Goal: Task Accomplishment & Management: Complete application form

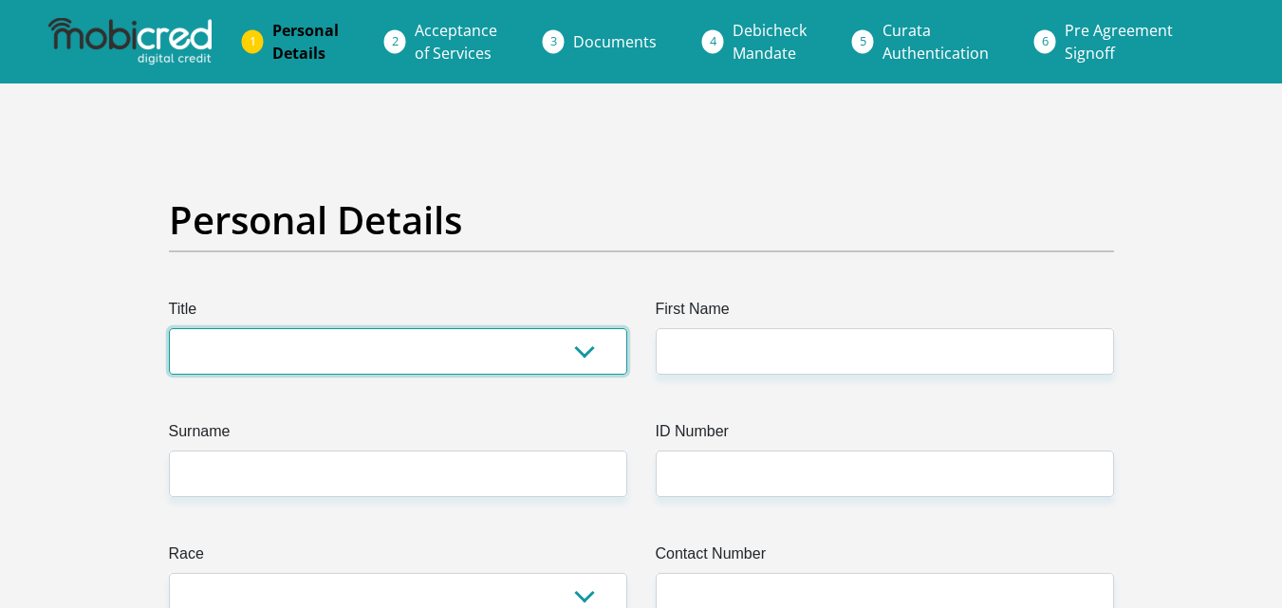
click at [588, 354] on select "Mr Ms Mrs Dr [PERSON_NAME]" at bounding box center [398, 351] width 458 height 47
select select "Mrs"
click at [169, 328] on select "Mr Ms Mrs Dr Other" at bounding box center [398, 351] width 458 height 47
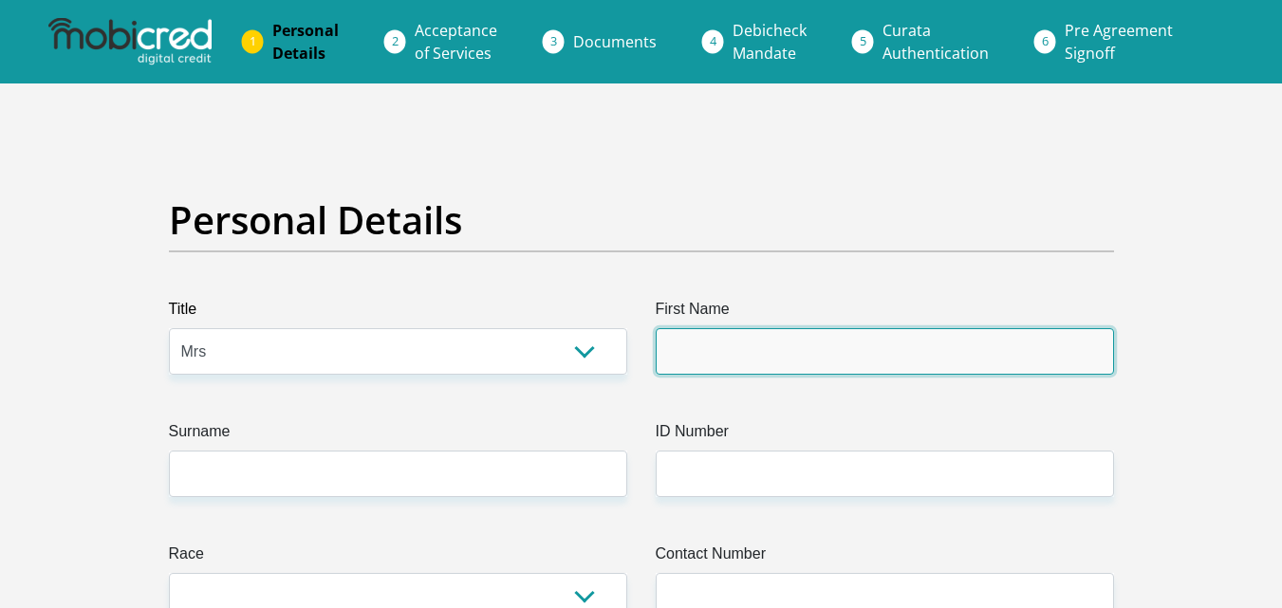
click at [677, 358] on input "First Name" at bounding box center [885, 351] width 458 height 47
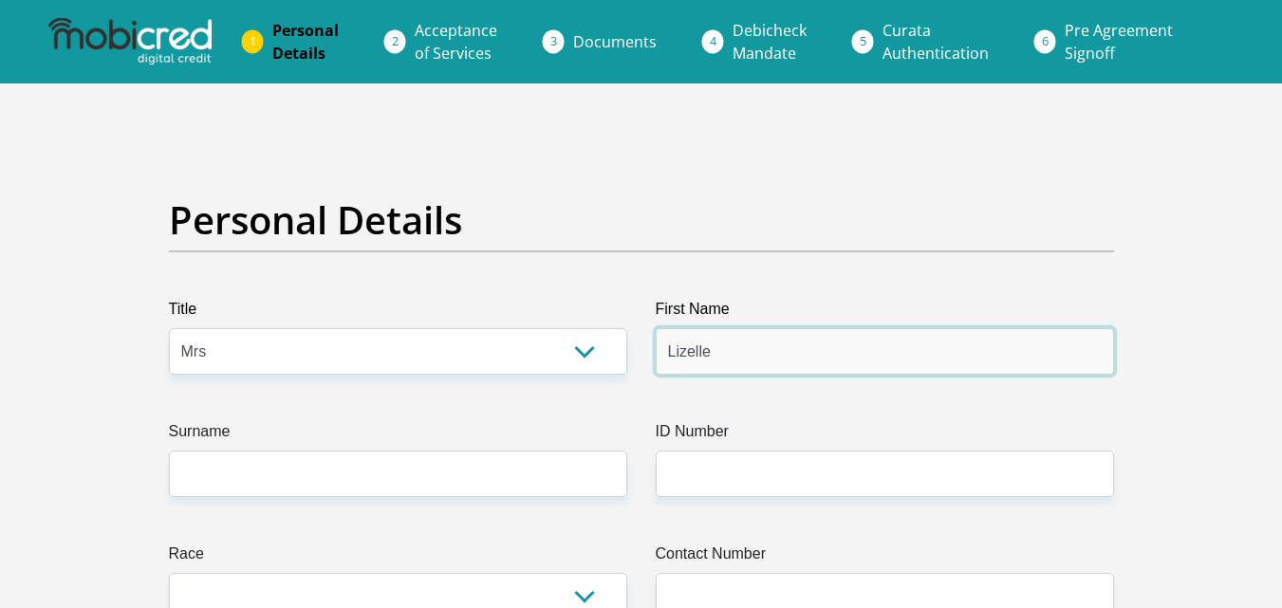
type input "Lizelle"
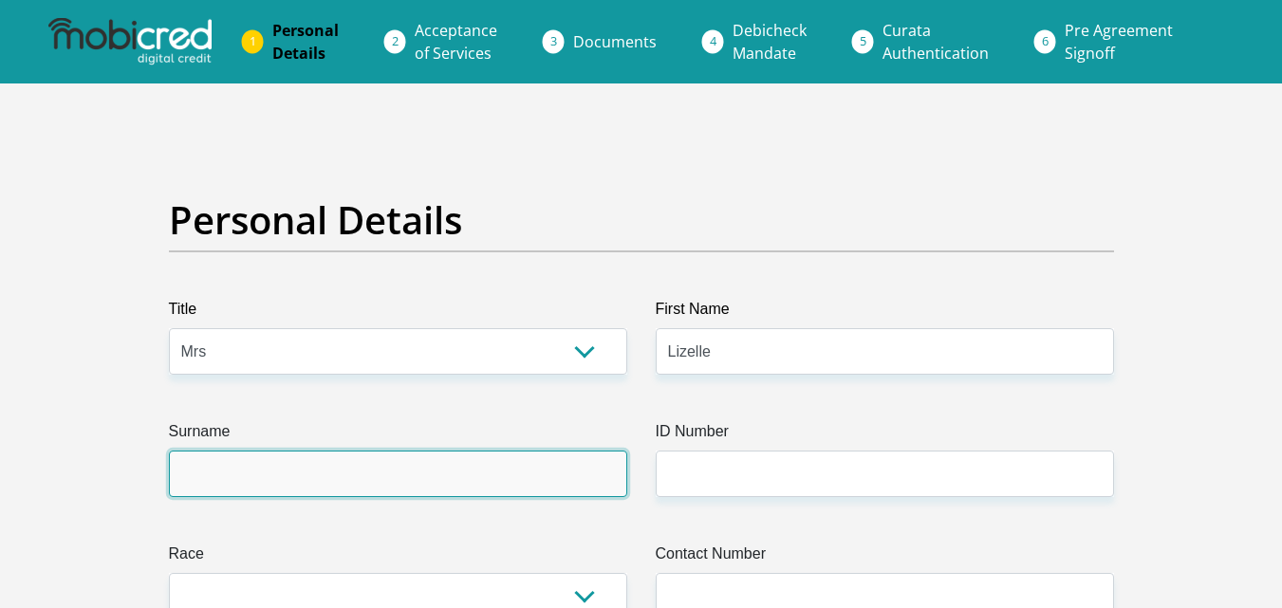
click at [425, 485] on input "Surname" at bounding box center [398, 474] width 458 height 47
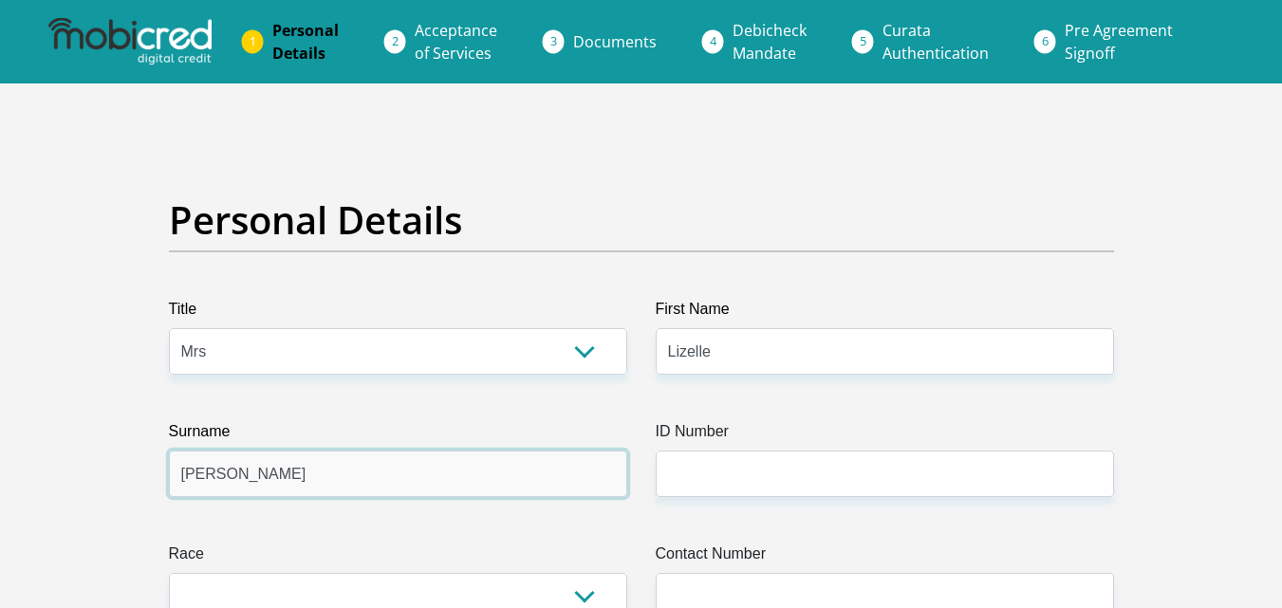
type input "Dunn"
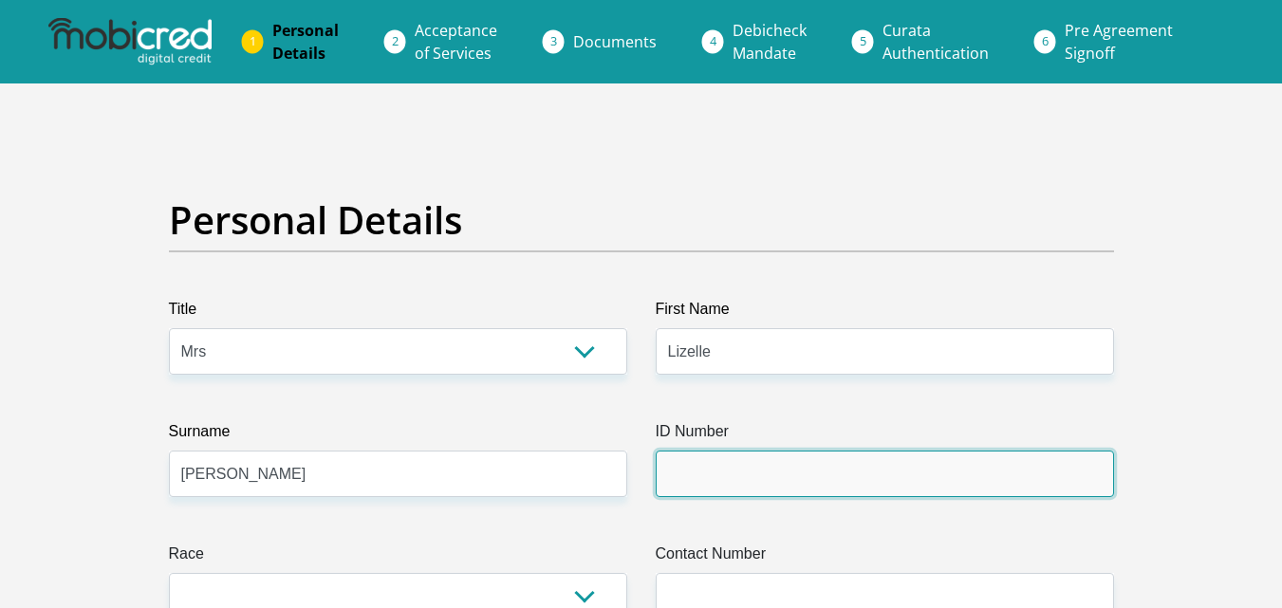
click at [685, 470] on input "ID Number" at bounding box center [885, 474] width 458 height 47
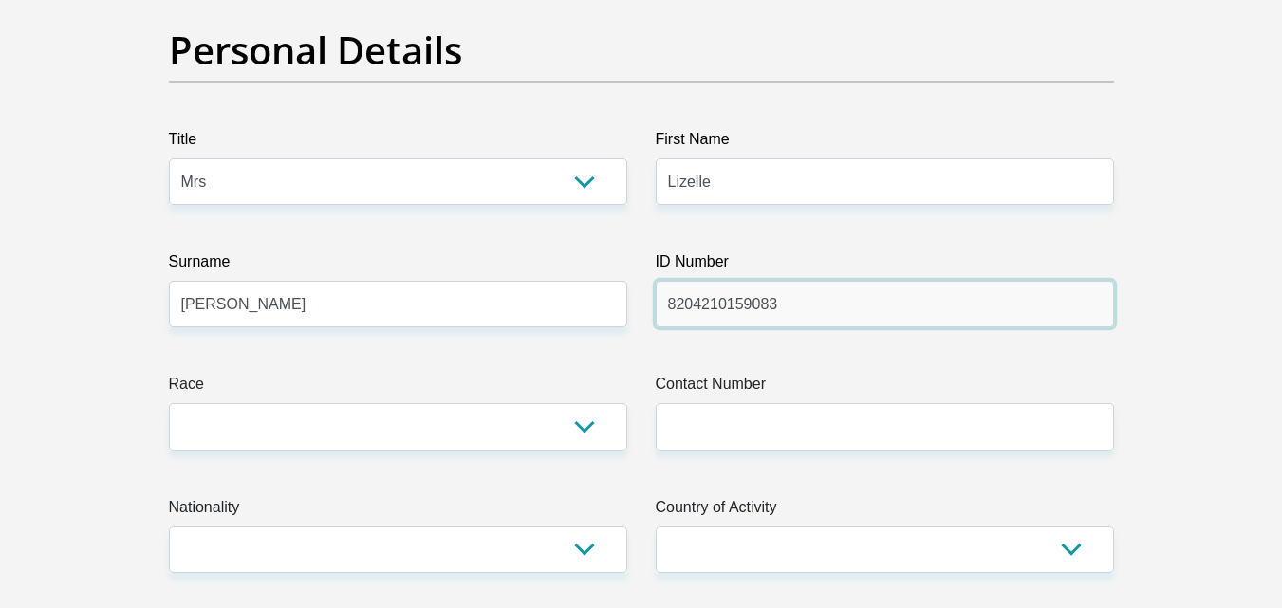
scroll to position [206, 0]
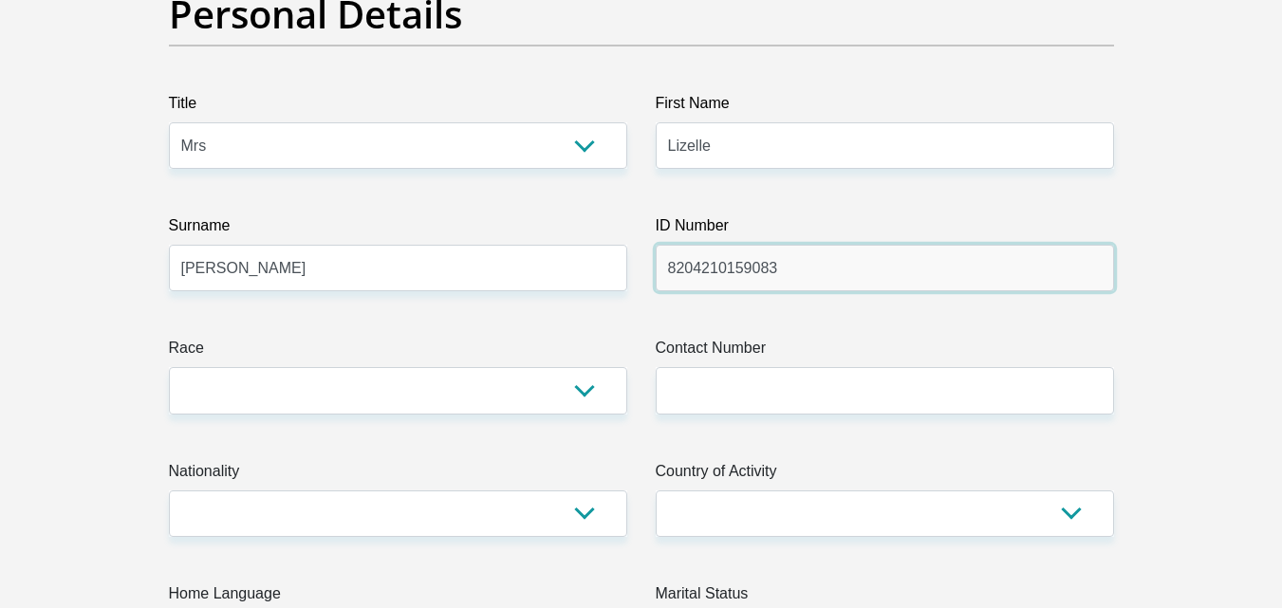
type input "8204210159083"
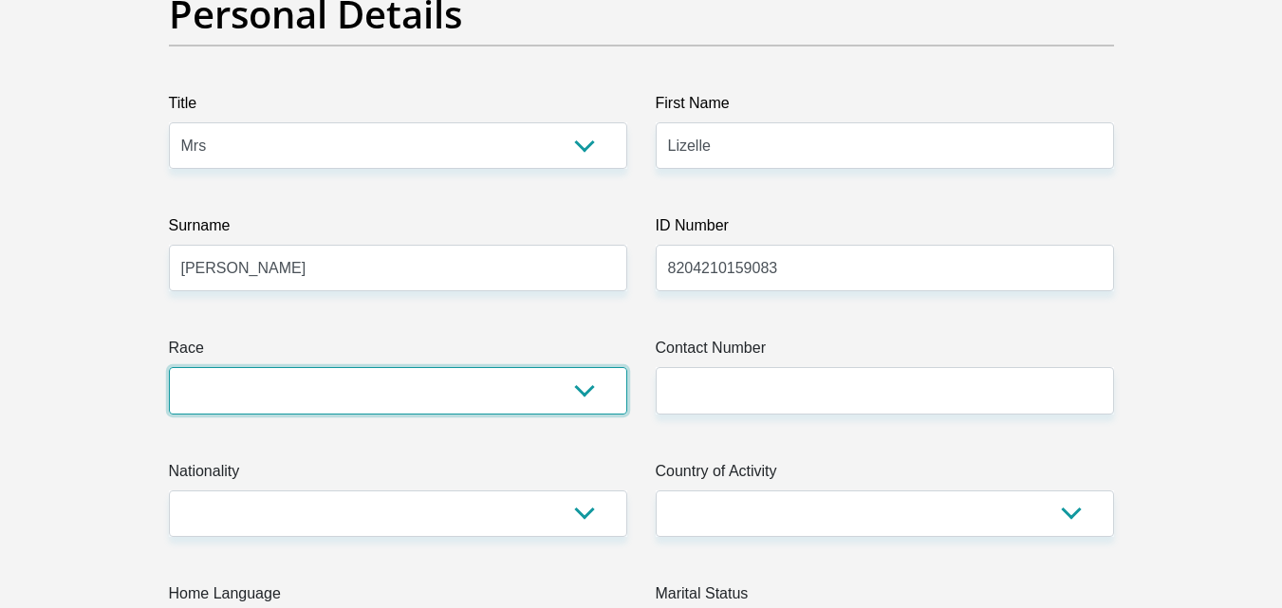
click at [581, 393] on select "Black Coloured Indian White Other" at bounding box center [398, 390] width 458 height 47
select select "4"
click at [169, 367] on select "Black Coloured Indian White Other" at bounding box center [398, 390] width 458 height 47
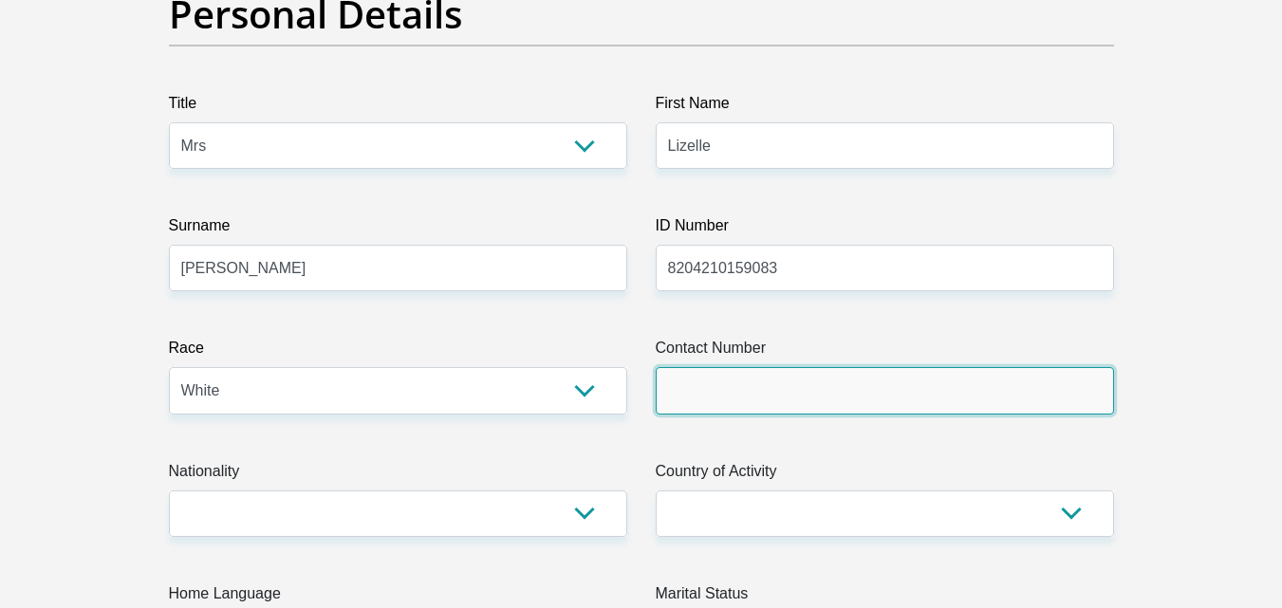
click at [686, 386] on input "Contact Number" at bounding box center [885, 390] width 458 height 47
type input "0827085206"
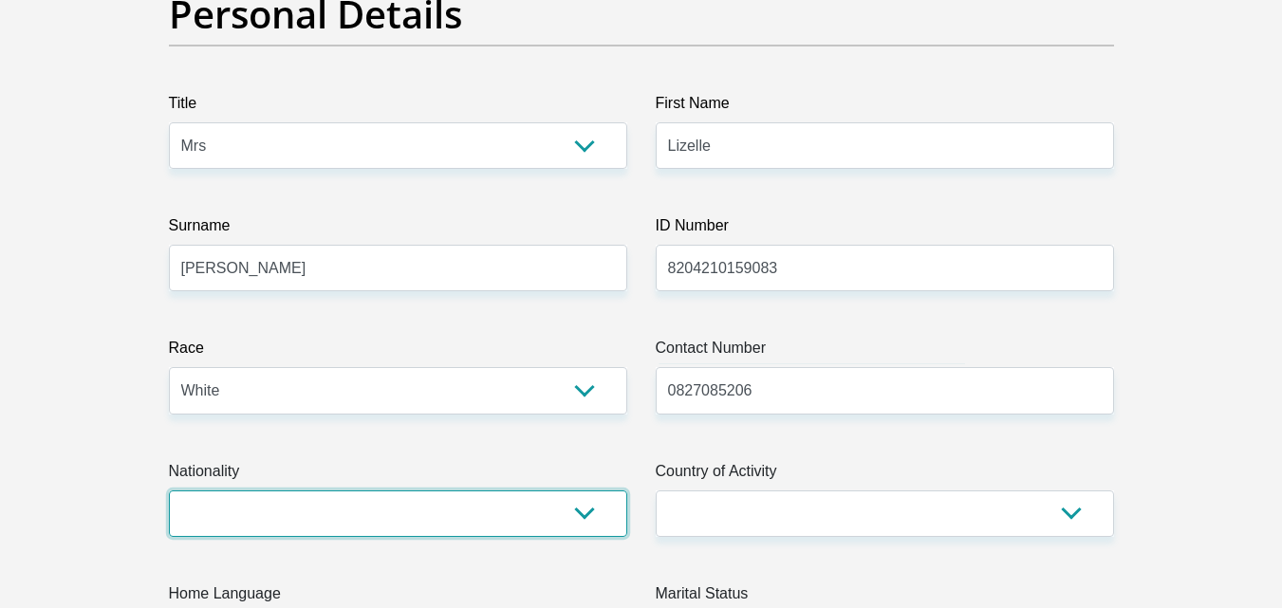
select select "ZAF"
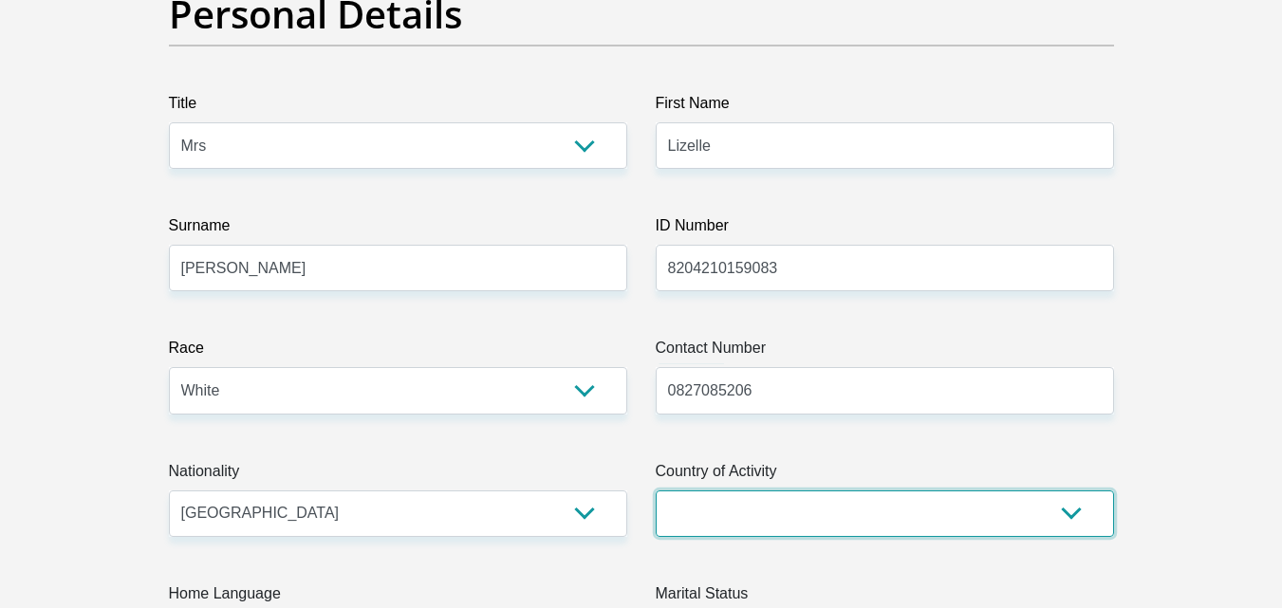
select select "ZAF"
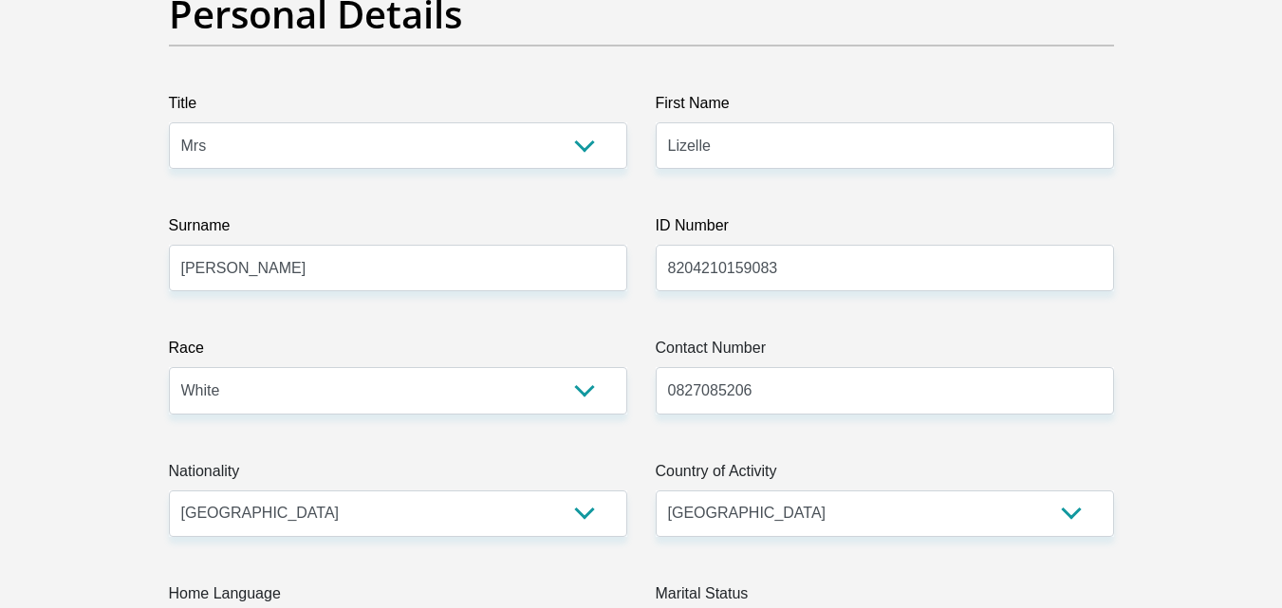
type input "236 Diggers Drive, Kleinsee, Nama Khoi, 8282 Kleinsee, Kleinsee, 8282"
type input "Kleinsee"
type input "8282"
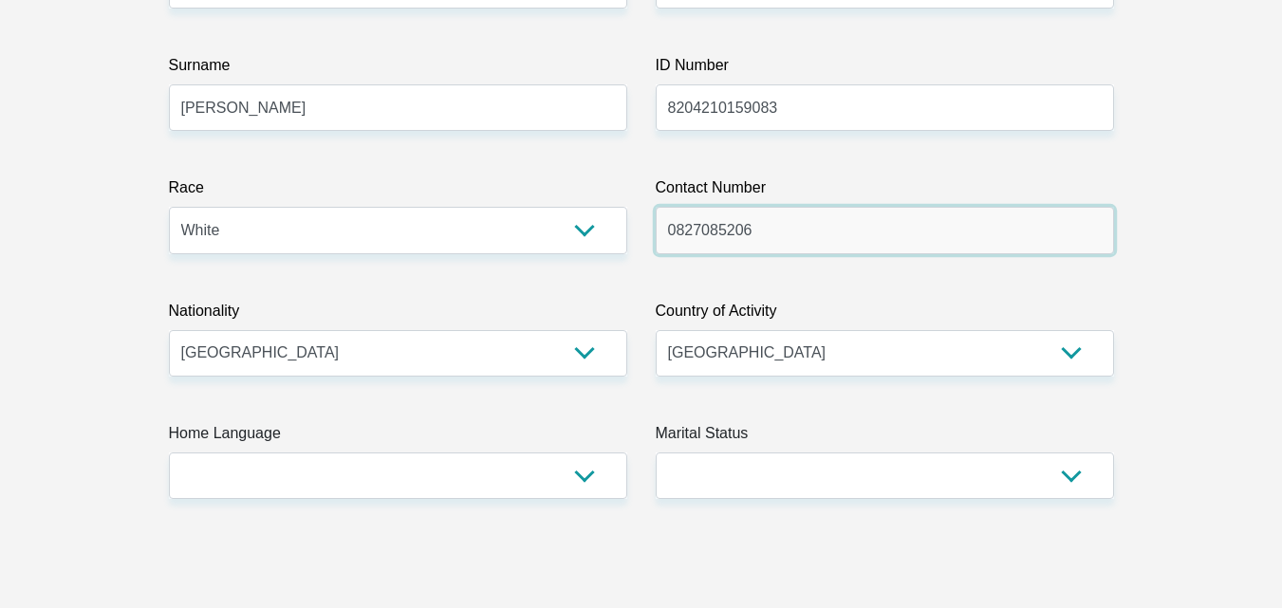
scroll to position [383, 0]
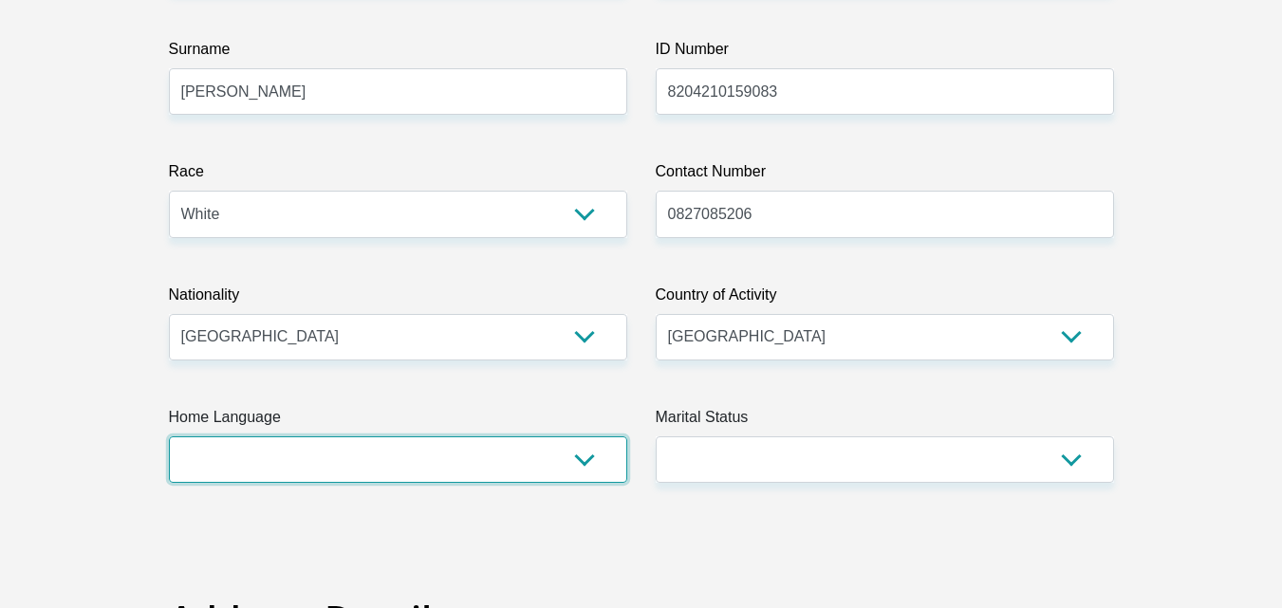
click at [584, 461] on select "Afrikaans English Sepedi South Ndebele Southern Sotho Swati Tsonga Tswana Venda…" at bounding box center [398, 460] width 458 height 47
select select "afr"
click at [169, 437] on select "Afrikaans English Sepedi South Ndebele Southern Sotho Swati Tsonga Tswana Venda…" at bounding box center [398, 460] width 458 height 47
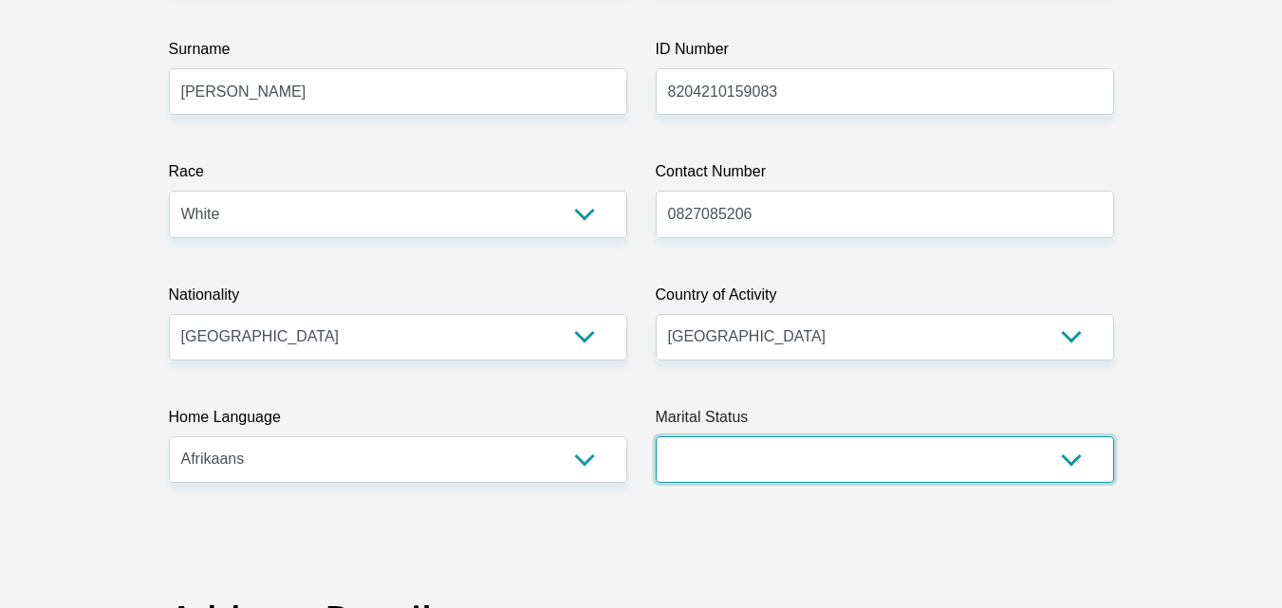
click at [1072, 458] on select "Married ANC Single Divorced Widowed Married COP or Customary Law" at bounding box center [885, 460] width 458 height 47
click at [1070, 455] on select "Married ANC Single Divorced Widowed Married COP or Customary Law" at bounding box center [885, 460] width 458 height 47
select select "1"
click at [656, 437] on select "Married ANC Single Divorced Widowed Married COP or Customary Law" at bounding box center [885, 460] width 458 height 47
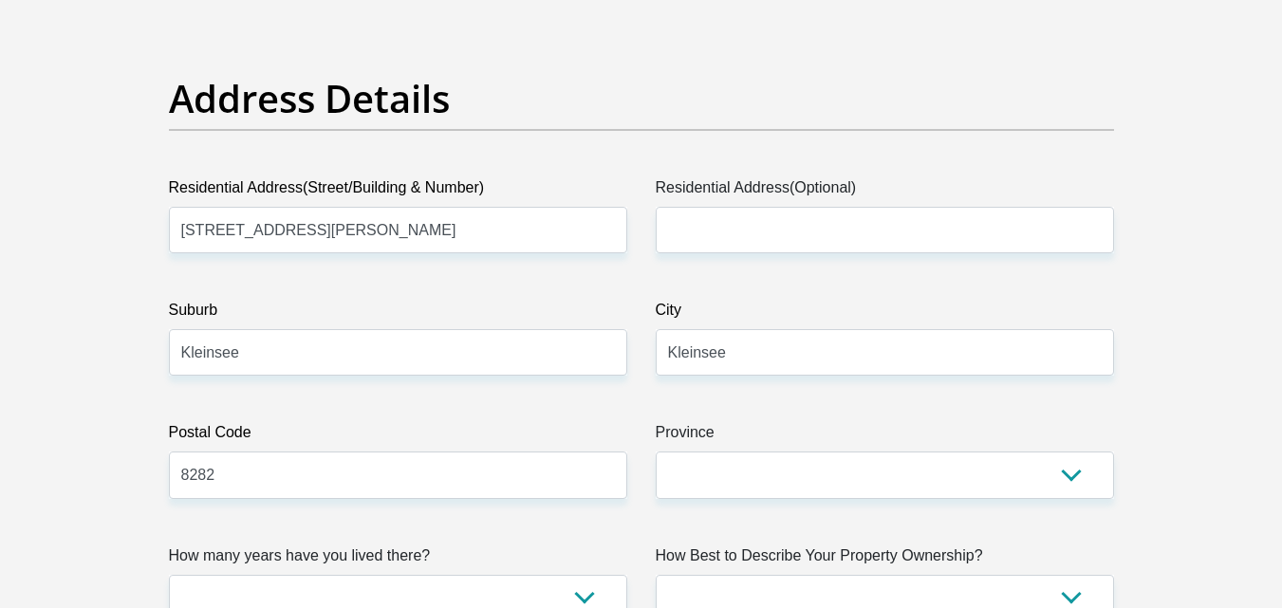
scroll to position [1021, 0]
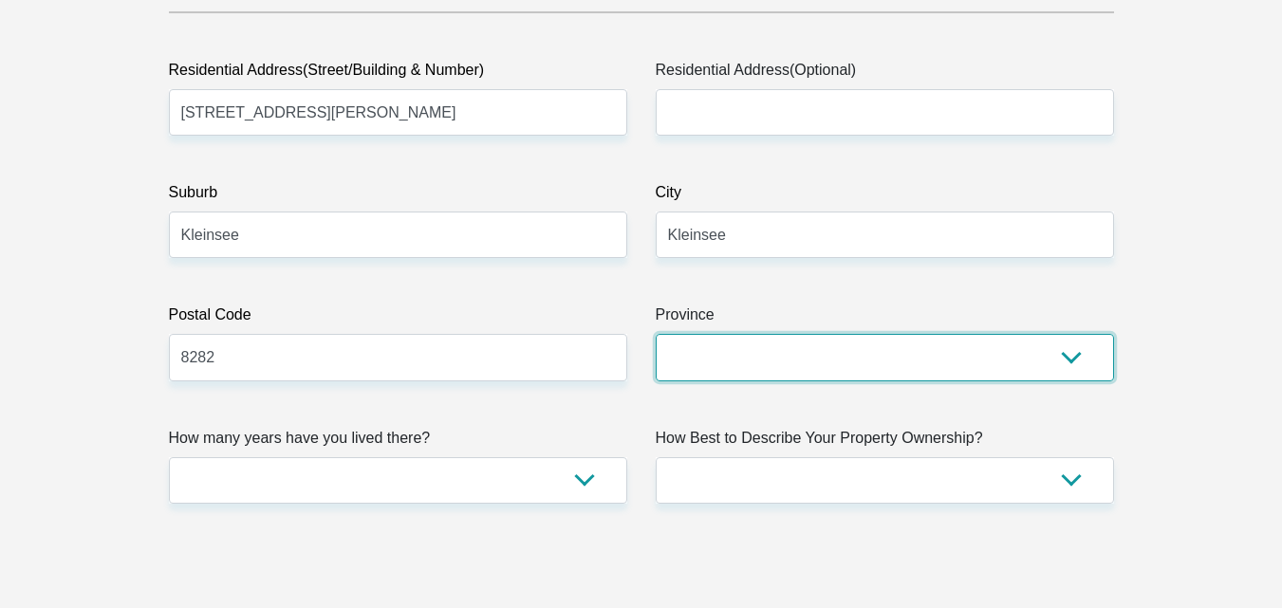
click at [1068, 359] on select "Eastern Cape Free State Gauteng KwaZulu-Natal Limpopo Mpumalanga Northern Cape …" at bounding box center [885, 357] width 458 height 47
select select "Northern Cape"
click at [656, 334] on select "Eastern Cape Free State Gauteng KwaZulu-Natal Limpopo Mpumalanga Northern Cape …" at bounding box center [885, 357] width 458 height 47
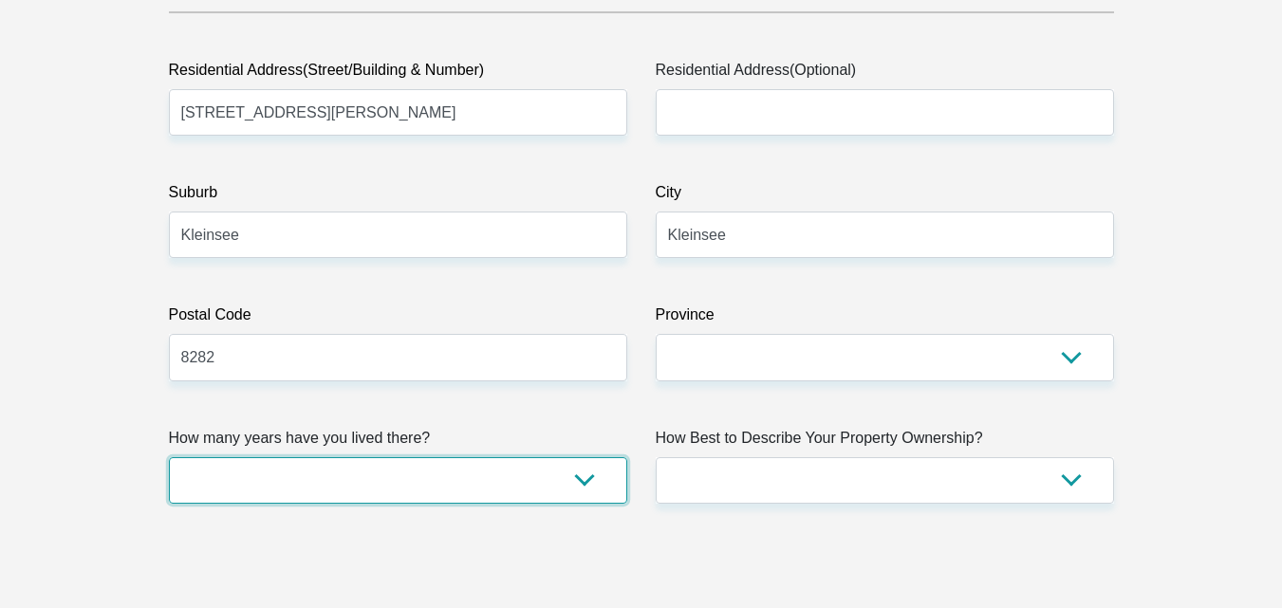
click at [583, 477] on select "less than 1 year 1-3 years 3-5 years 5+ years" at bounding box center [398, 480] width 458 height 47
select select "2"
click at [169, 457] on select "less than 1 year 1-3 years 3-5 years 5+ years" at bounding box center [398, 480] width 458 height 47
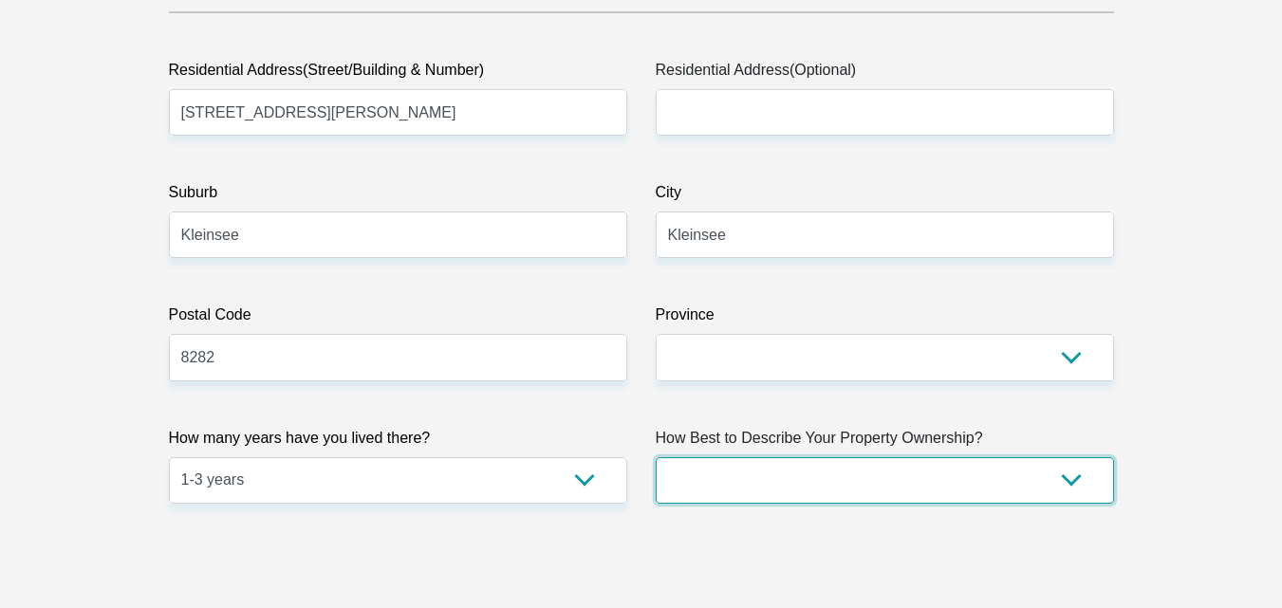
click at [1070, 480] on select "Owned Rented Family Owned Company Dwelling" at bounding box center [885, 480] width 458 height 47
select select "Rented"
click at [656, 457] on select "Owned Rented Family Owned Company Dwelling" at bounding box center [885, 480] width 458 height 47
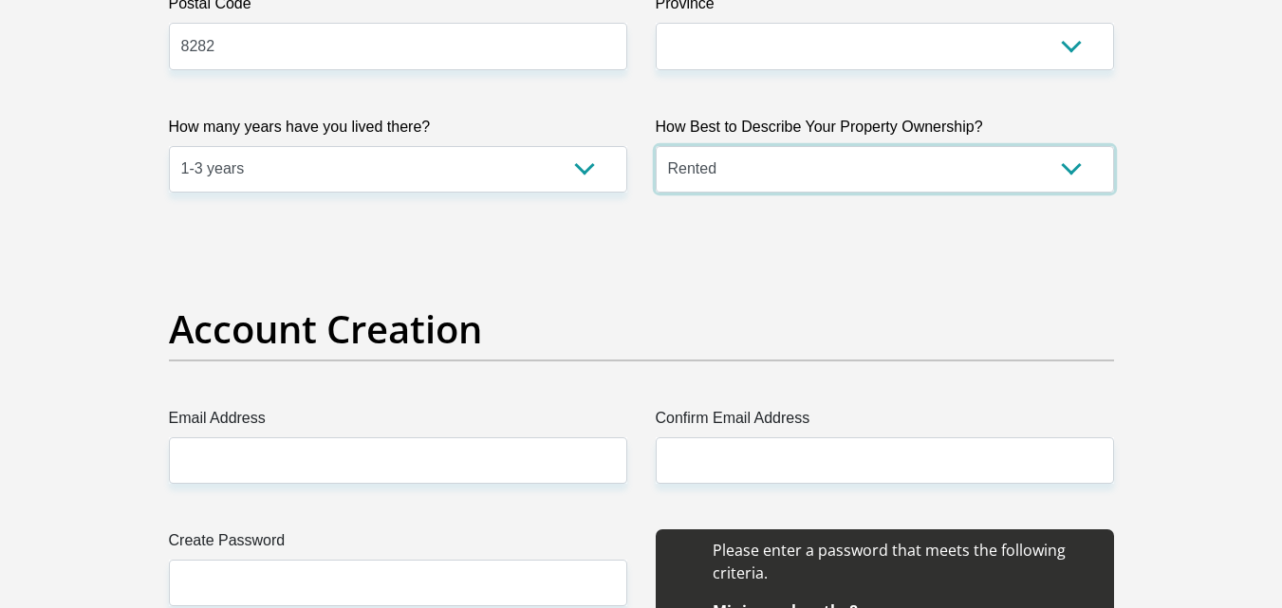
scroll to position [1558, 0]
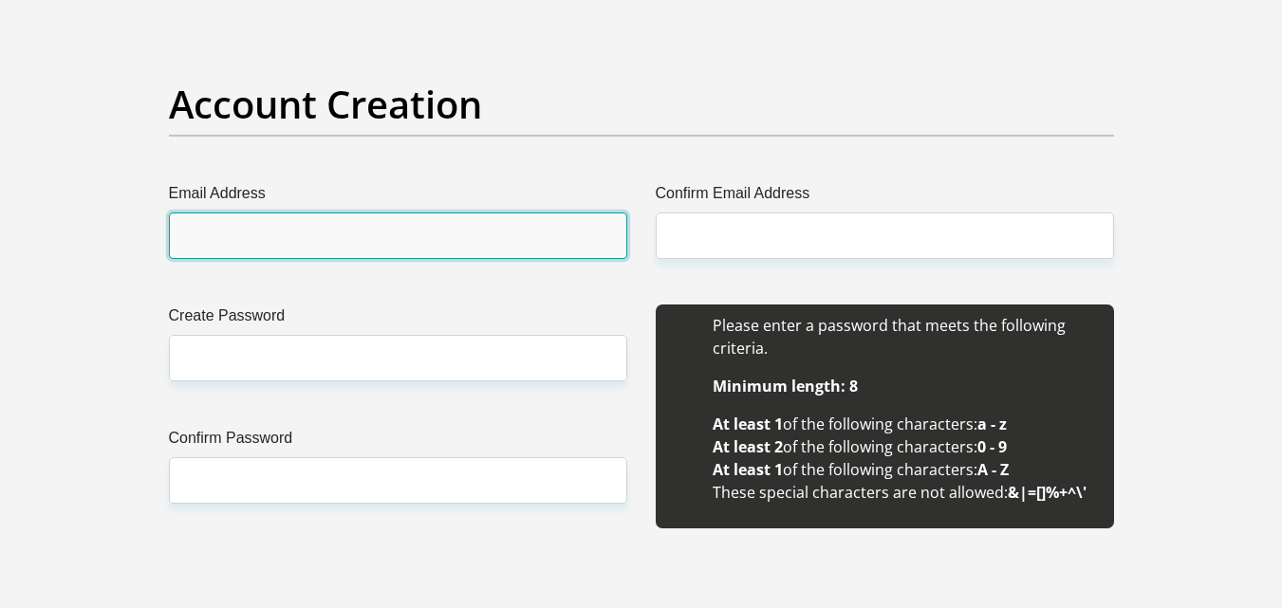
click at [419, 225] on input "Email Address" at bounding box center [398, 236] width 458 height 47
type input "zellie21@gmail.com"
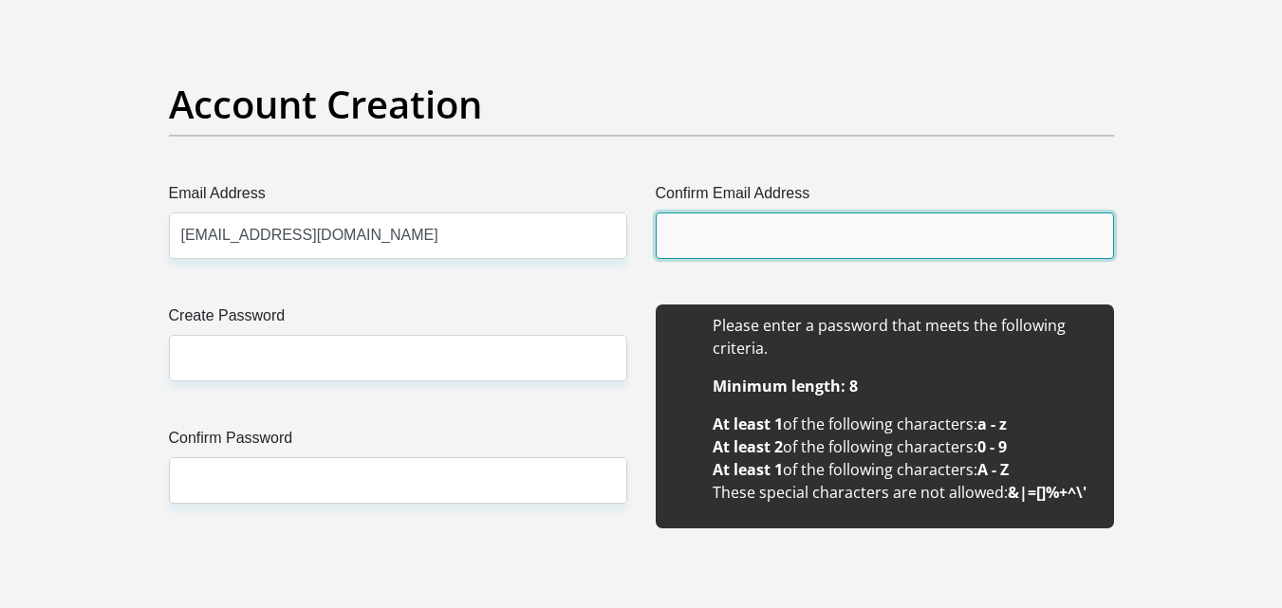
type input "zellie21@gmail.com"
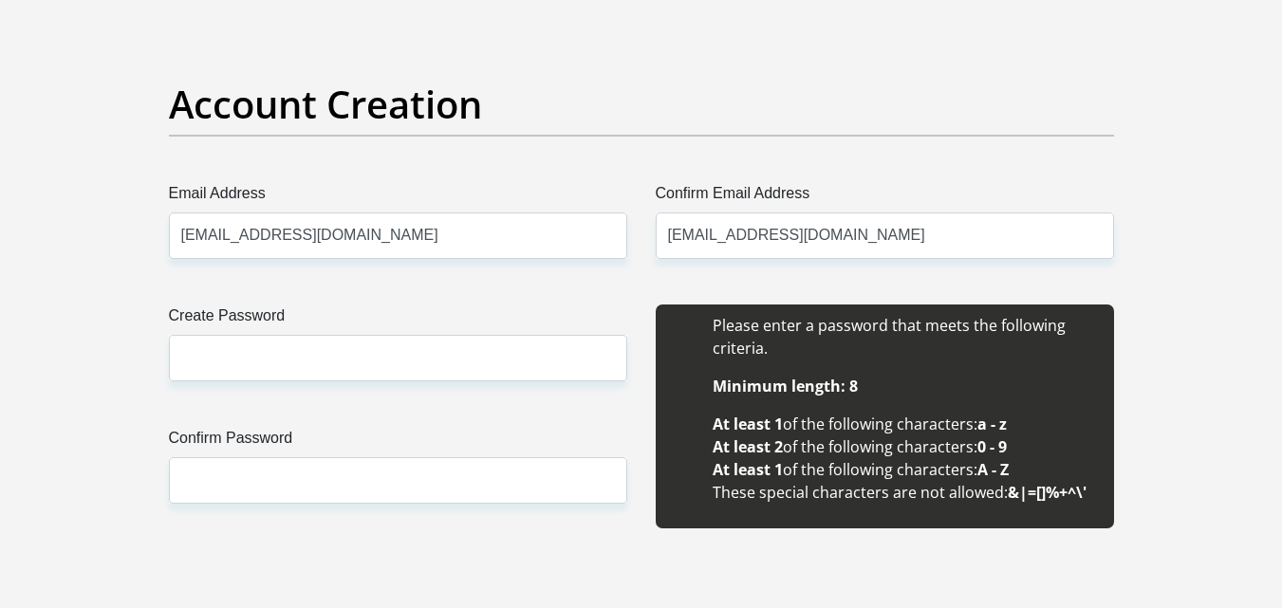
type input "Seagull"
type input "Hostel"
type input "0827085206"
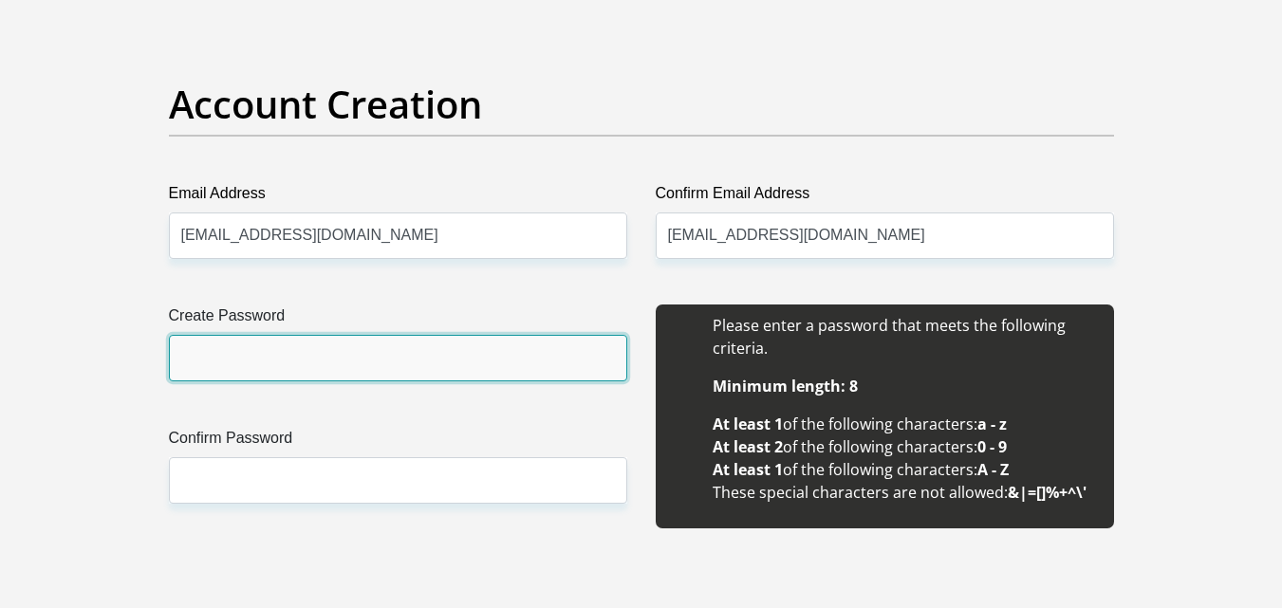
click at [344, 359] on input "Create Password" at bounding box center [398, 358] width 458 height 47
type input "LilliDunn#01"
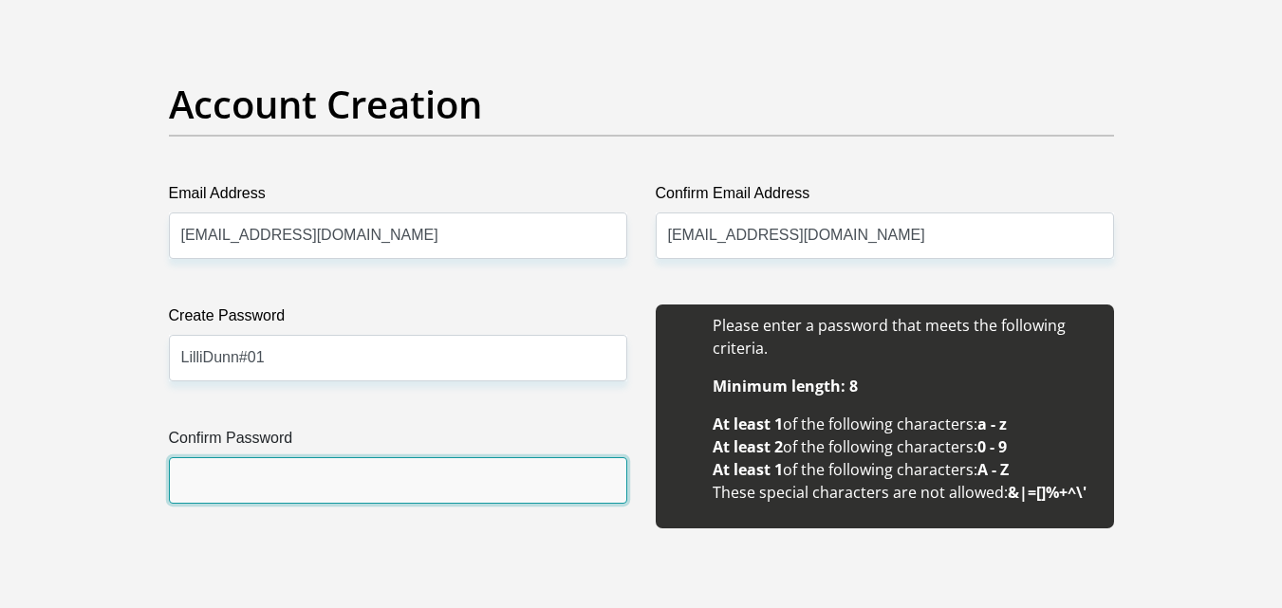
click at [294, 479] on input "Confirm Password" at bounding box center [398, 480] width 458 height 47
type input "LilliDunn#01"
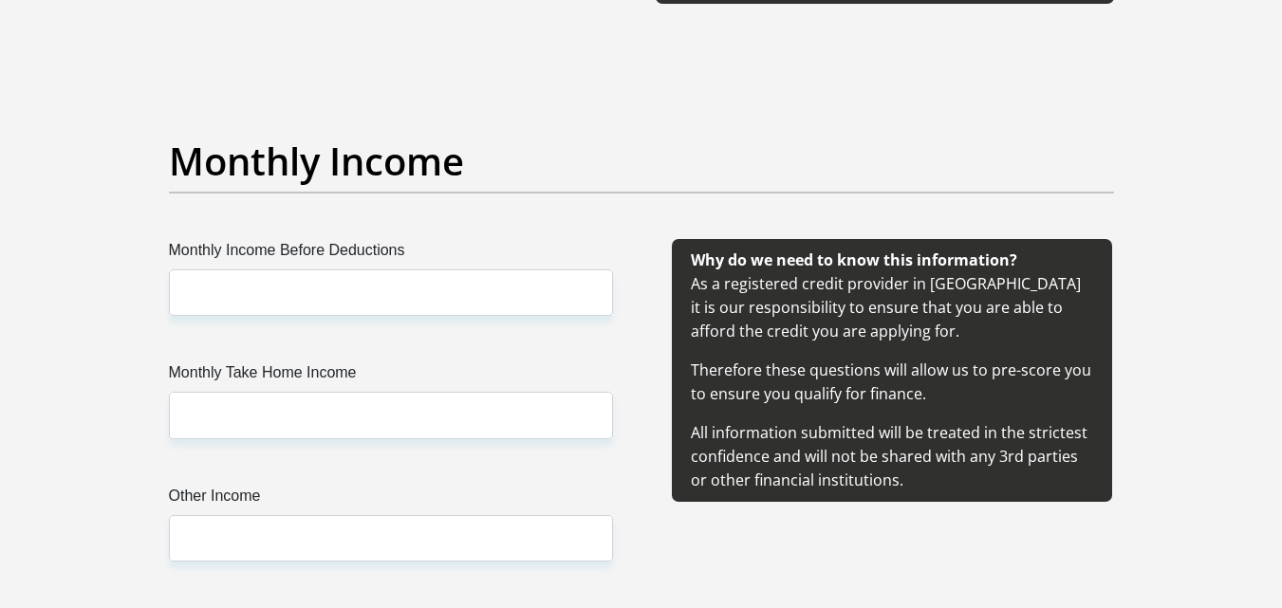
scroll to position [2167, 0]
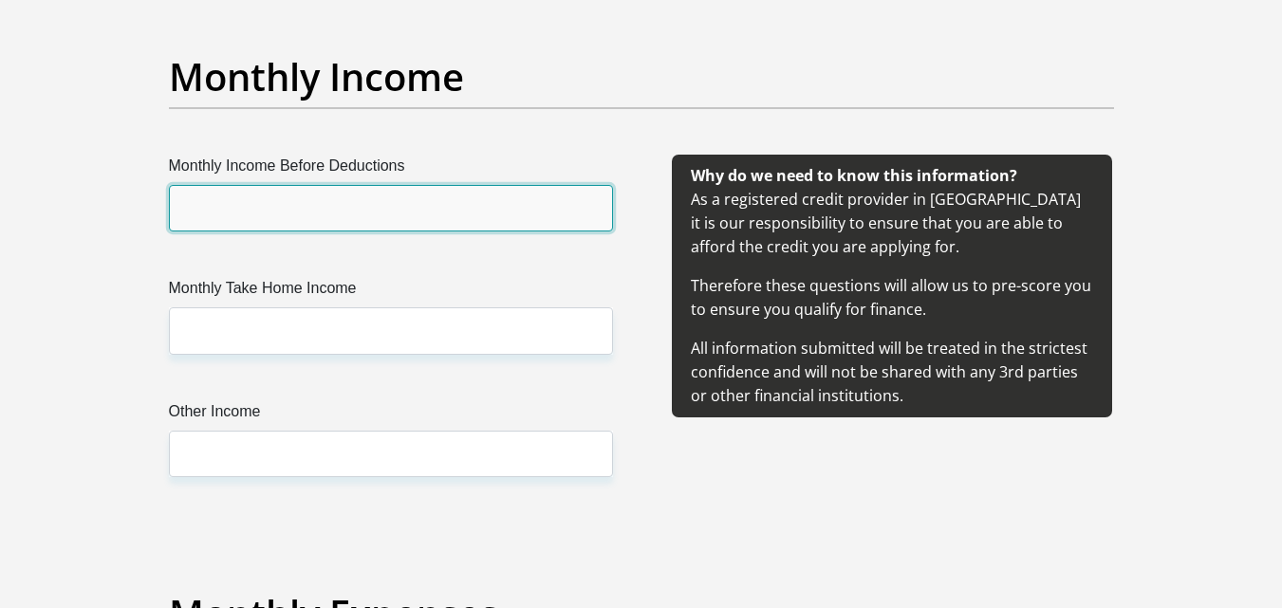
click at [229, 202] on input "Monthly Income Before Deductions" at bounding box center [391, 208] width 444 height 47
type input "15000"
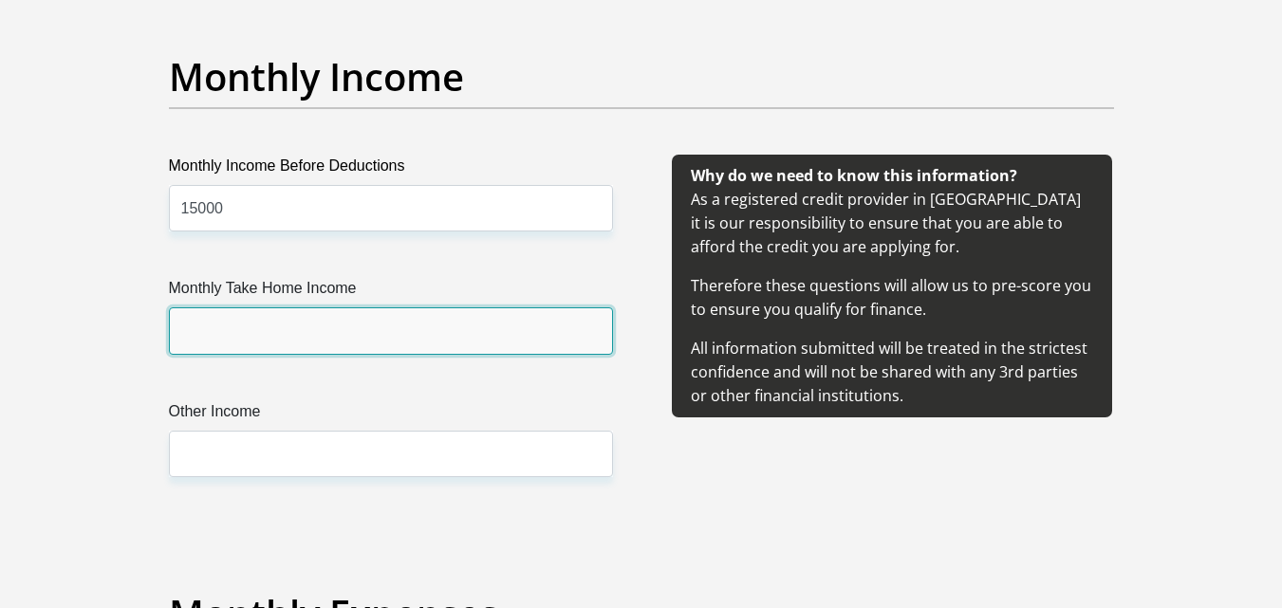
click at [290, 328] on input "Monthly Take Home Income" at bounding box center [391, 331] width 444 height 47
type input "9500"
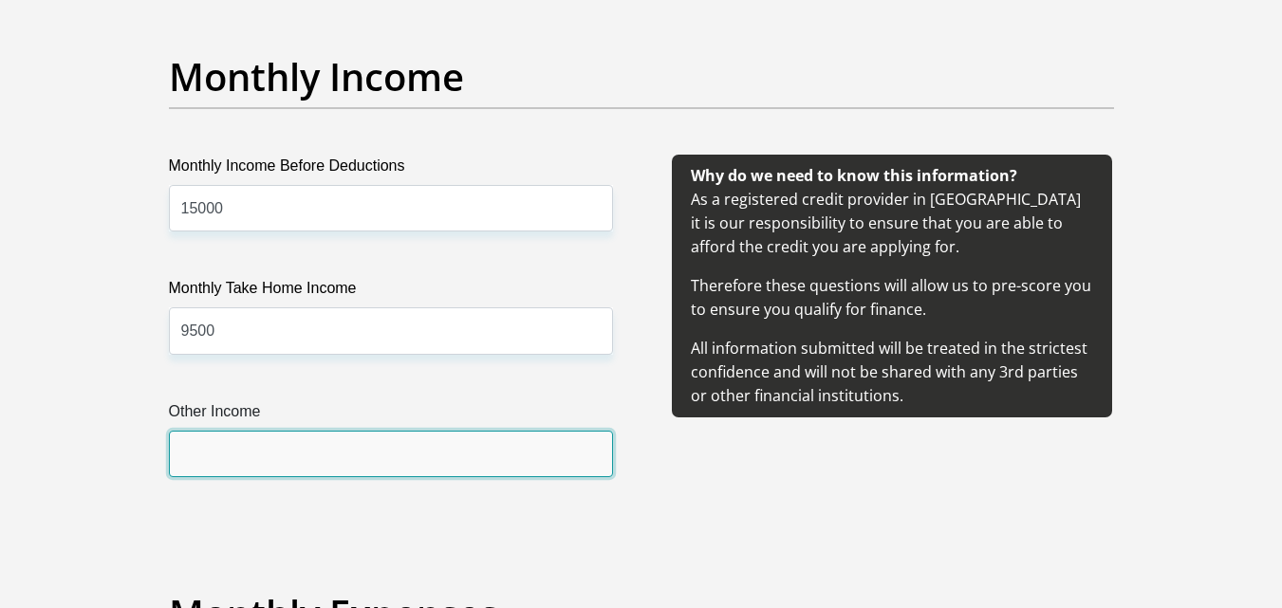
click at [267, 448] on input "Other Income" at bounding box center [391, 454] width 444 height 47
type input "2000"
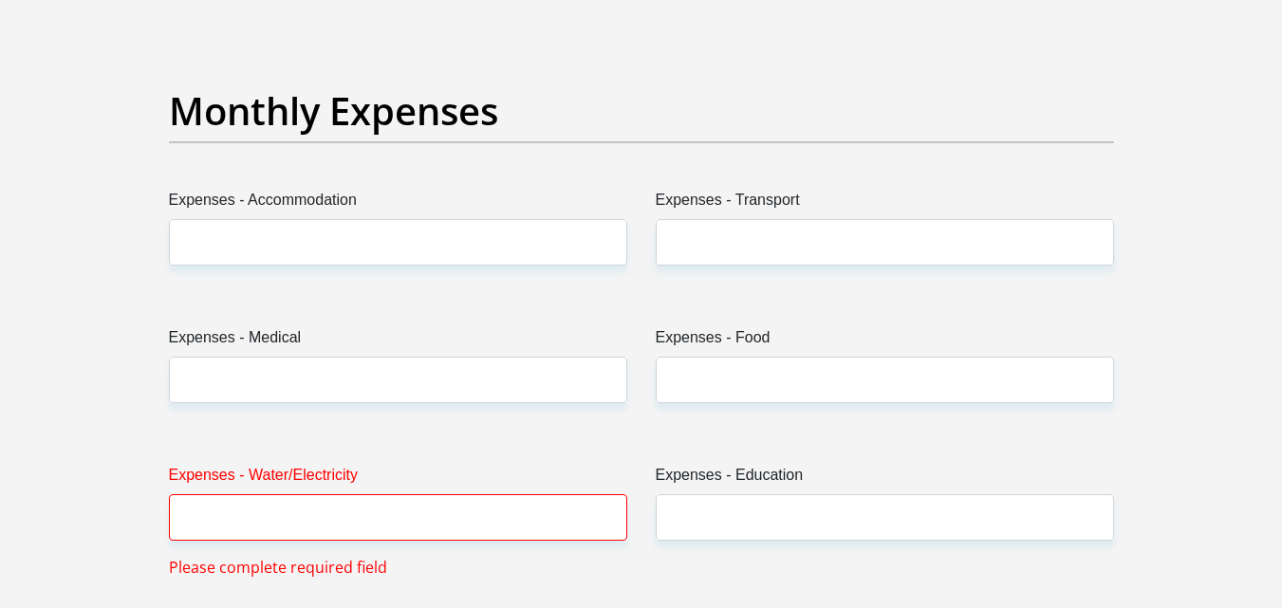
scroll to position [2725, 0]
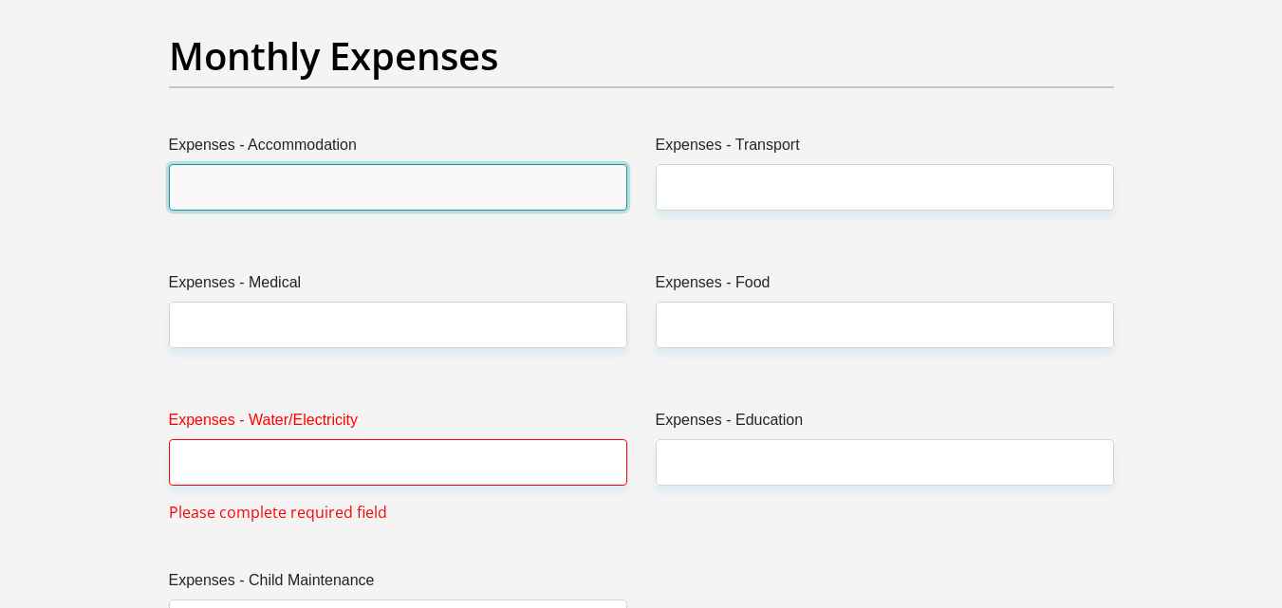
click at [428, 187] on input "Expenses - Accommodation" at bounding box center [398, 187] width 458 height 47
type input "0"
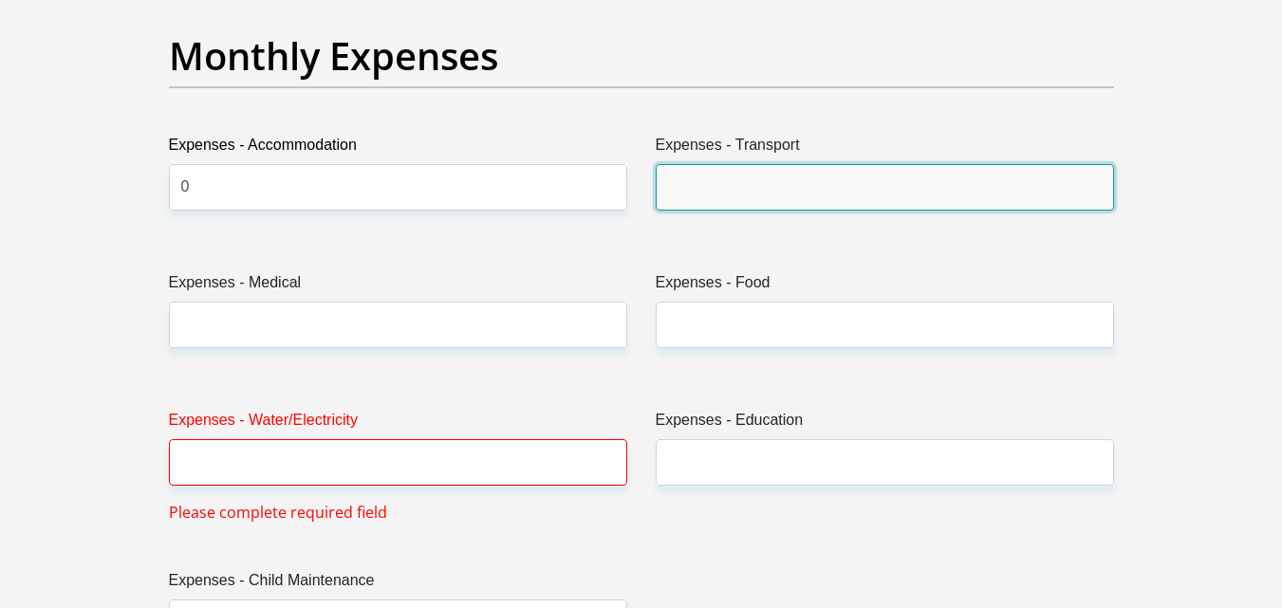
click at [696, 194] on input "Expenses - Transport" at bounding box center [885, 187] width 458 height 47
type input "500"
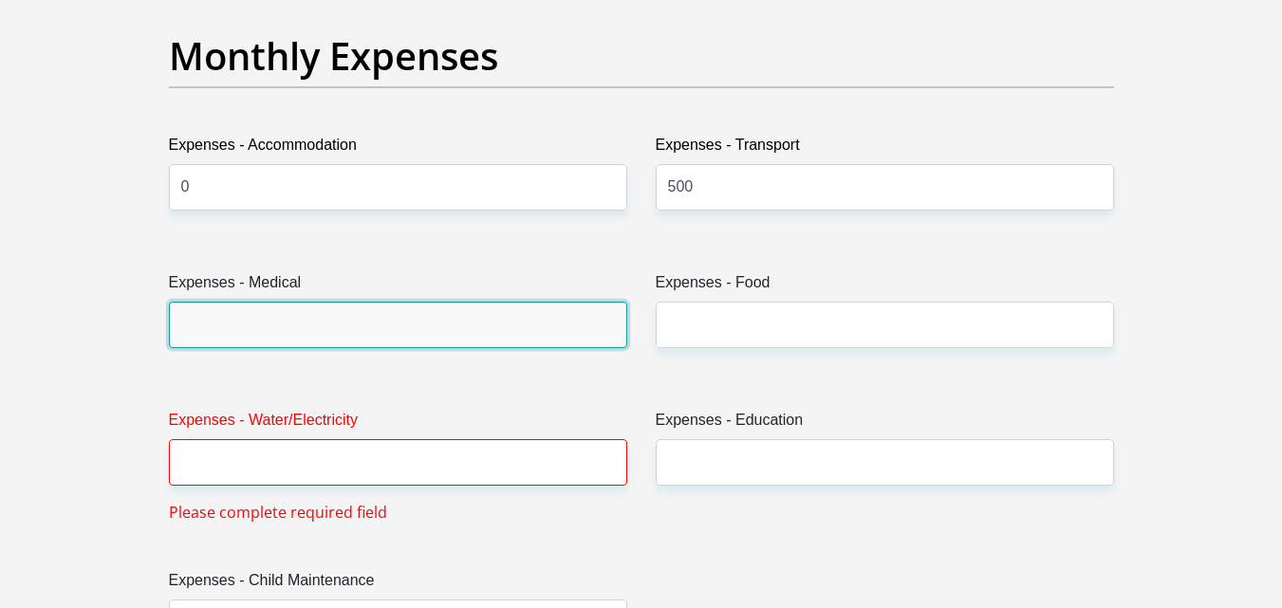
click at [503, 312] on input "Expenses - Medical" at bounding box center [398, 325] width 458 height 47
type input "0"
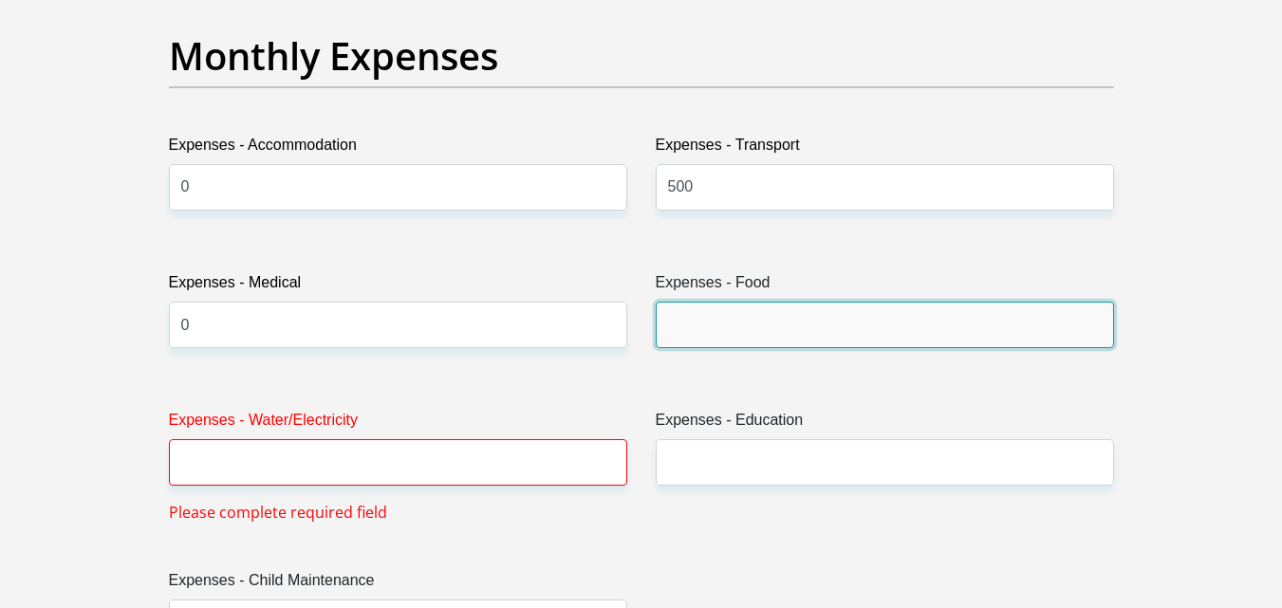
click at [689, 309] on input "Expenses - Food" at bounding box center [885, 325] width 458 height 47
type input "3000"
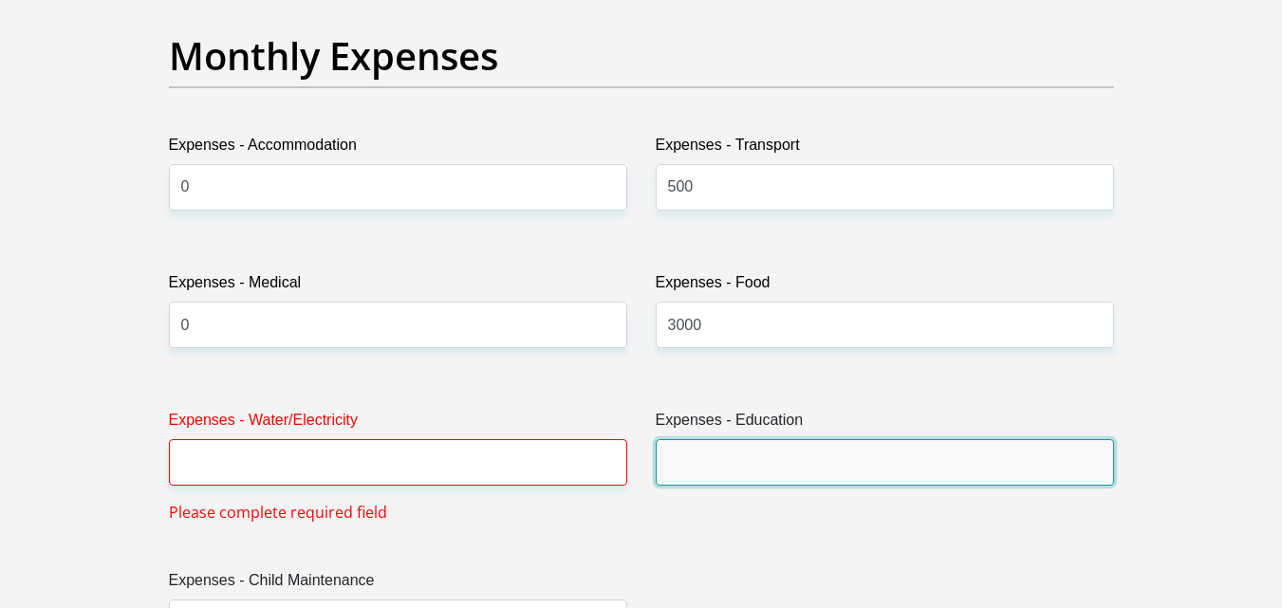
click at [695, 450] on input "Expenses - Education" at bounding box center [885, 462] width 458 height 47
type input "0"
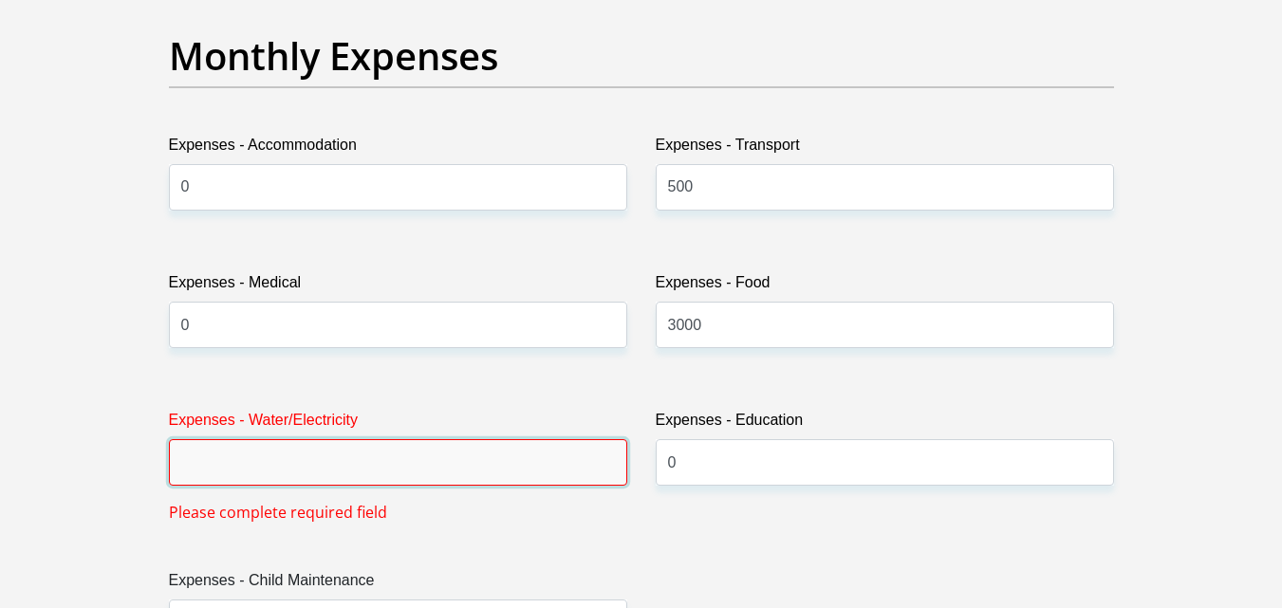
click at [353, 456] on input "Expenses - Water/Electricity" at bounding box center [398, 462] width 458 height 47
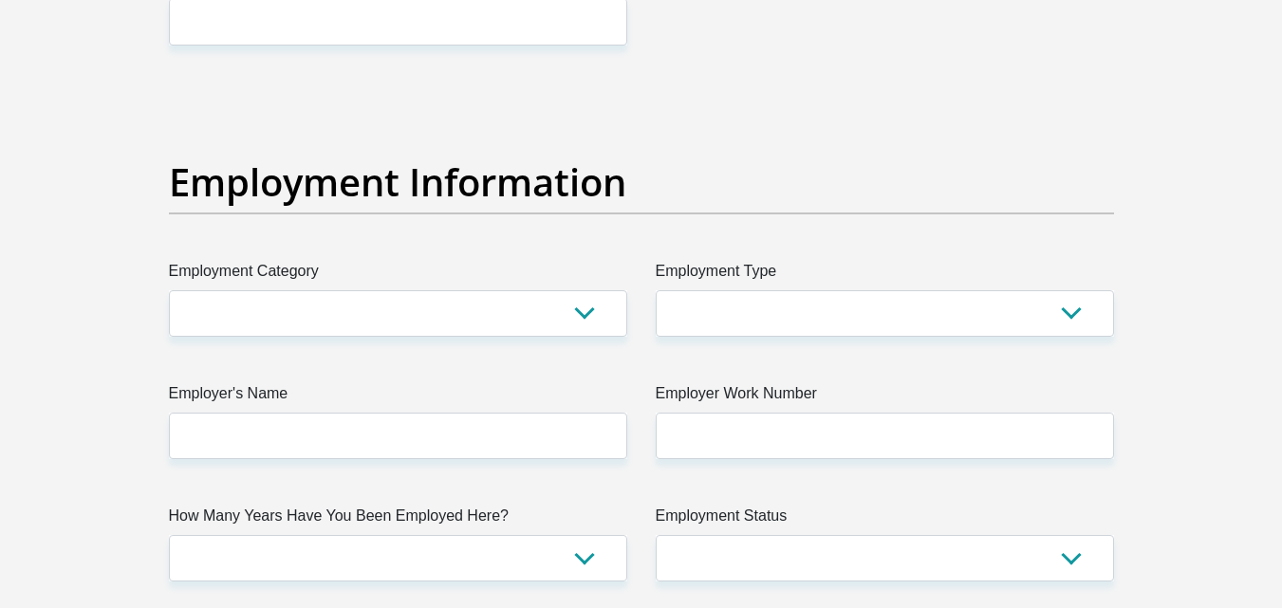
scroll to position [3341, 0]
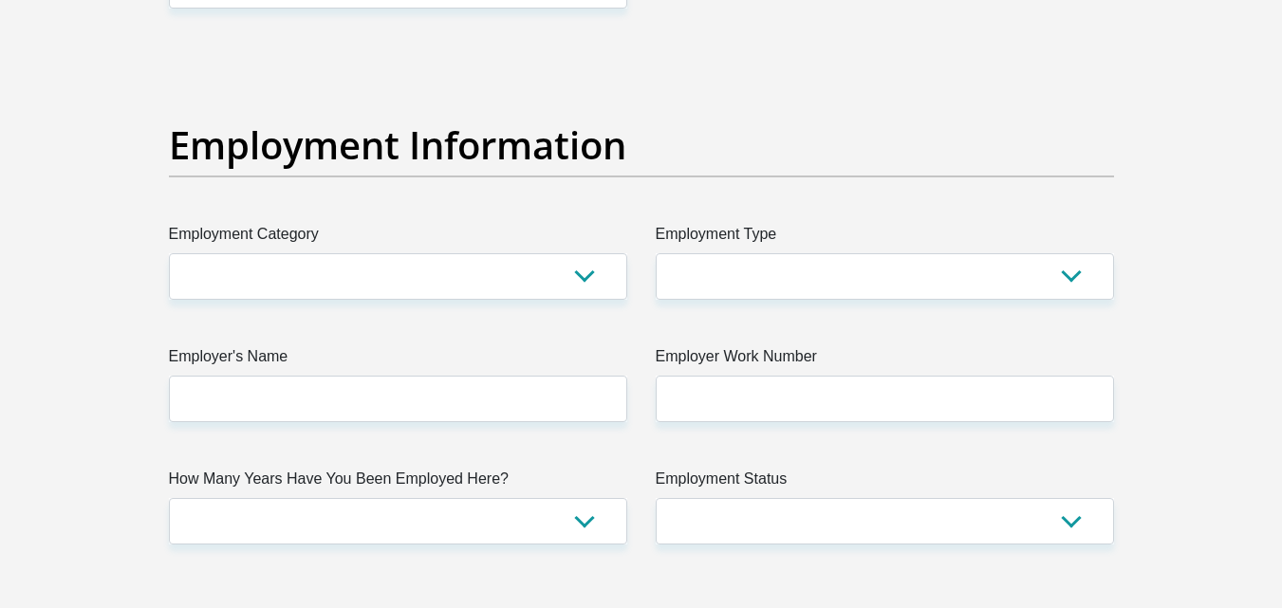
type input "600"
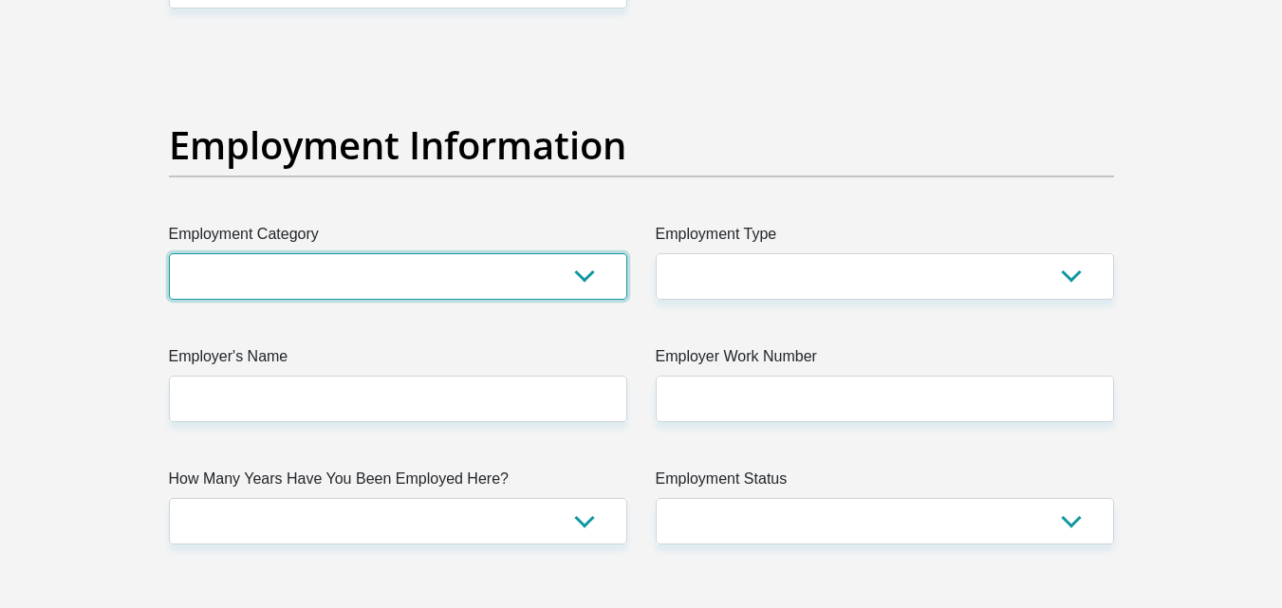
click at [586, 273] on select "AGRICULTURE ALCOHOL & TOBACCO CONSTRUCTION MATERIALS METALLURGY EQUIPMENT FOR R…" at bounding box center [398, 276] width 458 height 47
select select "22"
click at [169, 253] on select "AGRICULTURE ALCOHOL & TOBACCO CONSTRUCTION MATERIALS METALLURGY EQUIPMENT FOR R…" at bounding box center [398, 276] width 458 height 47
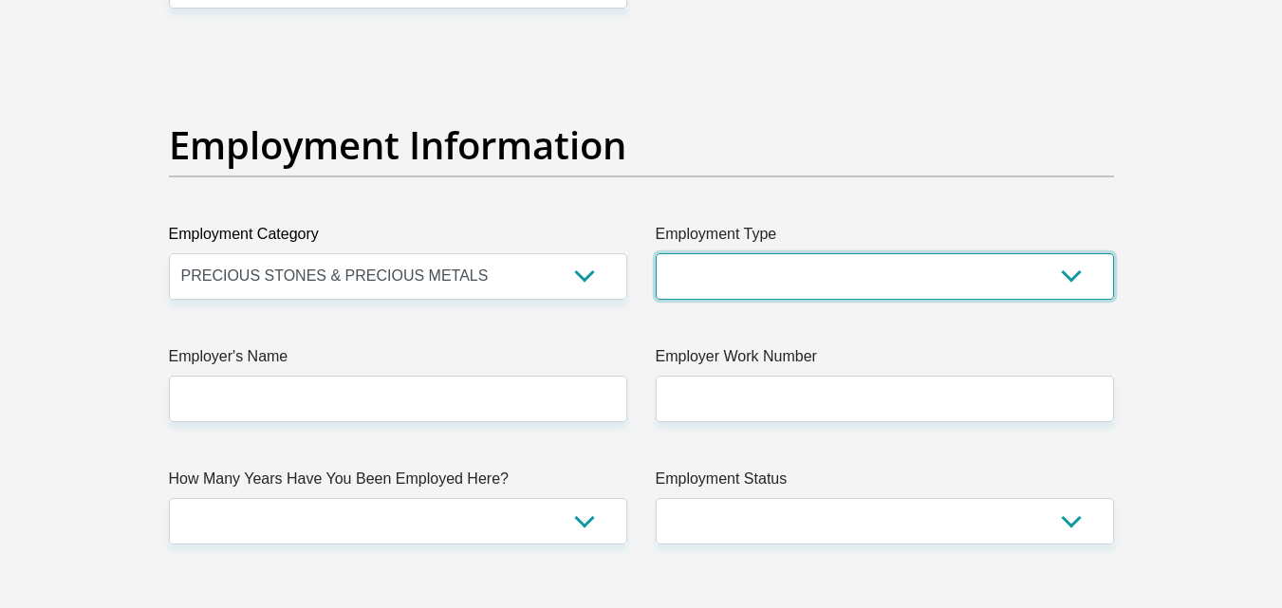
click at [712, 284] on select "College/Lecturer Craft Seller Creative Driver Executive Farmer Forces - Non Com…" at bounding box center [885, 276] width 458 height 47
select select "Miner"
click at [656, 253] on select "College/Lecturer Craft Seller Creative Driver Executive Farmer Forces - Non Com…" at bounding box center [885, 276] width 458 height 47
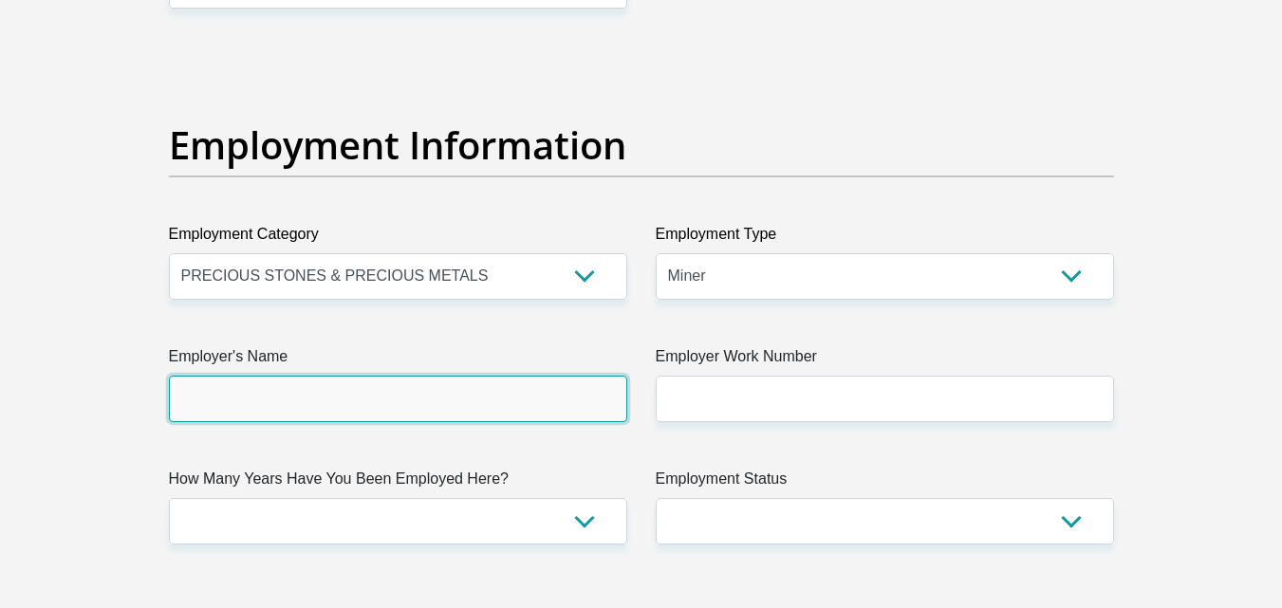
click at [446, 398] on input "Employer's Name" at bounding box center [398, 399] width 458 height 47
click at [339, 398] on input "Employer's Name" at bounding box center [398, 399] width 458 height 47
type input "PPM"
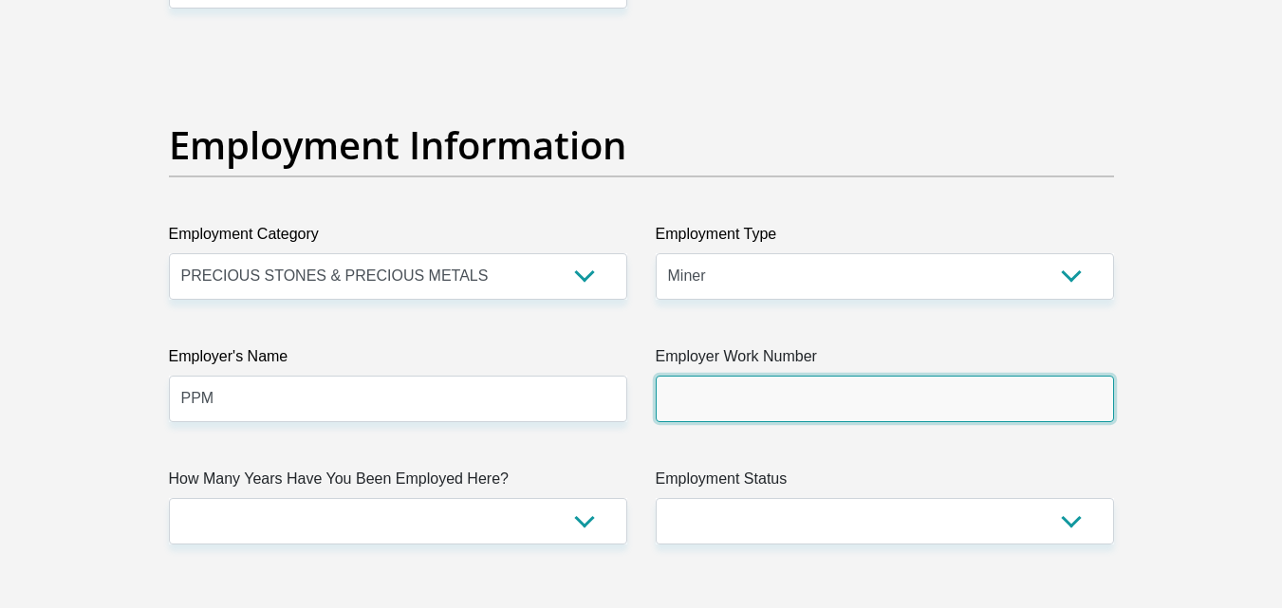
click at [718, 399] on input "Employer Work Number" at bounding box center [885, 399] width 458 height 47
type input "0605924392"
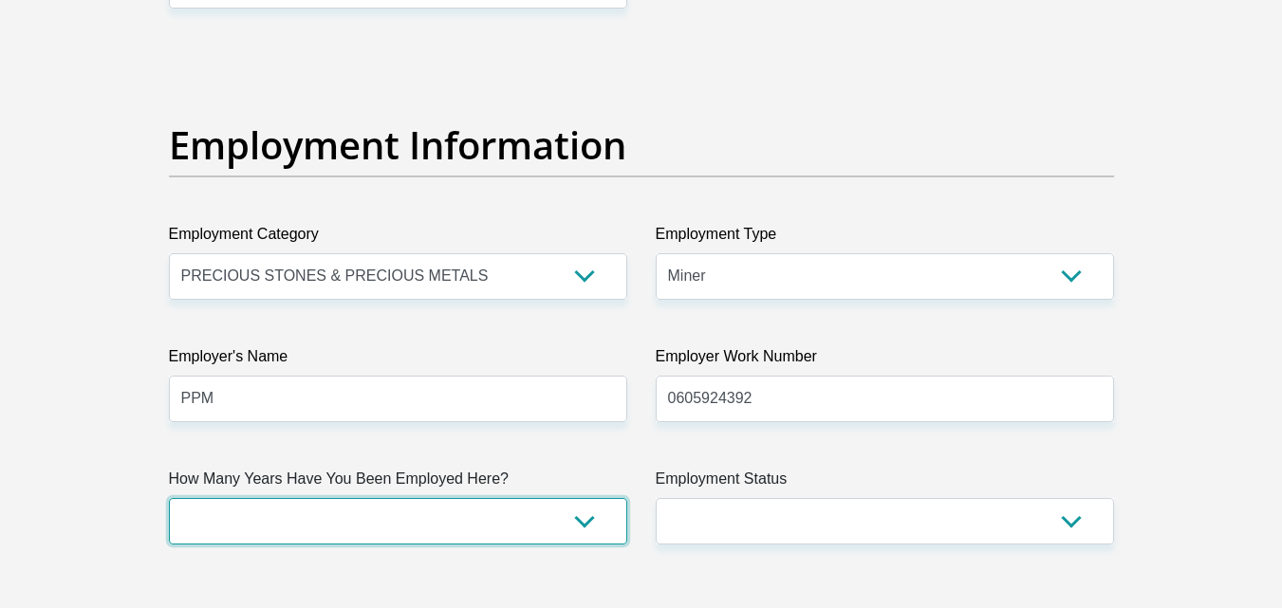
click at [586, 523] on select "less than 1 year 1-3 years 3-5 years 5+ years" at bounding box center [398, 521] width 458 height 47
select select "6"
click at [169, 498] on select "less than 1 year 1-3 years 3-5 years 5+ years" at bounding box center [398, 521] width 458 height 47
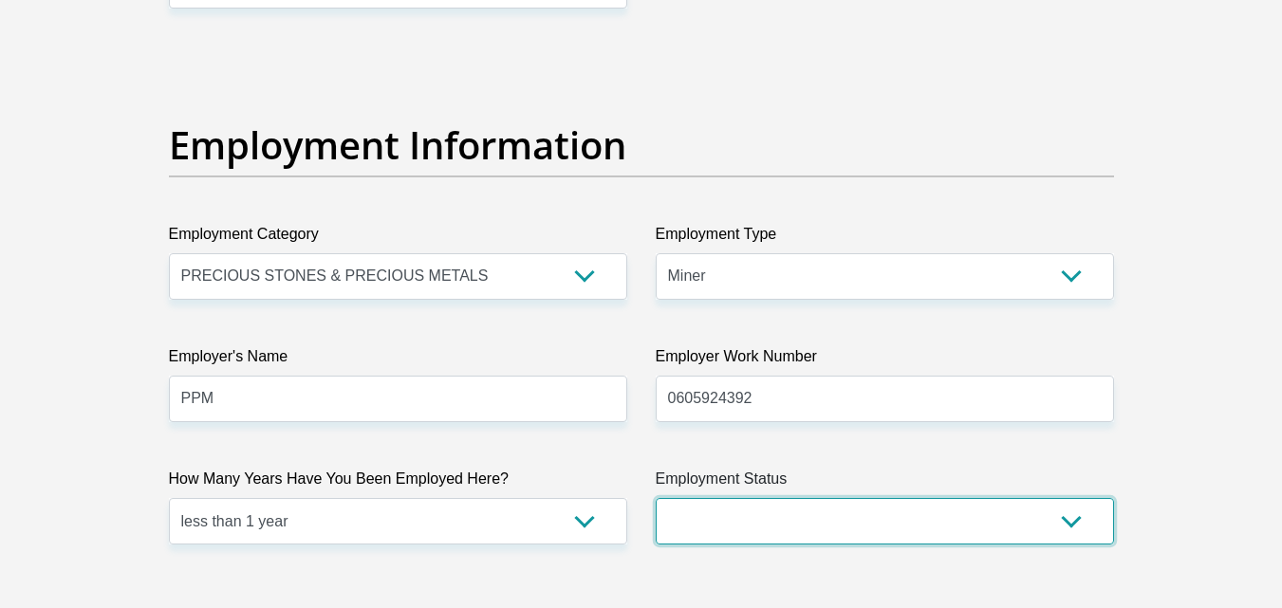
click at [741, 512] on select "Permanent/Full-time Part-time/Casual Contract Worker Self-Employed Housewife Re…" at bounding box center [885, 521] width 458 height 47
select select "1"
click at [656, 498] on select "Permanent/Full-time Part-time/Casual Contract Worker Self-Employed Housewife Re…" at bounding box center [885, 521] width 458 height 47
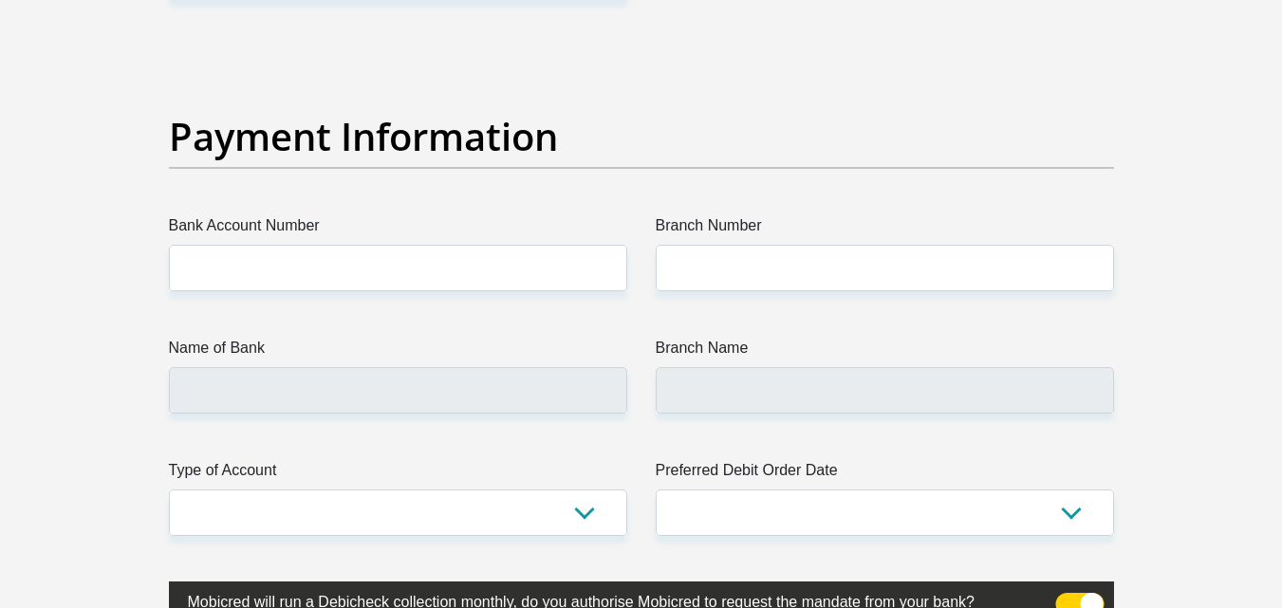
scroll to position [4337, 0]
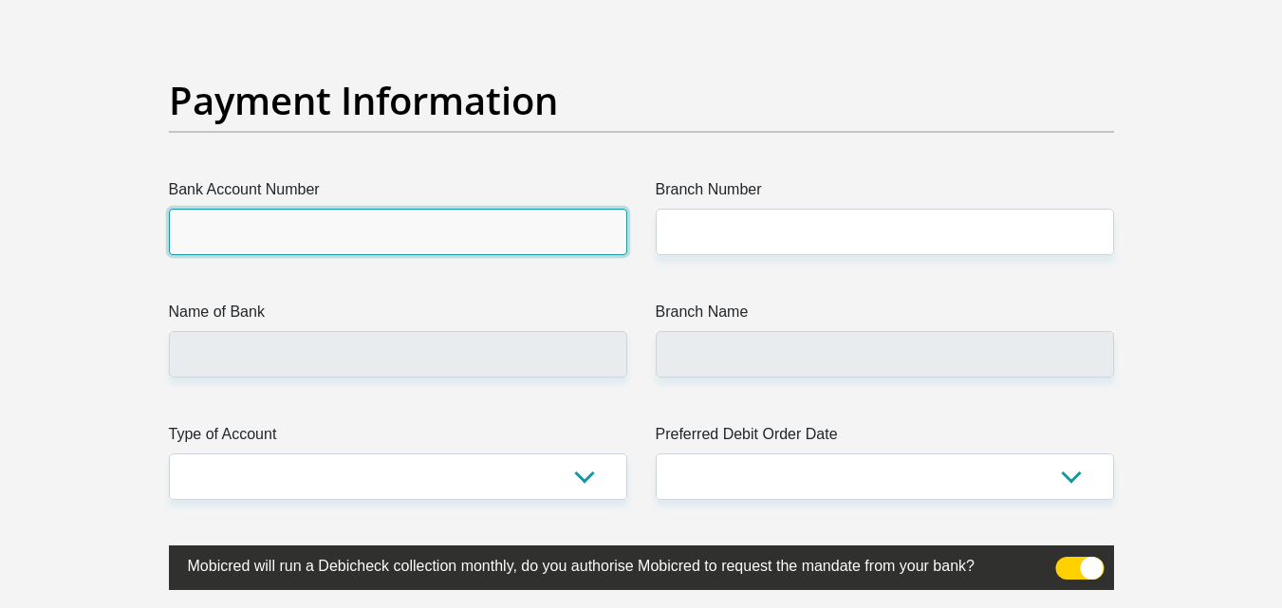
click at [516, 237] on input "Bank Account Number" at bounding box center [398, 232] width 458 height 47
type input "62369227361"
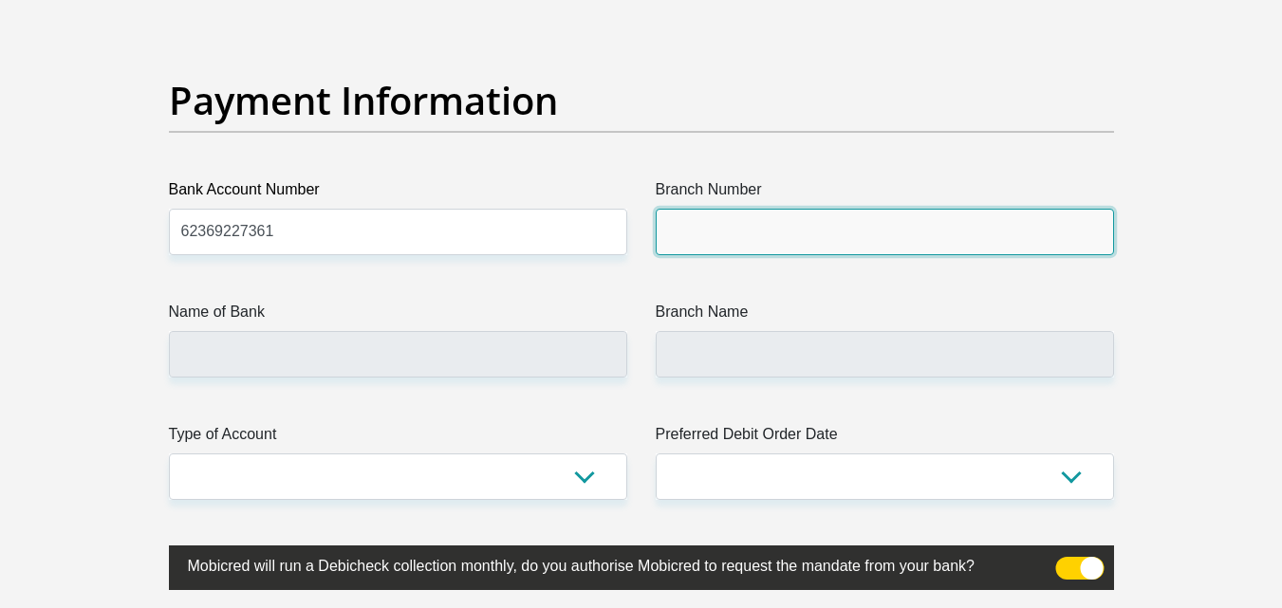
click at [750, 241] on input "Branch Number" at bounding box center [885, 232] width 458 height 47
type input "210314"
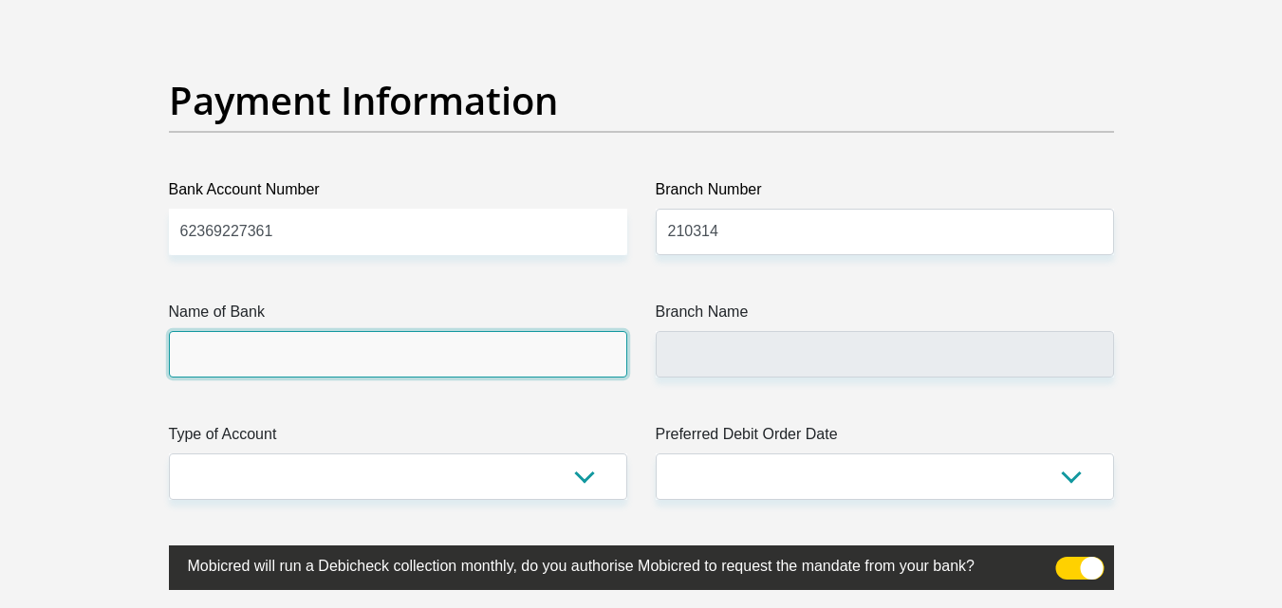
click at [345, 358] on input "Name of Bank" at bounding box center [398, 354] width 458 height 47
type input "FIRSTRAND BANK"
type input "MOSSEL BAY, C.P. 308"
click at [345, 358] on input "FIRSTRAND BANK" at bounding box center [398, 354] width 458 height 47
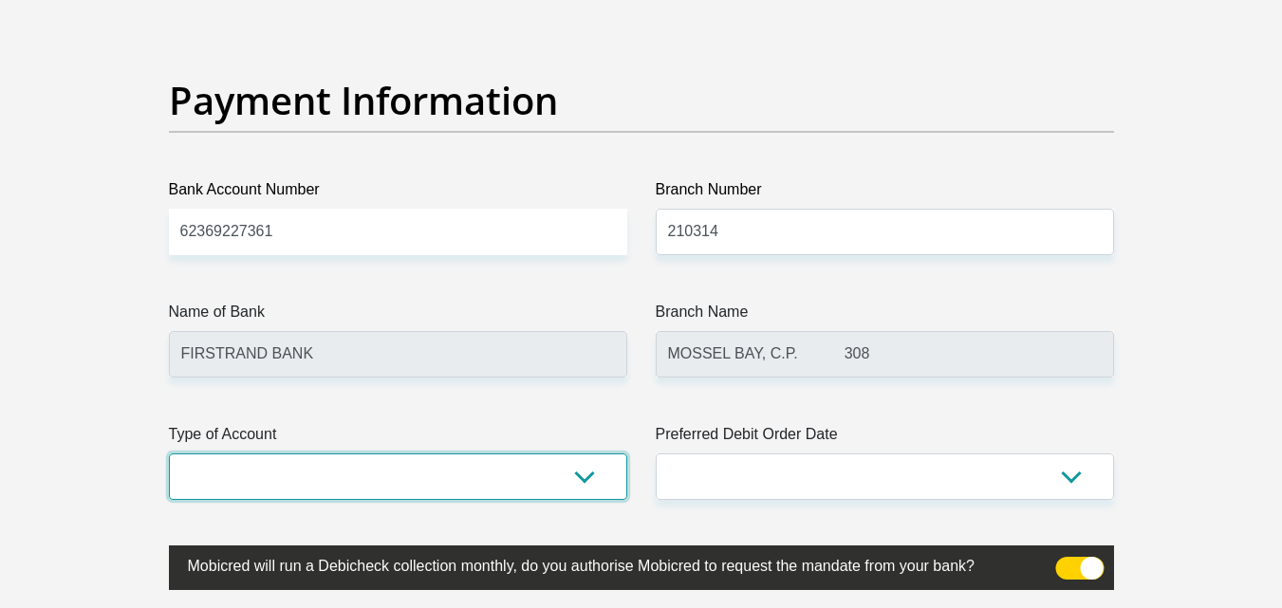
click at [412, 468] on select "Cheque Savings" at bounding box center [398, 477] width 458 height 47
select select "SAV"
click at [169, 454] on select "Cheque Savings" at bounding box center [398, 477] width 458 height 47
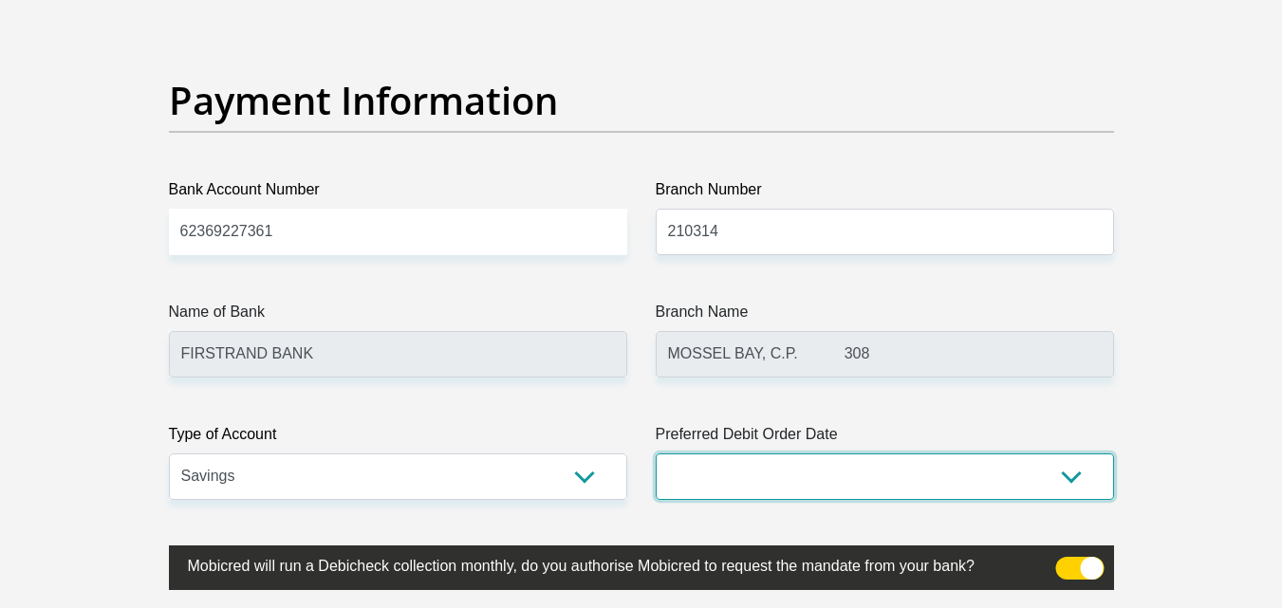
click at [734, 473] on select "1st 2nd 3rd 4th 5th 7th 18th 19th 20th 21st 22nd 23rd 24th 25th 26th 27th 28th …" at bounding box center [885, 477] width 458 height 47
select select "30"
click at [656, 454] on select "1st 2nd 3rd 4th 5th 7th 18th 19th 20th 21st 22nd 23rd 24th 25th 26th 27th 28th …" at bounding box center [885, 477] width 458 height 47
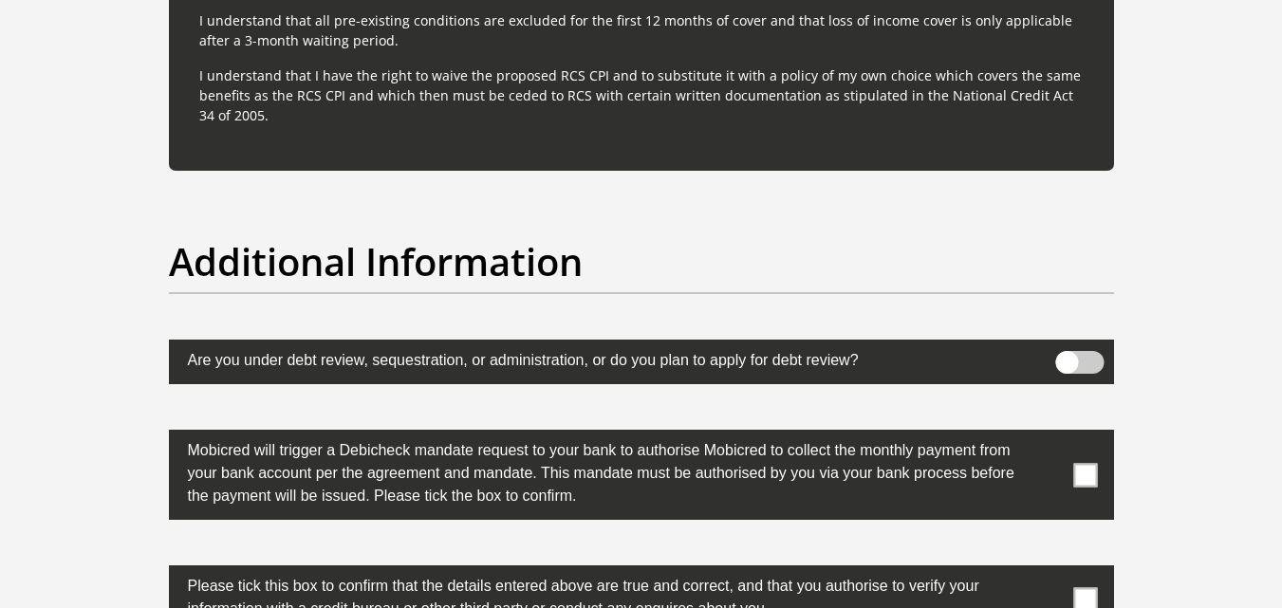
scroll to position [5811, 0]
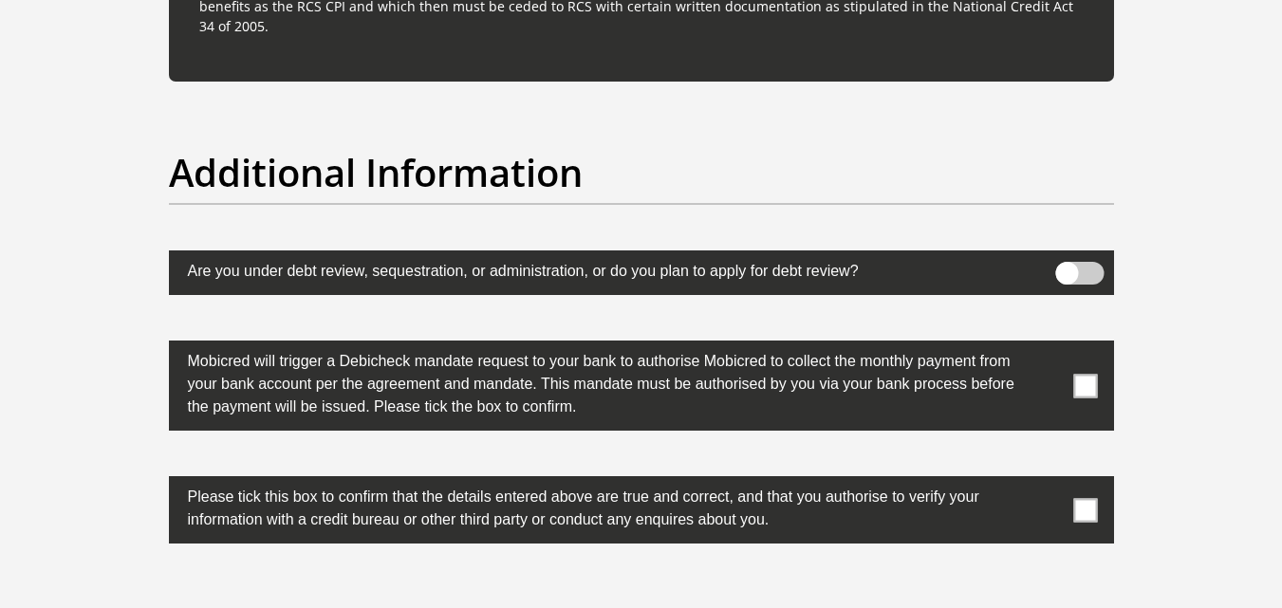
click at [1082, 384] on span at bounding box center [1085, 386] width 24 height 24
click at [1048, 345] on input "checkbox" at bounding box center [1048, 345] width 0 height 0
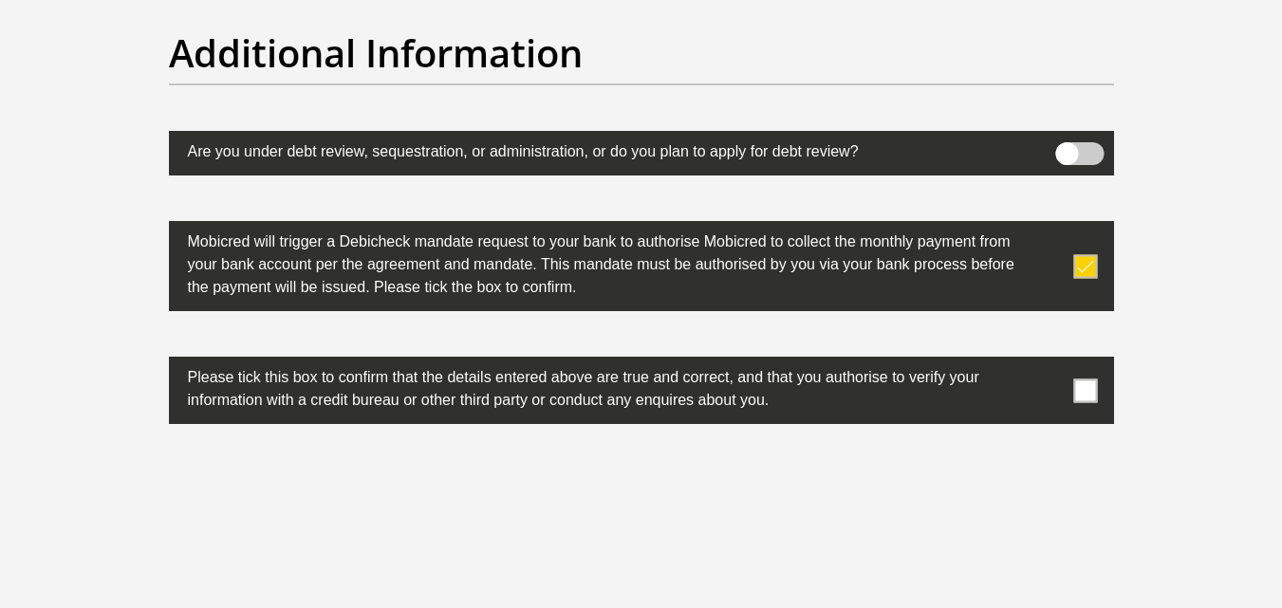
scroll to position [5984, 0]
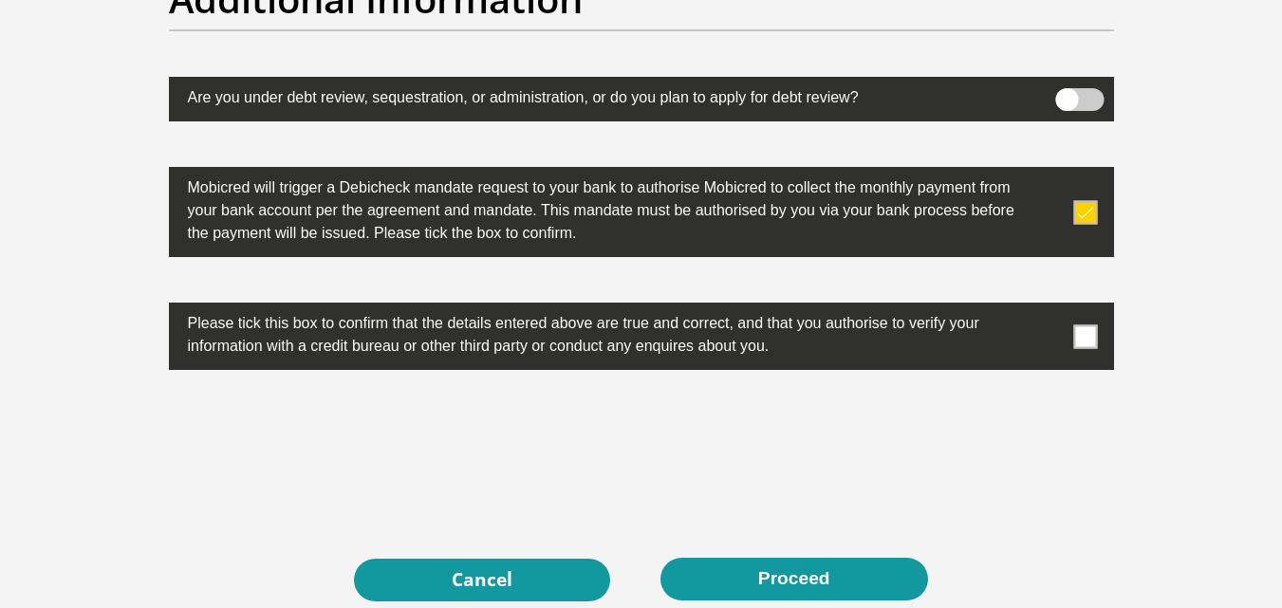
click at [1083, 335] on span at bounding box center [1085, 337] width 24 height 24
click at [1048, 308] on input "checkbox" at bounding box center [1048, 308] width 0 height 0
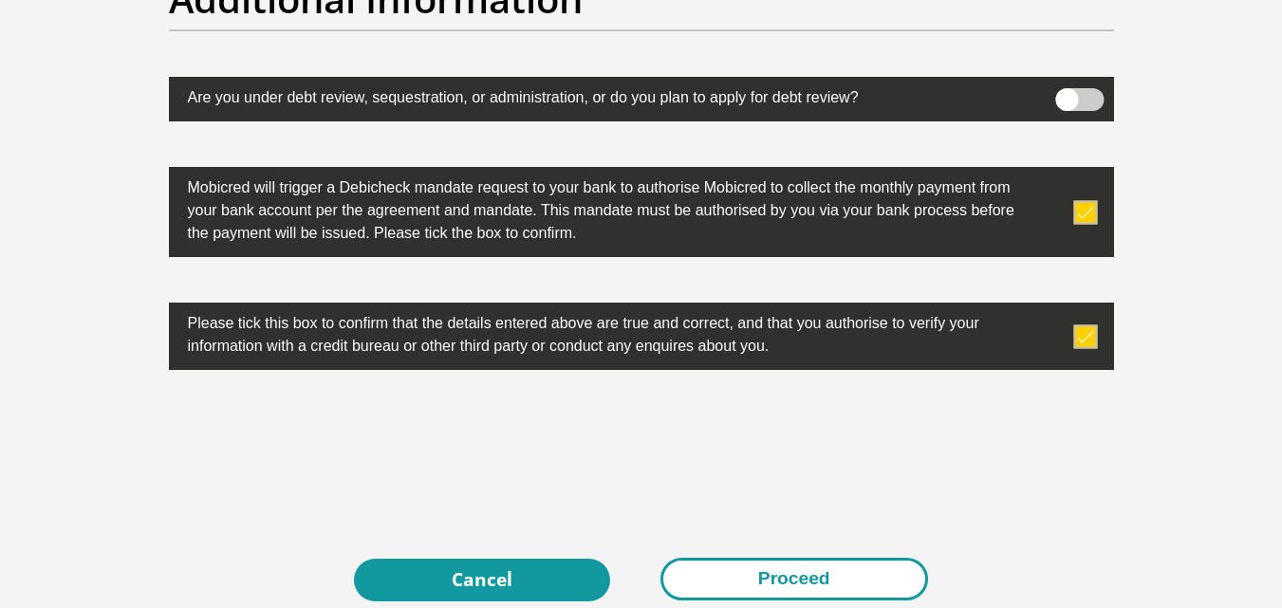
click at [760, 578] on button "Proceed" at bounding box center [795, 579] width 268 height 43
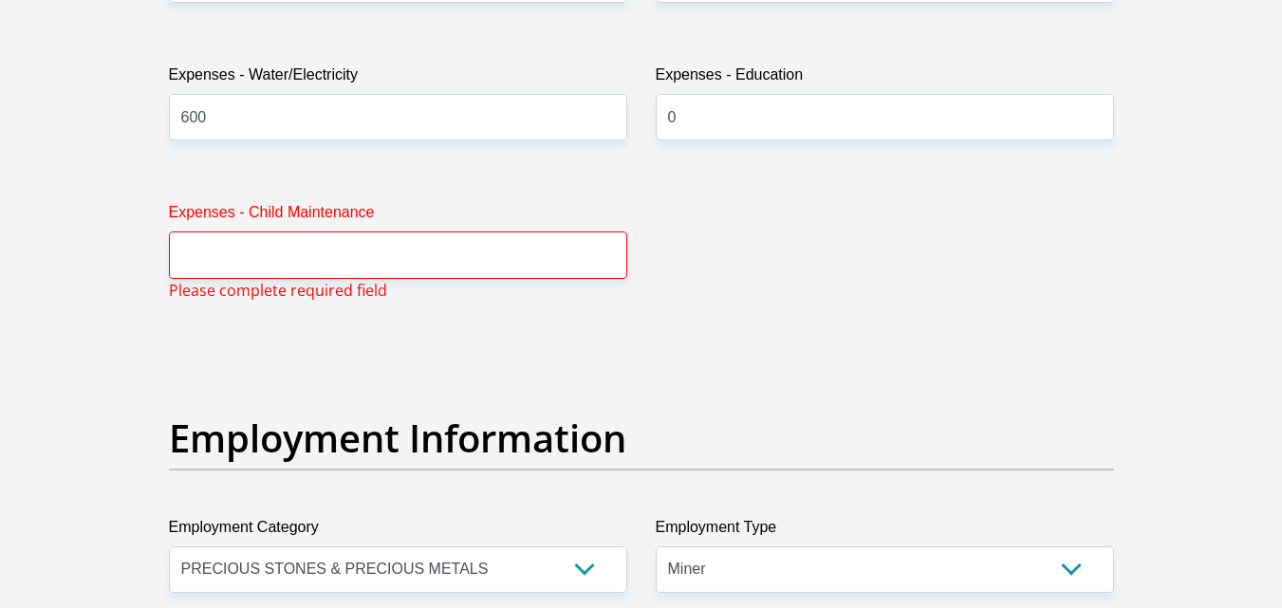
scroll to position [3065, 0]
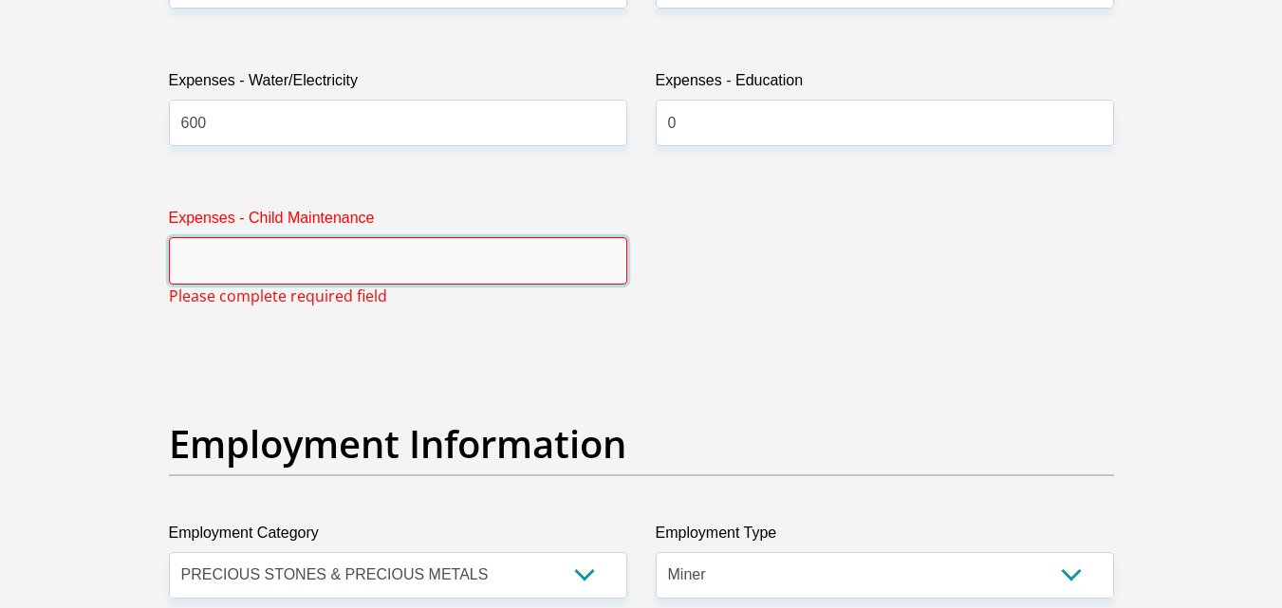
click at [321, 252] on input "Expenses - Child Maintenance" at bounding box center [398, 260] width 458 height 47
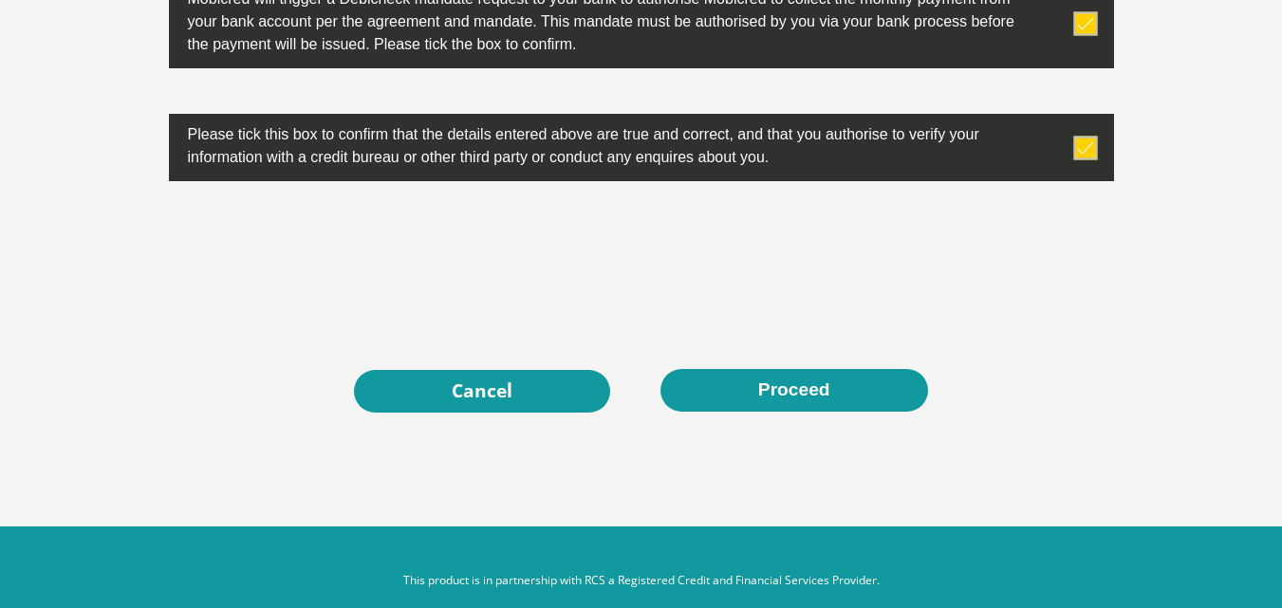
scroll to position [6202, 0]
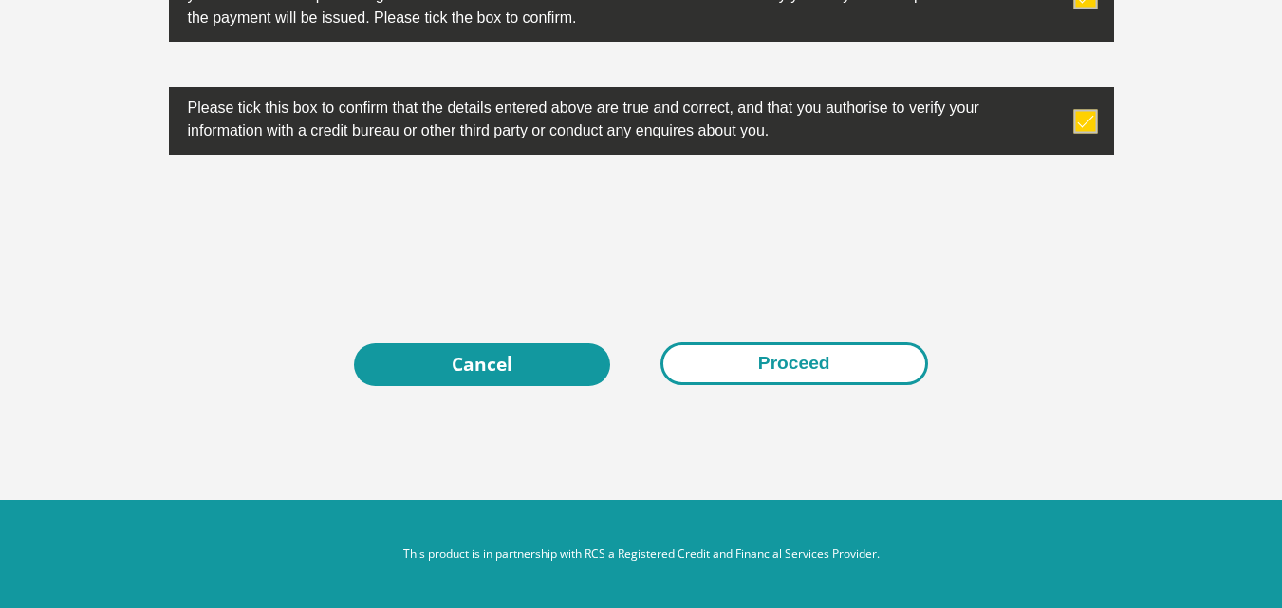
type input "1250"
click at [776, 354] on button "Proceed" at bounding box center [795, 364] width 268 height 43
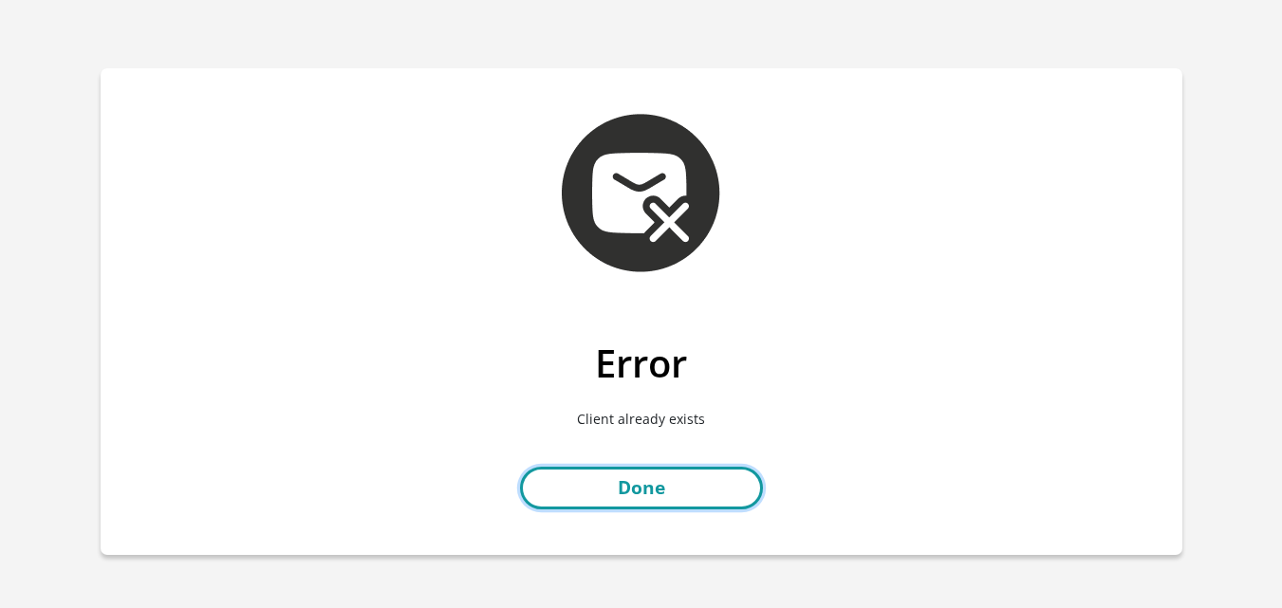
click at [654, 490] on link "Done" at bounding box center [641, 488] width 243 height 43
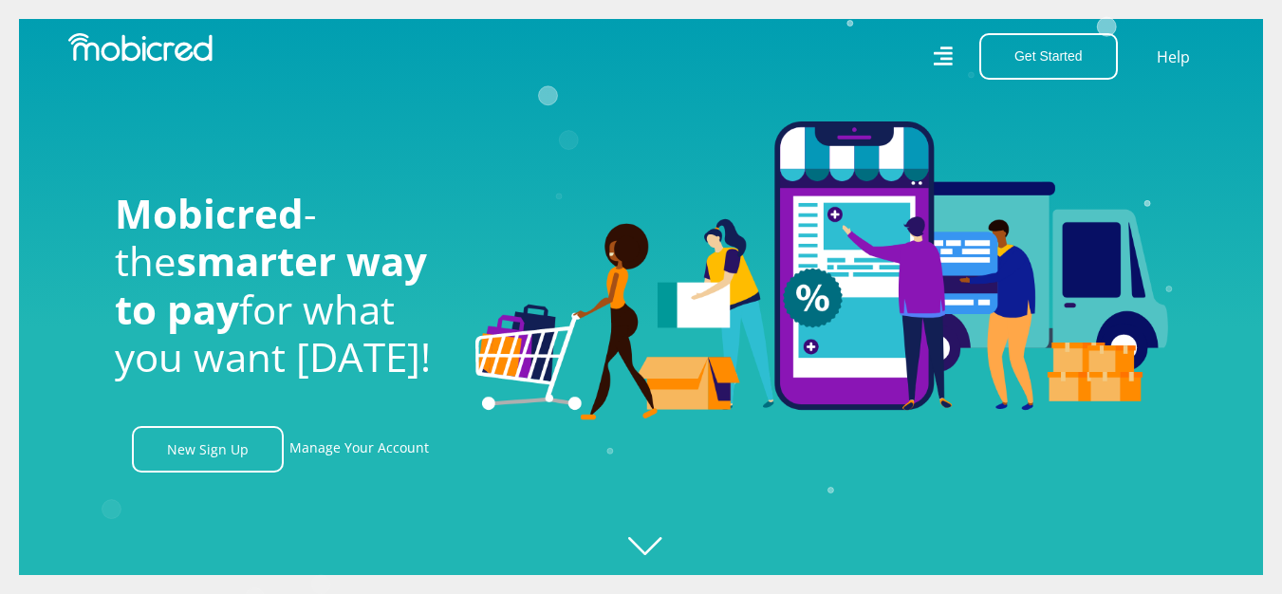
scroll to position [0, 1353]
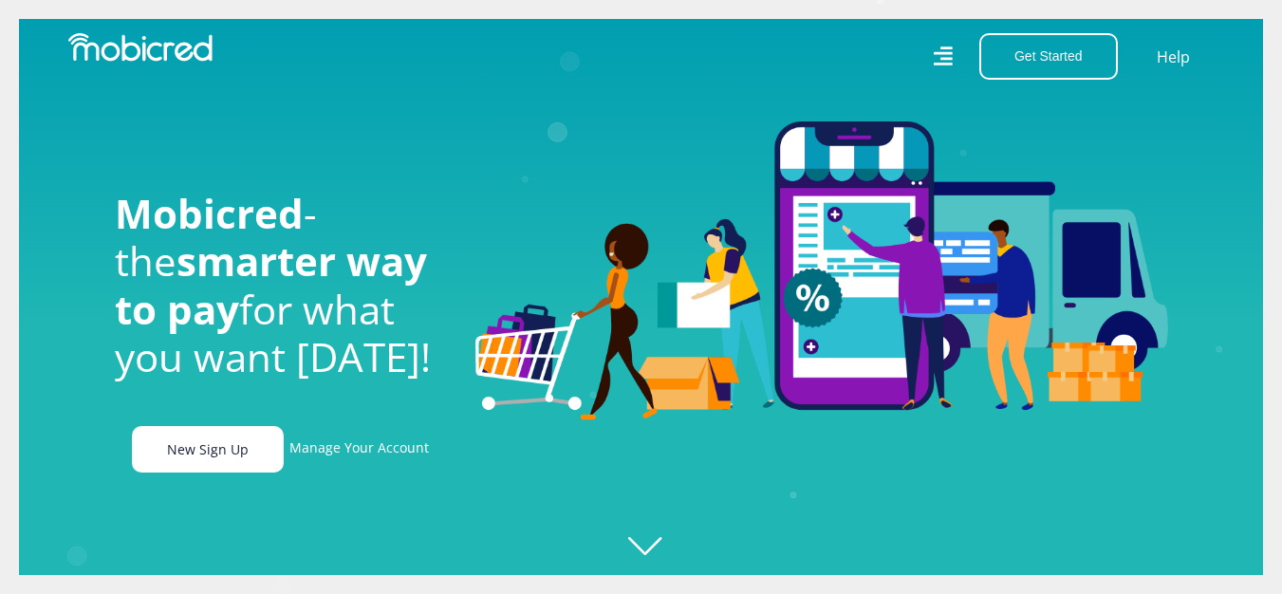
click at [225, 447] on link "New Sign Up" at bounding box center [208, 449] width 152 height 47
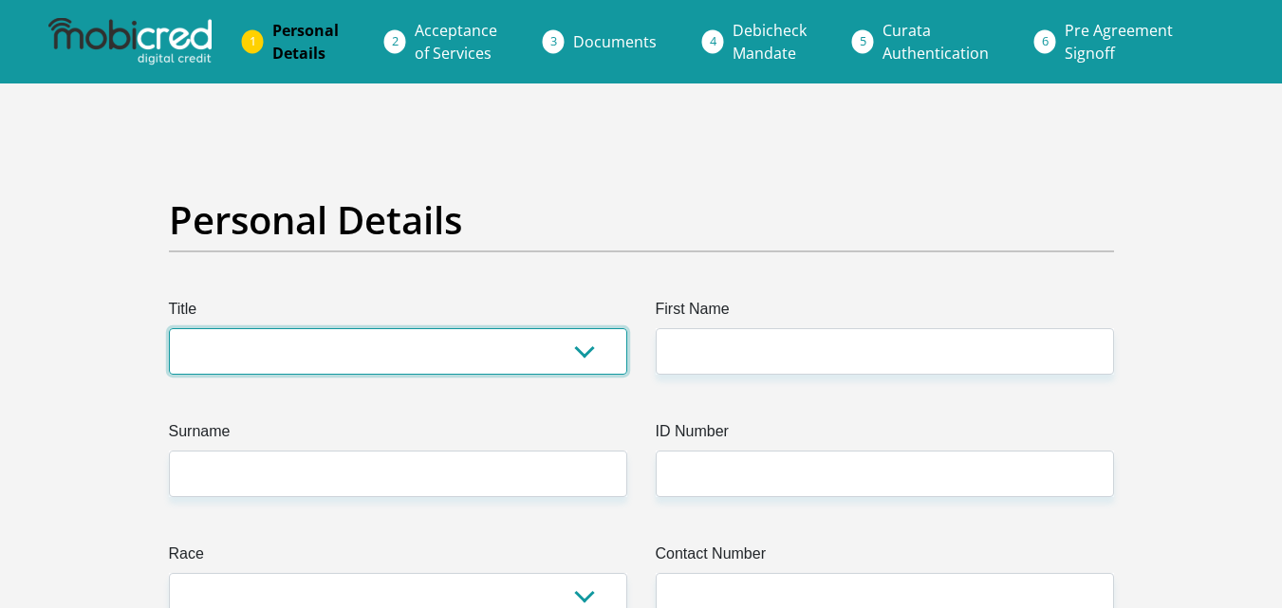
click at [374, 344] on select "Mr Ms Mrs Dr [PERSON_NAME]" at bounding box center [398, 351] width 458 height 47
select select "Mr"
click at [169, 328] on select "Mr Ms Mrs Dr [PERSON_NAME]" at bounding box center [398, 351] width 458 height 47
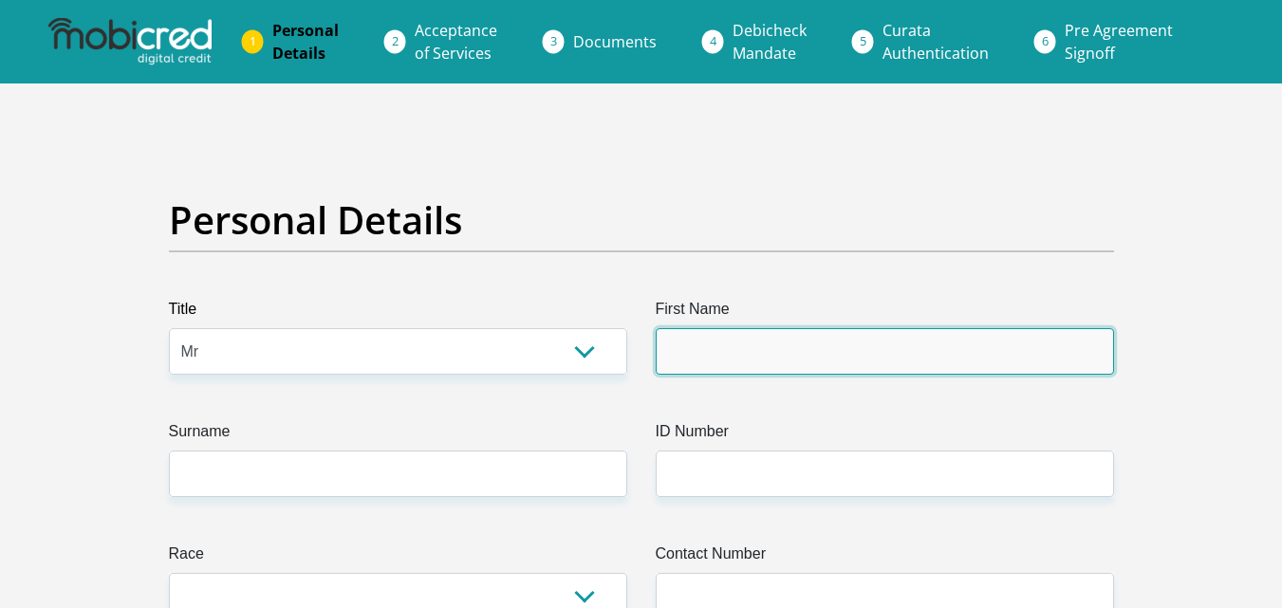
click at [725, 338] on input "First Name" at bounding box center [885, 351] width 458 height 47
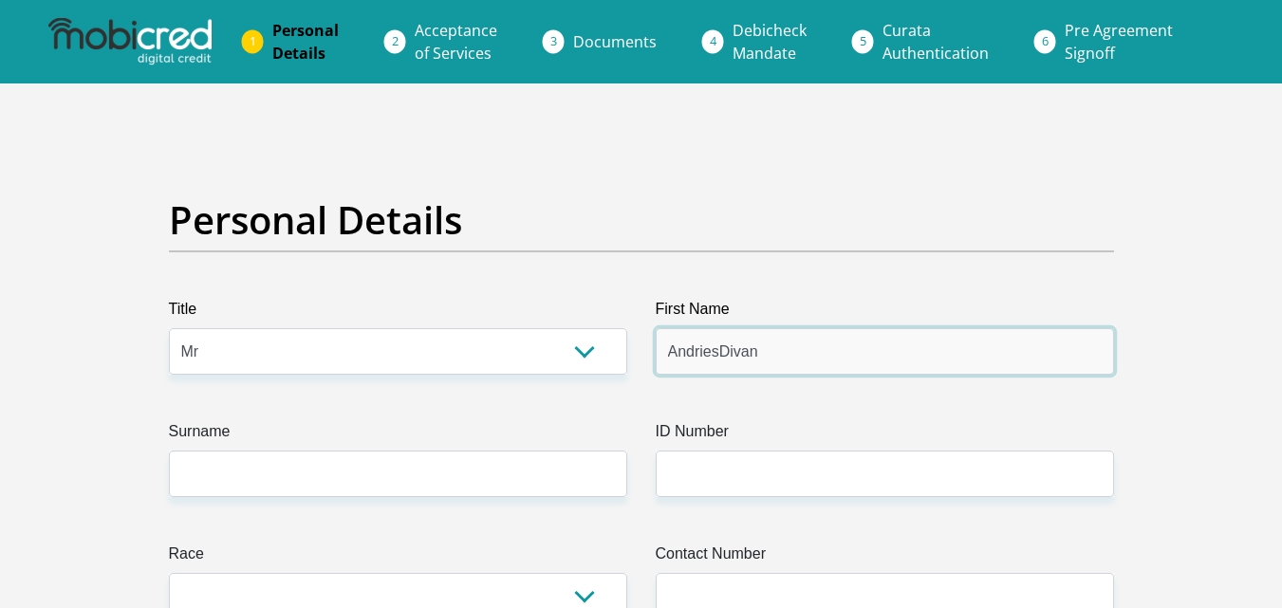
click at [716, 354] on input "AndriesDivan" at bounding box center [885, 351] width 458 height 47
click at [728, 352] on input "Andries" at bounding box center [885, 351] width 458 height 47
type input "Andries"
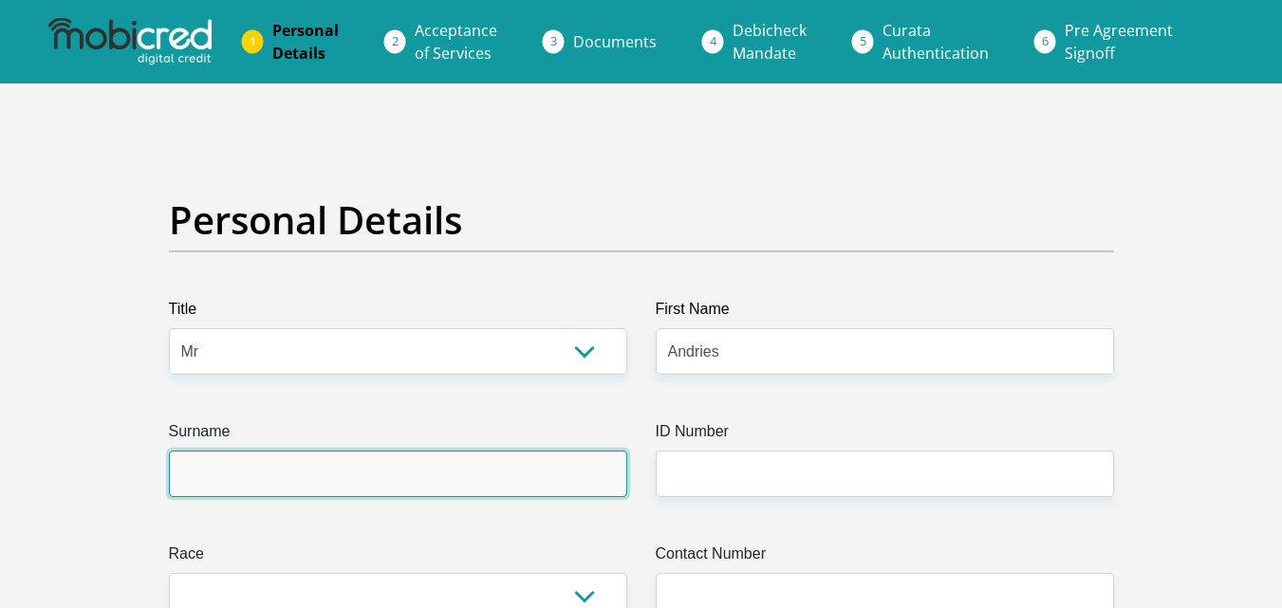
click at [486, 472] on input "Surname" at bounding box center [398, 474] width 458 height 47
type input "[PERSON_NAME]"
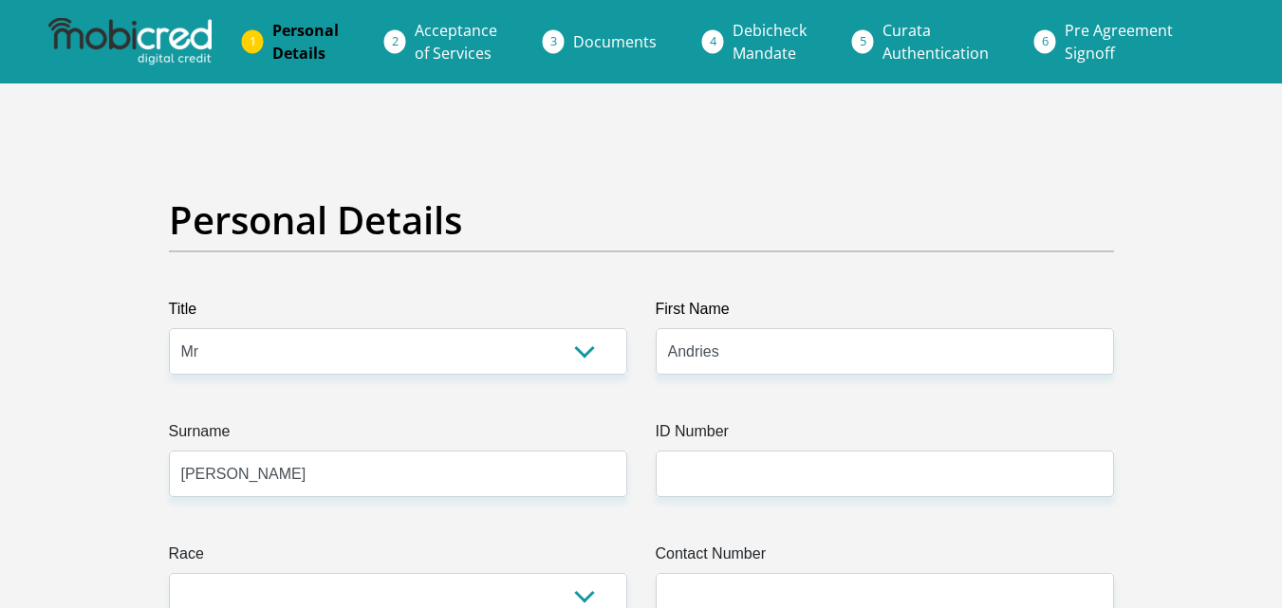
select select "ZAF"
type input "9 4th Street,Kleinsee"
type input "Kleinsee"
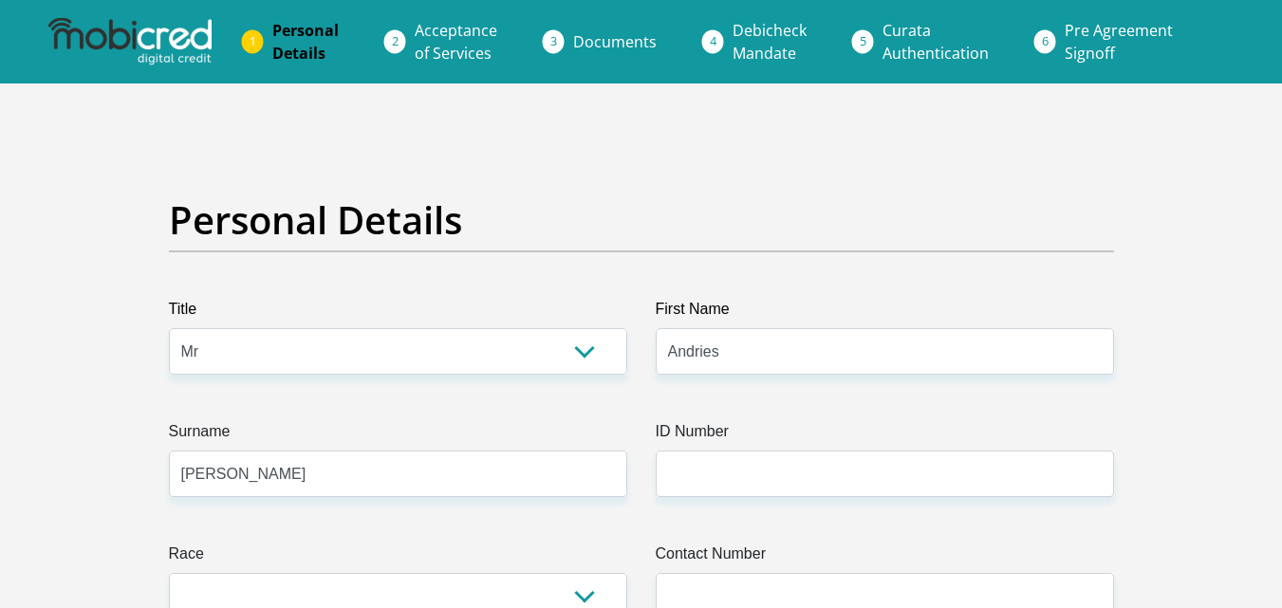
type input "8282"
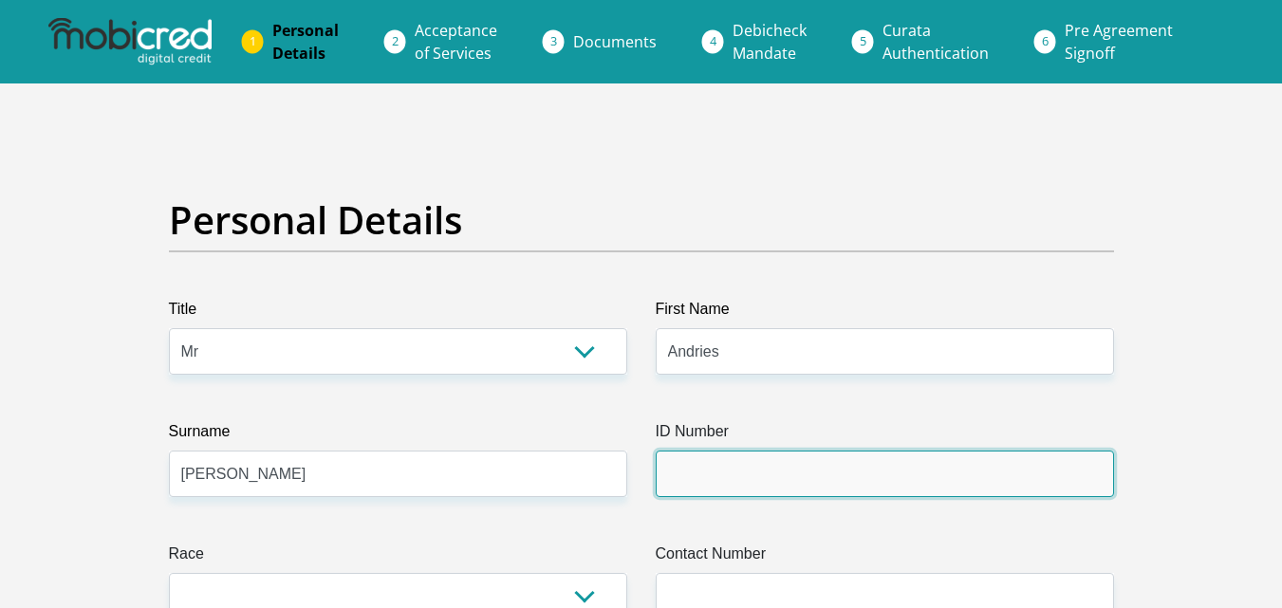
click at [734, 470] on input "ID Number" at bounding box center [885, 474] width 458 height 47
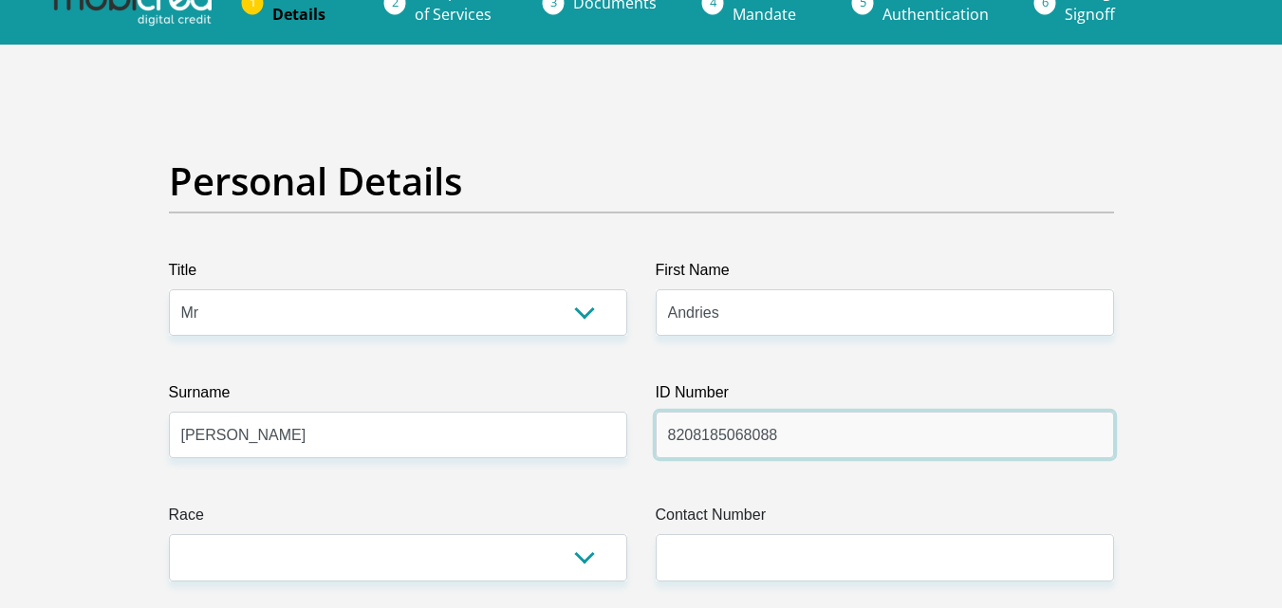
scroll to position [202, 0]
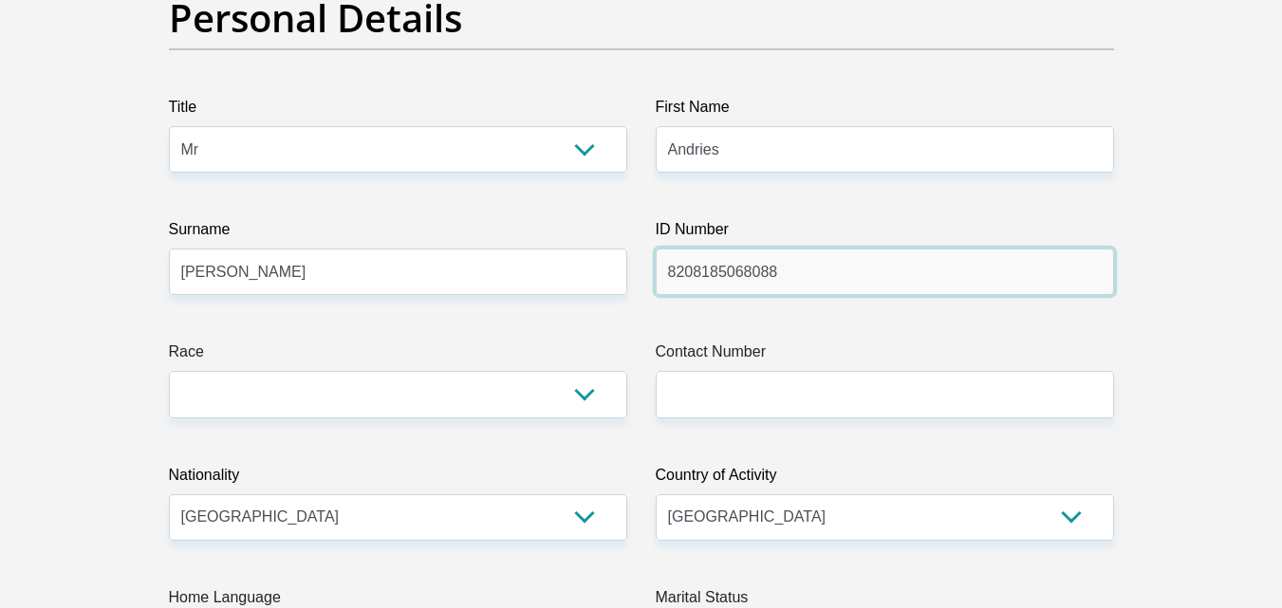
type input "8208185068088"
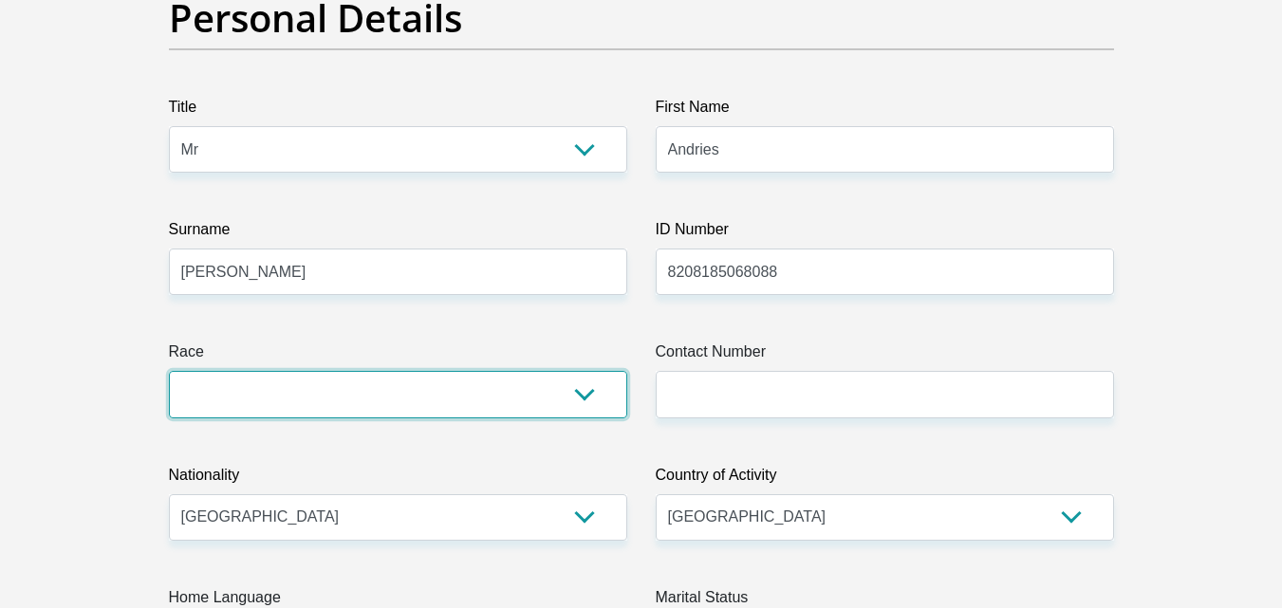
click at [594, 397] on select "Black Coloured Indian White Other" at bounding box center [398, 394] width 458 height 47
select select "4"
click at [169, 371] on select "Black Coloured Indian White Other" at bounding box center [398, 394] width 458 height 47
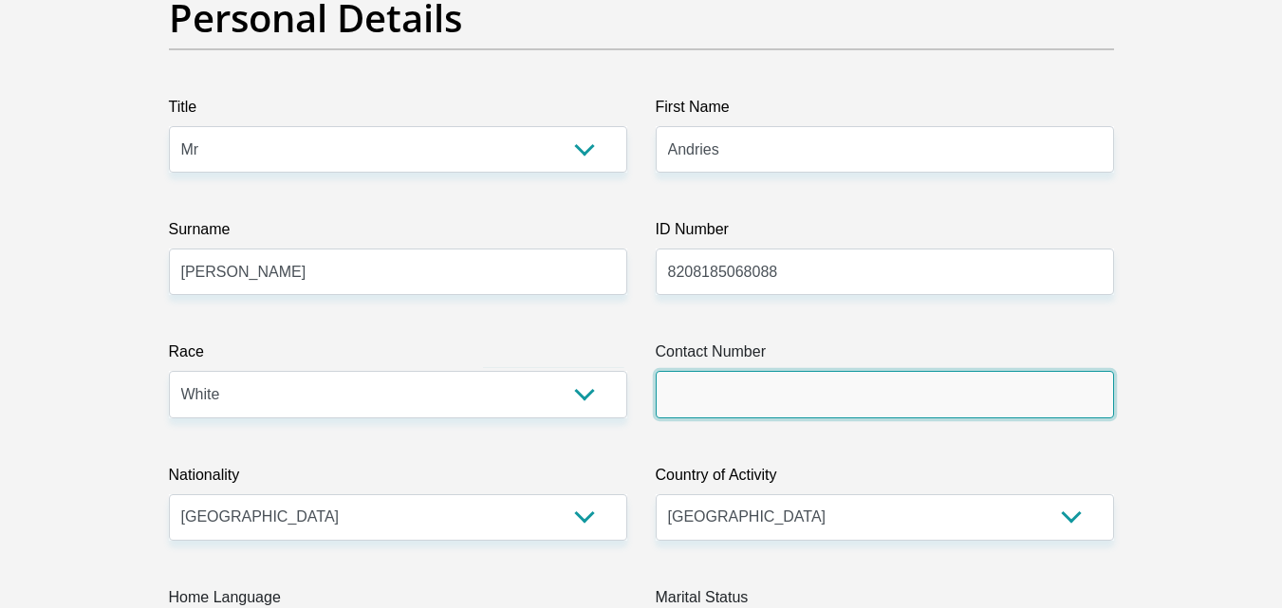
click at [710, 395] on input "Contact Number" at bounding box center [885, 394] width 458 height 47
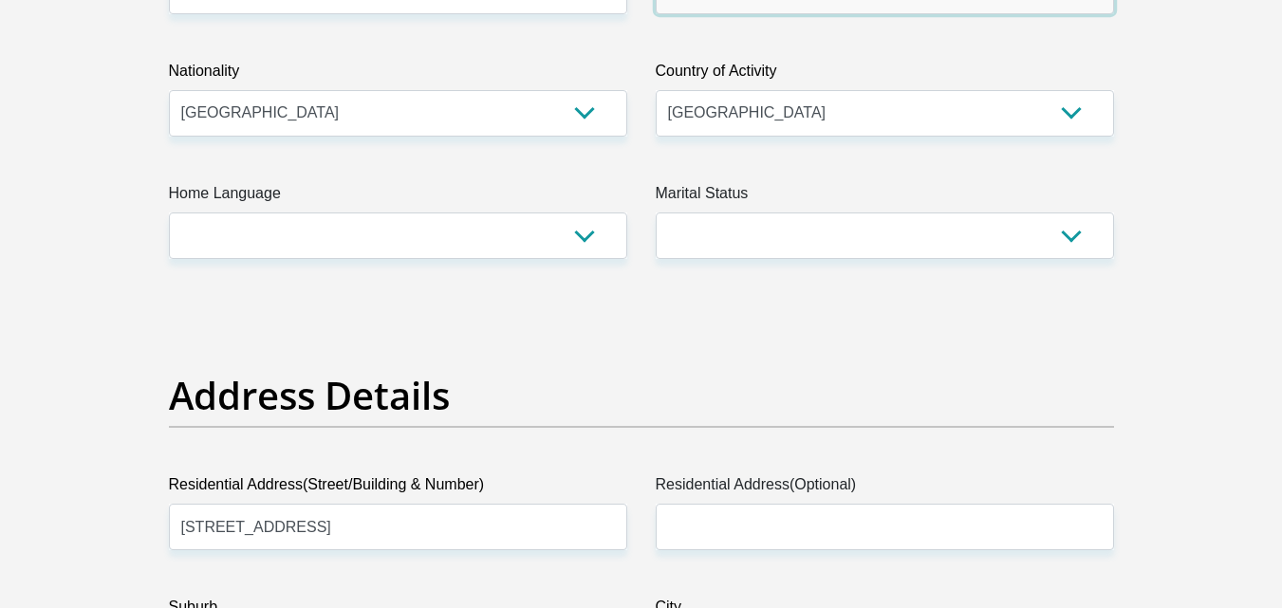
scroll to position [607, 0]
type input "0605924392"
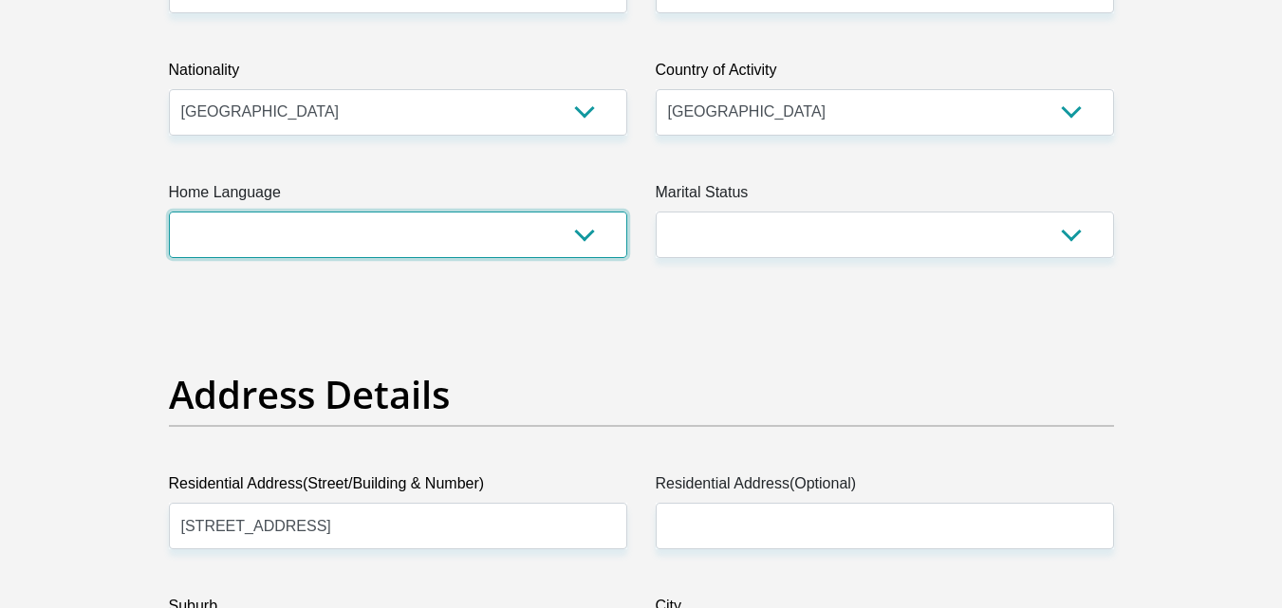
click at [585, 233] on select "Afrikaans English Sepedi South Ndebele Southern Sotho Swati Tsonga Tswana Venda…" at bounding box center [398, 235] width 458 height 47
select select "eng"
click at [169, 212] on select "Afrikaans English Sepedi South Ndebele Southern Sotho Swati Tsonga Tswana Venda…" at bounding box center [398, 235] width 458 height 47
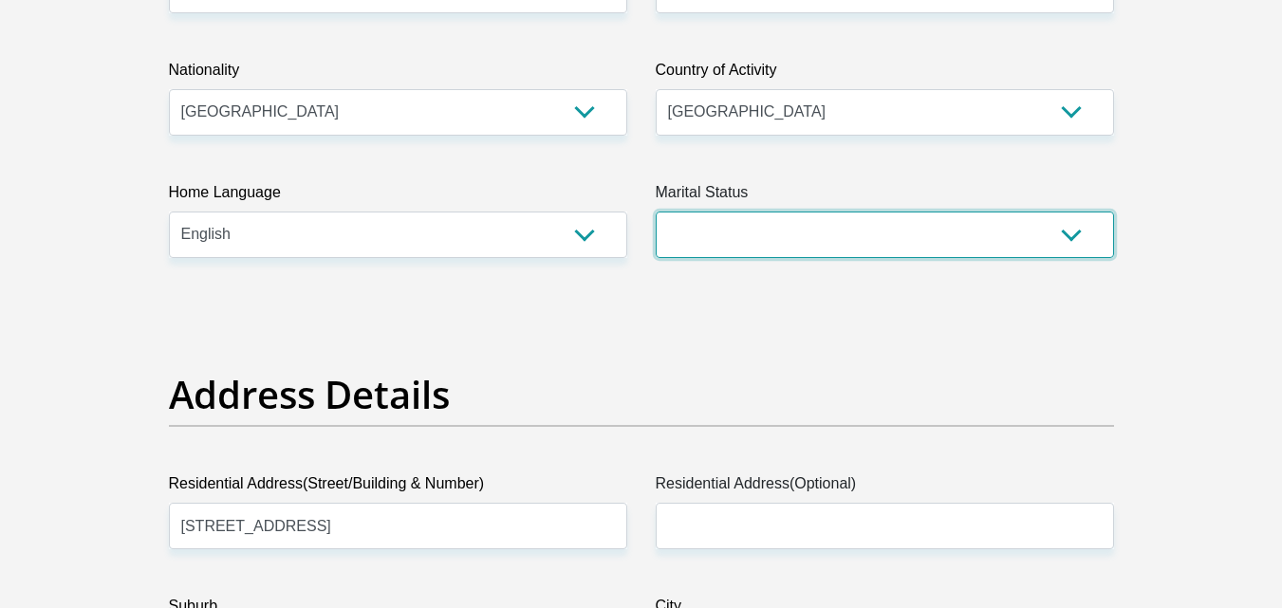
click at [1064, 233] on select "Married ANC Single Divorced Widowed Married COP or Customary Law" at bounding box center [885, 235] width 458 height 47
select select "1"
click at [656, 212] on select "Married ANC Single Divorced Widowed Married COP or Customary Law" at bounding box center [885, 235] width 458 height 47
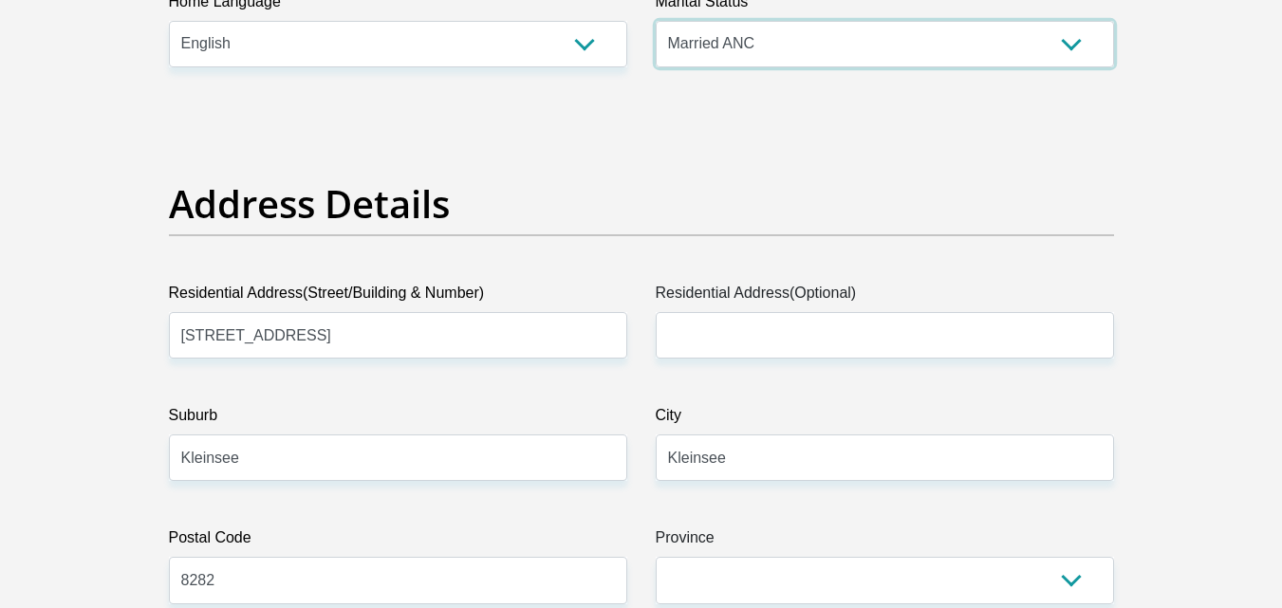
scroll to position [900, 0]
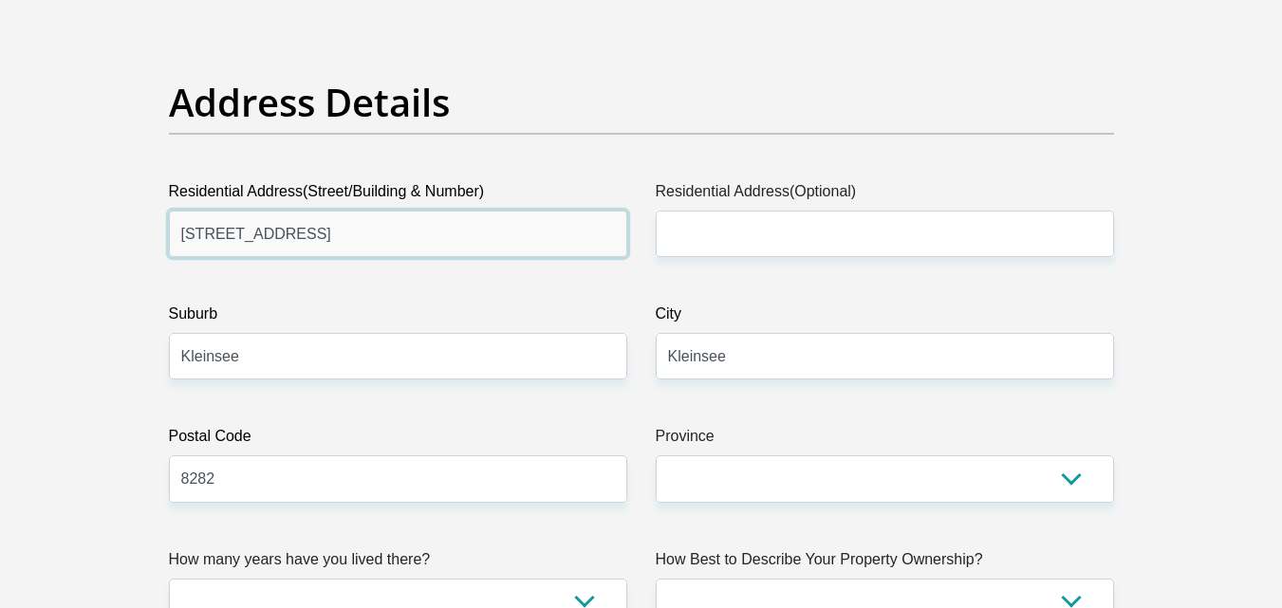
click at [252, 234] on input "9 4th Street,Kleinsee" at bounding box center [398, 234] width 458 height 47
click at [604, 238] on input "236 Diggers Drive, Kleinsee, Nama Khoi, 8282 Kleinsee, Kleinsee, 8282" at bounding box center [398, 234] width 458 height 47
click at [350, 233] on input "236 Diggers Drive, 8282" at bounding box center [398, 234] width 458 height 47
type input "236 Diggers Drive"
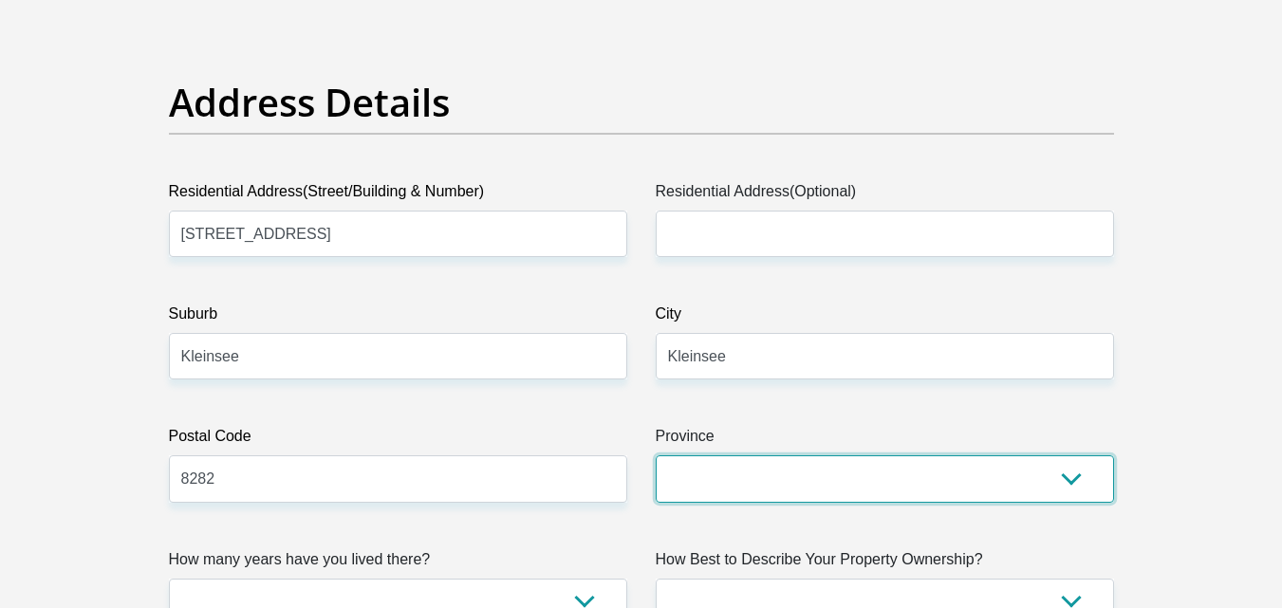
click at [717, 483] on select "Eastern Cape Free State Gauteng KwaZulu-Natal Limpopo Mpumalanga Northern Cape …" at bounding box center [885, 479] width 458 height 47
select select "Northern Cape"
click at [656, 456] on select "Eastern Cape Free State Gauteng KwaZulu-Natal Limpopo Mpumalanga Northern Cape …" at bounding box center [885, 479] width 458 height 47
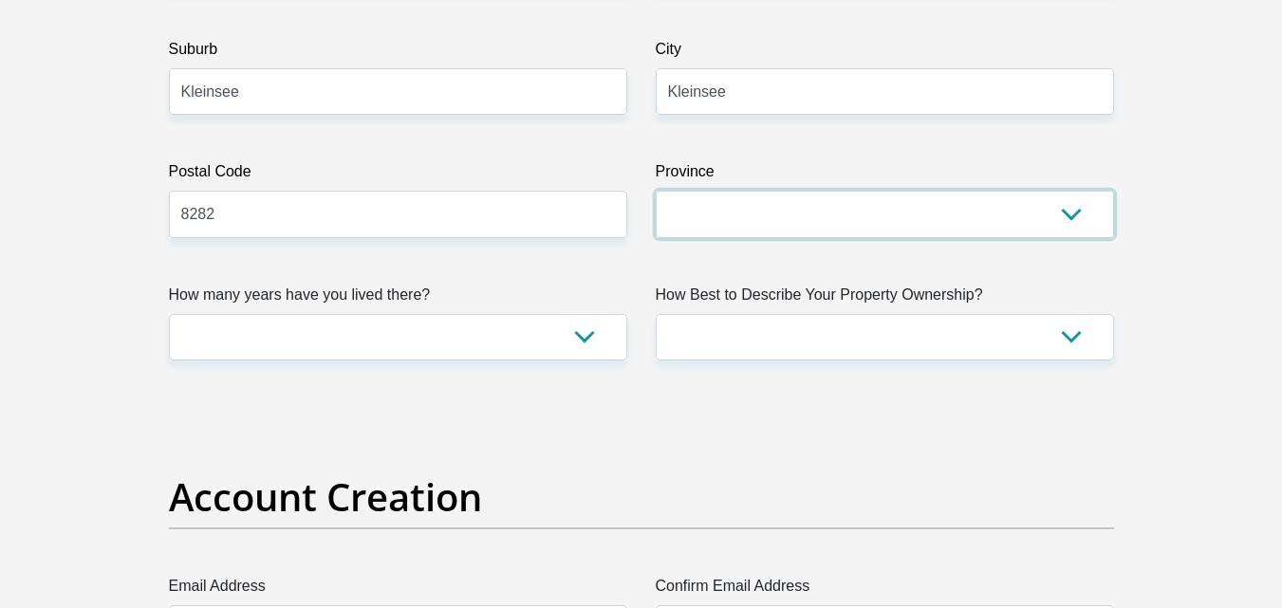
scroll to position [1166, 0]
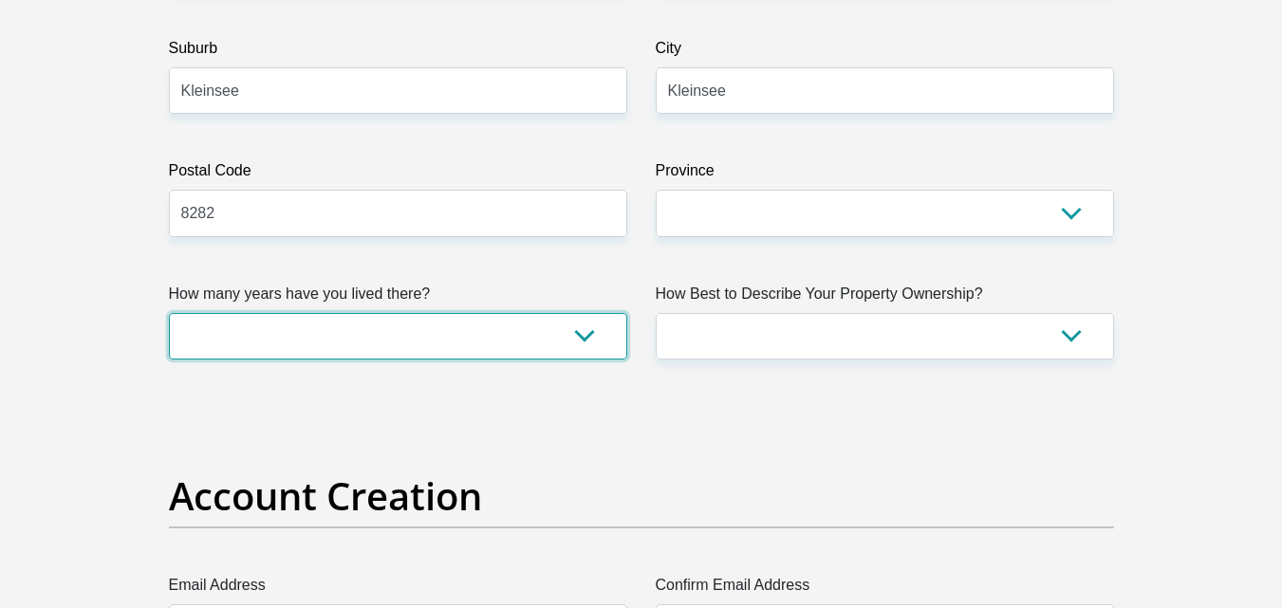
click at [588, 332] on select "less than 1 year 1-3 years 3-5 years 5+ years" at bounding box center [398, 336] width 458 height 47
select select "0"
click at [169, 313] on select "less than 1 year 1-3 years 3-5 years 5+ years" at bounding box center [398, 336] width 458 height 47
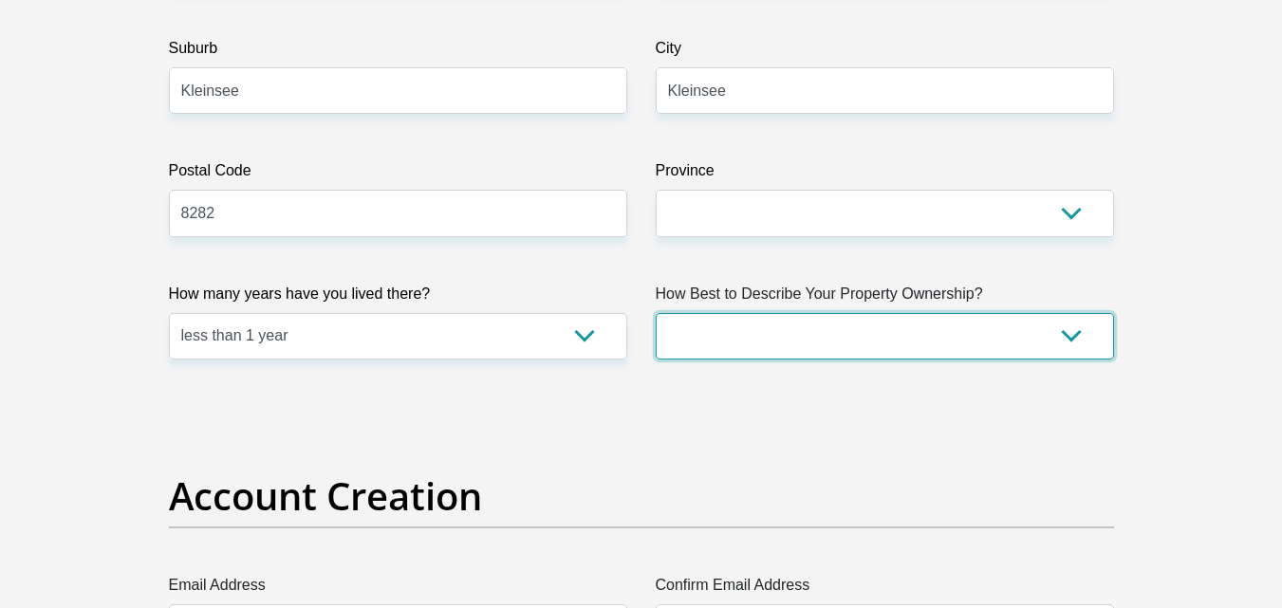
click at [1073, 335] on select "Owned Rented Family Owned Company Dwelling" at bounding box center [885, 336] width 458 height 47
select select "Company Dwelling"
click at [656, 313] on select "Owned Rented Family Owned Company Dwelling" at bounding box center [885, 336] width 458 height 47
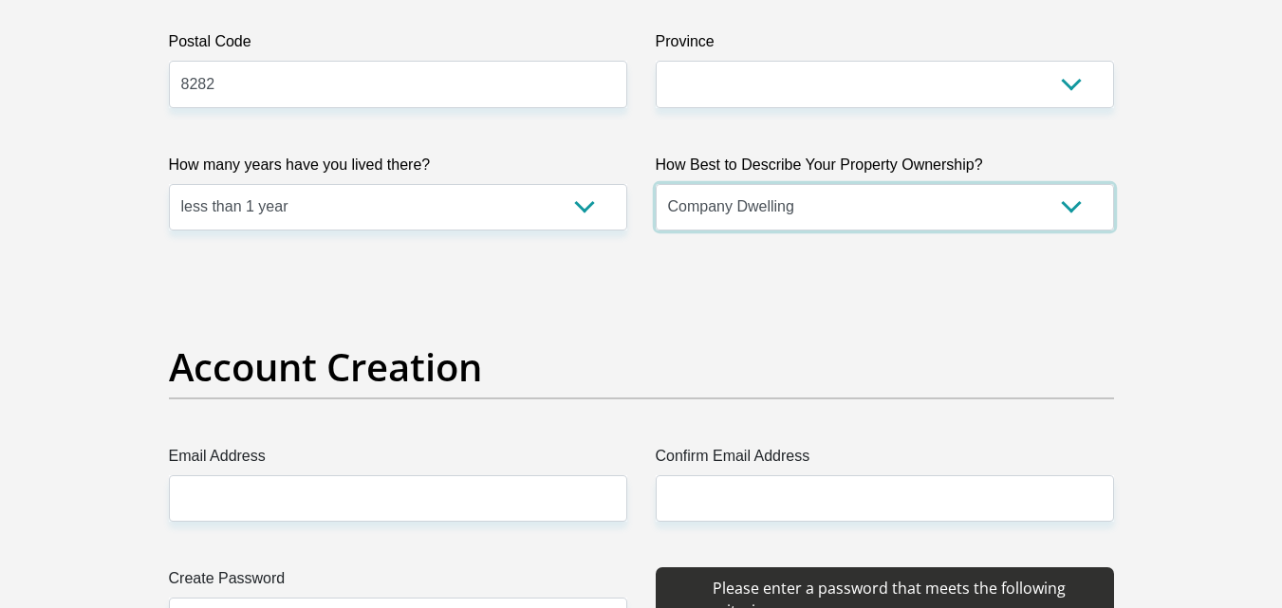
scroll to position [1363, 0]
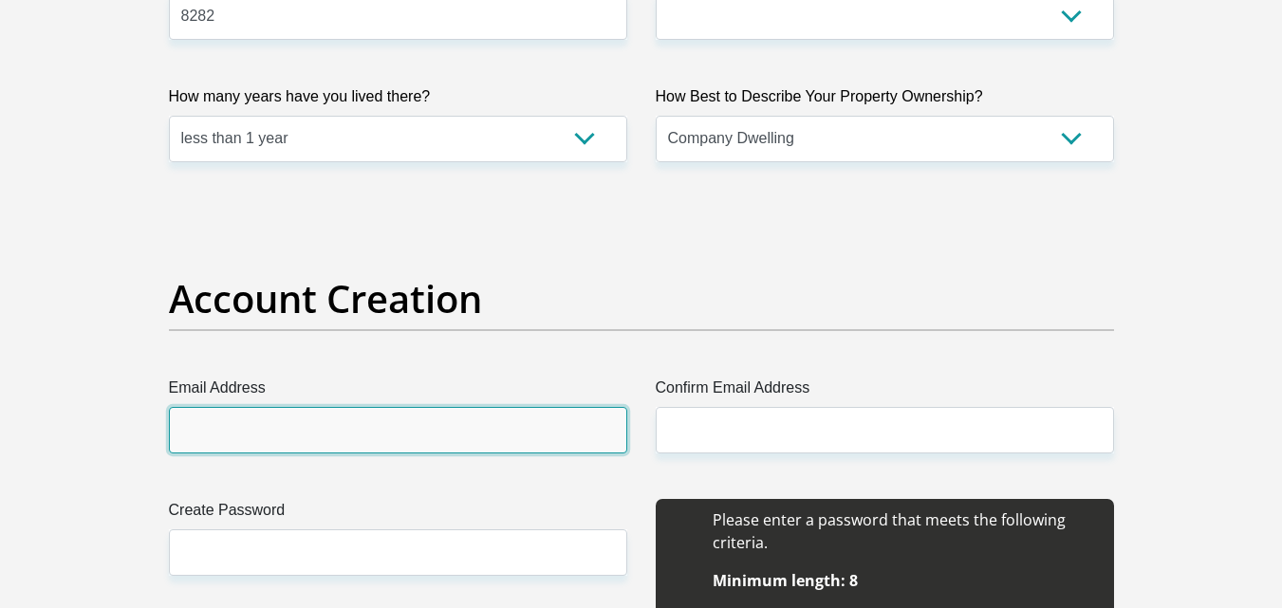
click at [602, 439] on input "Email Address" at bounding box center [398, 430] width 458 height 47
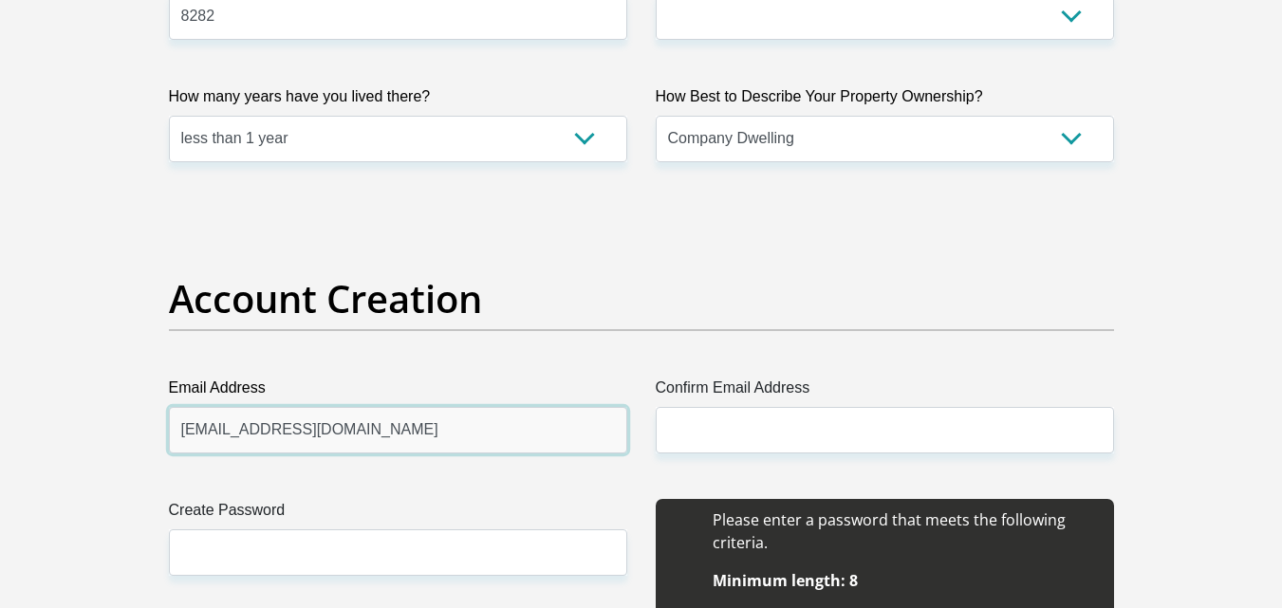
type input "andriesdunn@gmail.com"
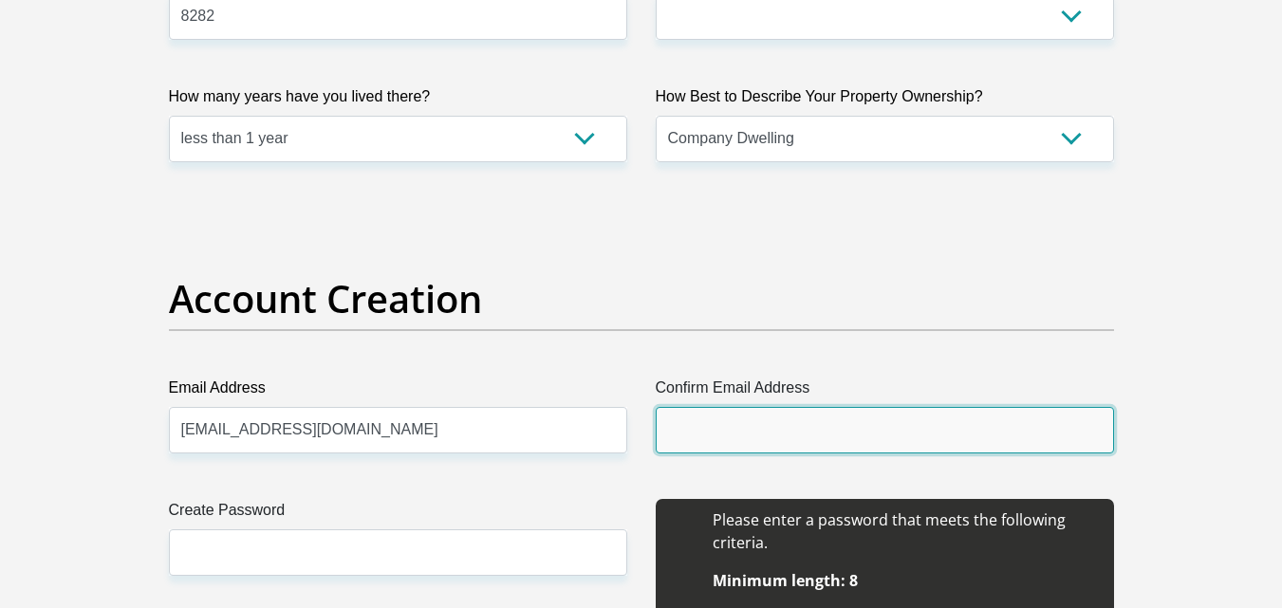
click at [769, 432] on input "Confirm Email Address" at bounding box center [885, 430] width 458 height 47
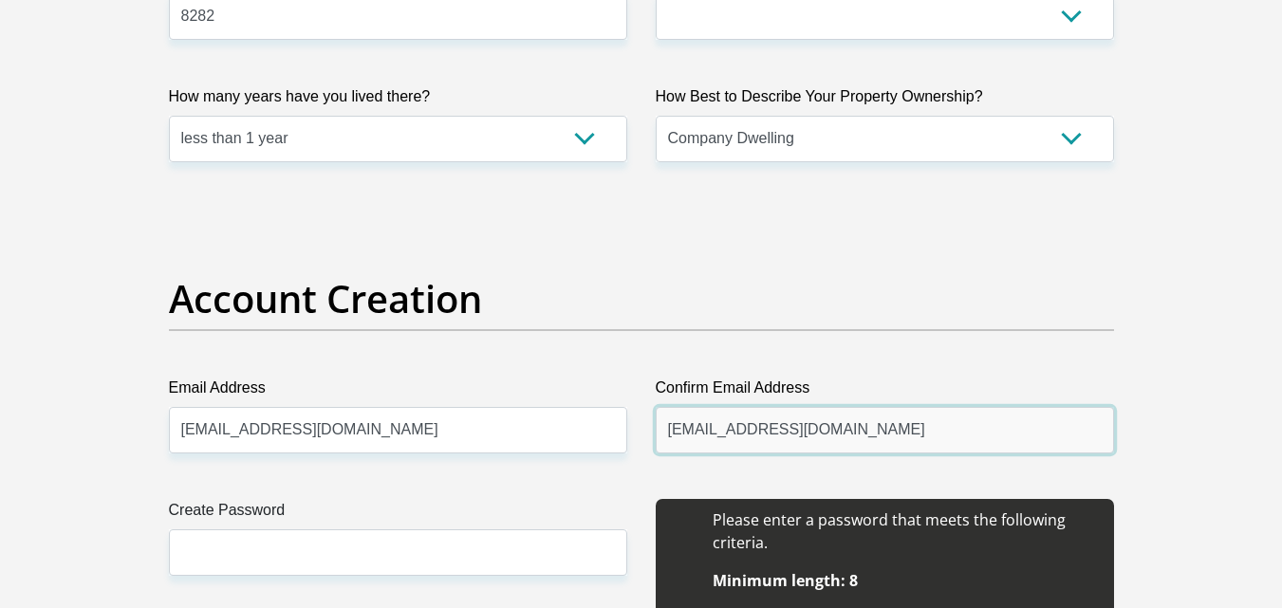
type input "andriesdunn@gmail.com"
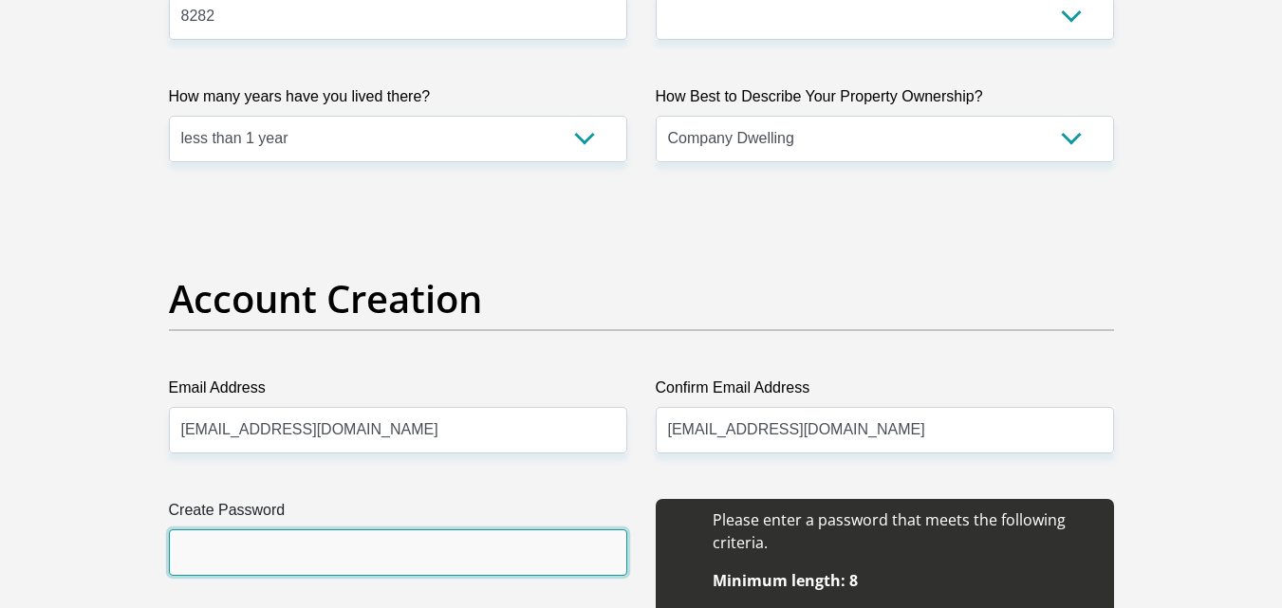
click at [487, 555] on input "Create Password" at bounding box center [398, 553] width 458 height 47
type input "LilliDunn#01"
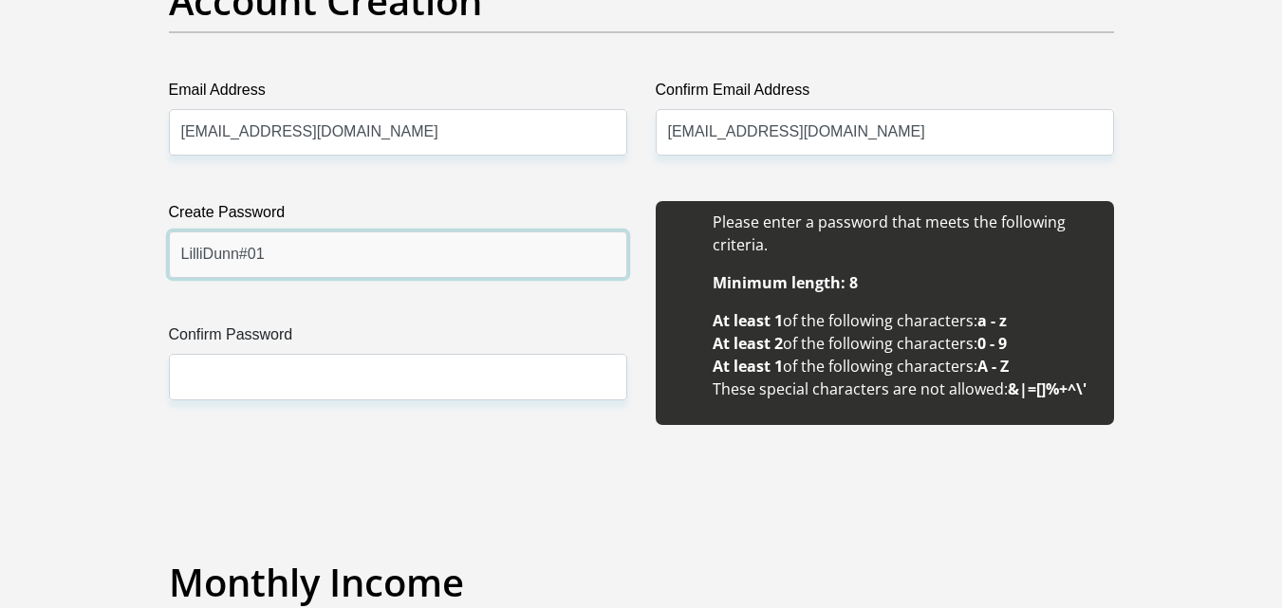
scroll to position [1679, 0]
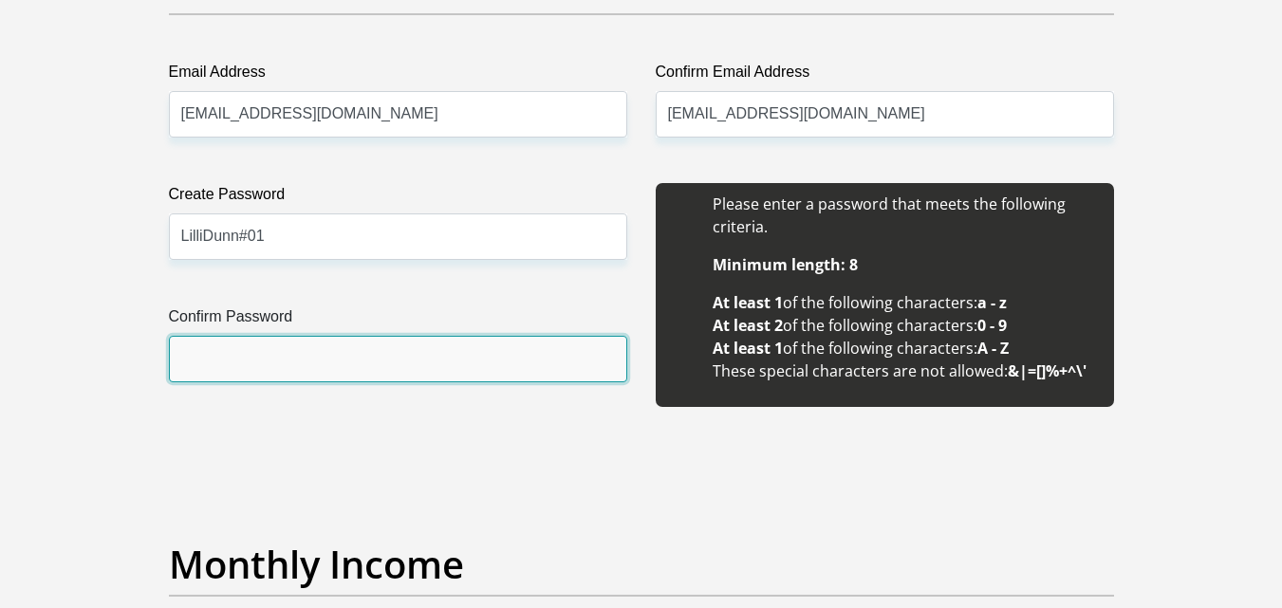
click at [344, 361] on input "Confirm Password" at bounding box center [398, 359] width 458 height 47
type input "LilliDunn#01"
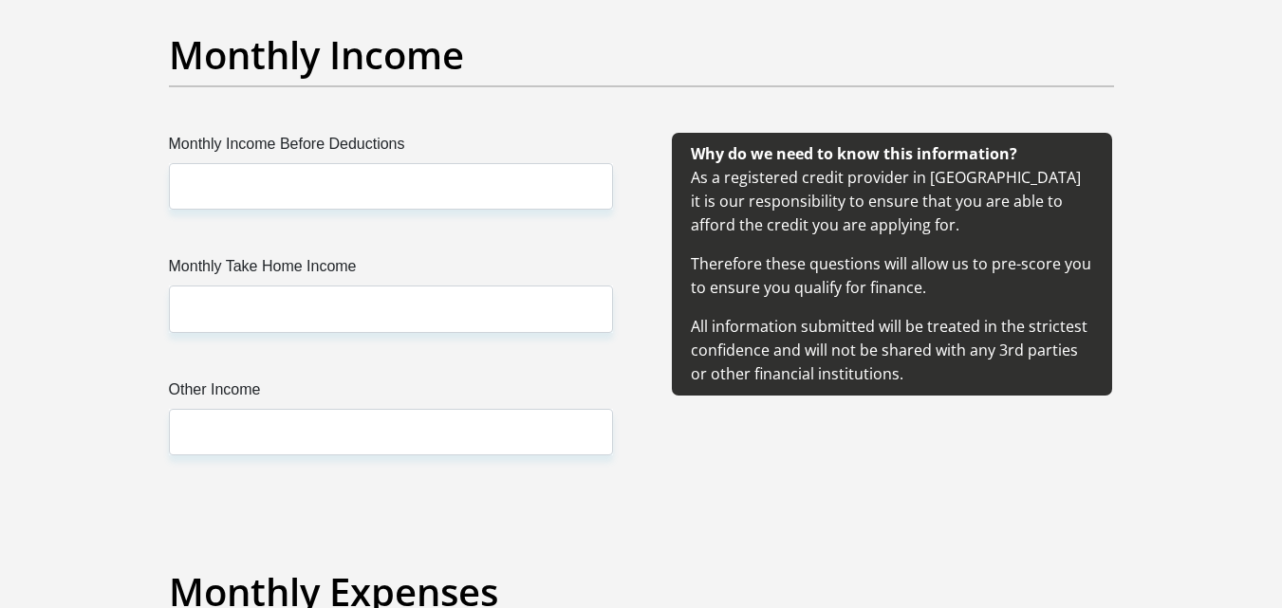
scroll to position [2191, 0]
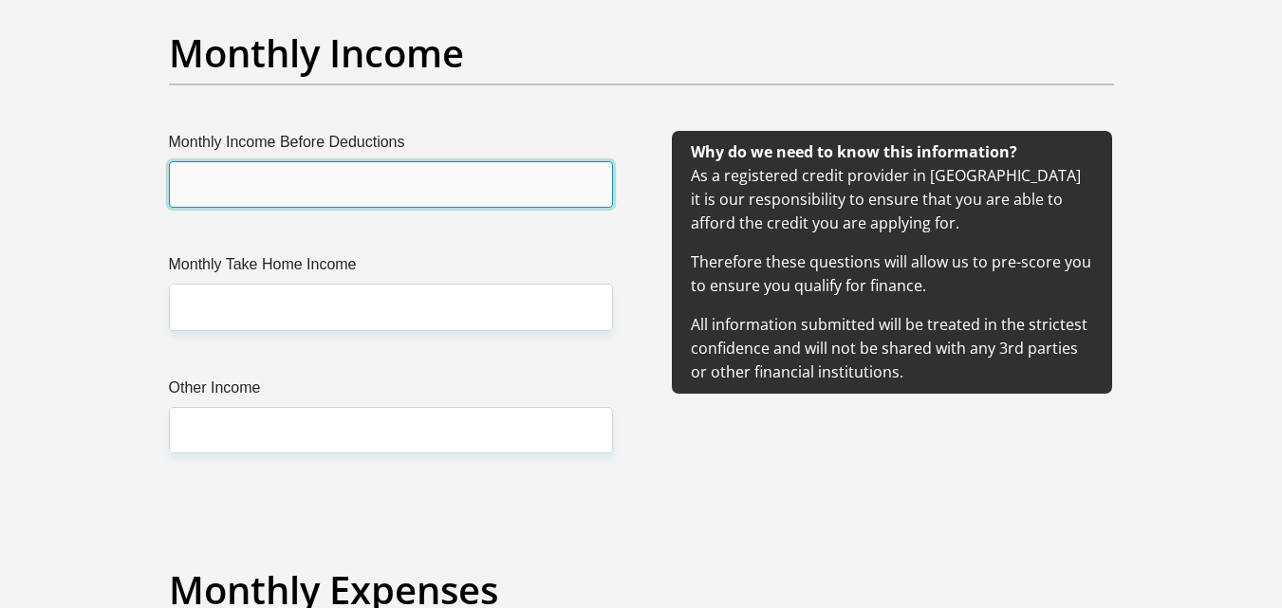
click at [372, 182] on input "Monthly Income Before Deductions" at bounding box center [391, 184] width 444 height 47
type input "15000"
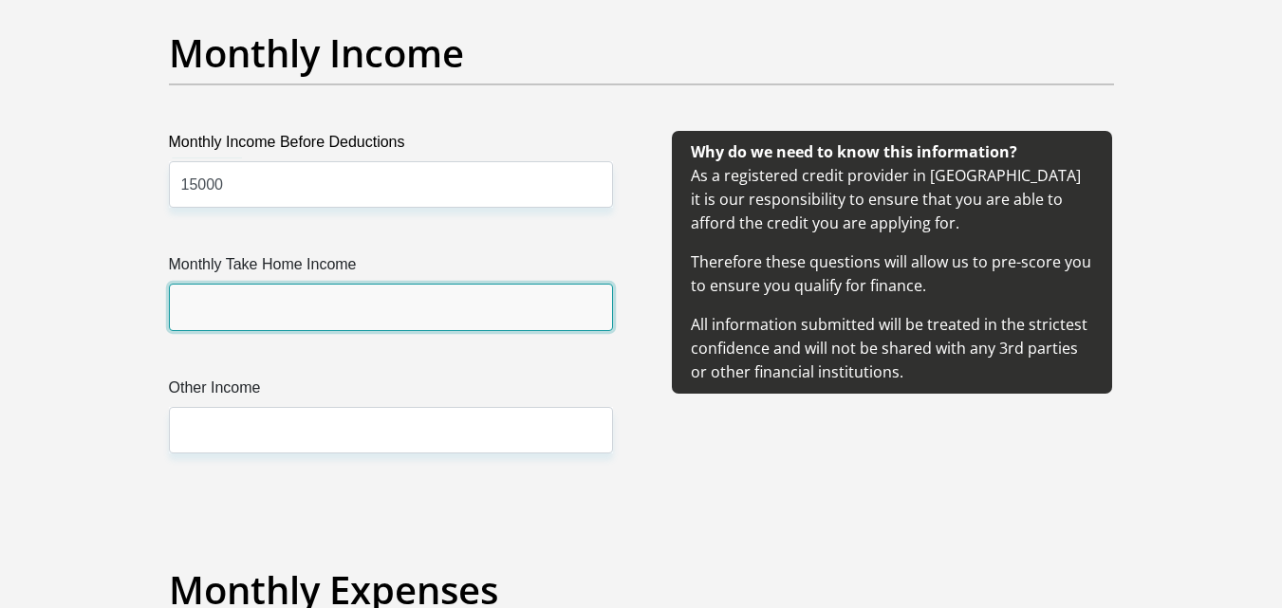
click at [305, 308] on input "Monthly Take Home Income" at bounding box center [391, 307] width 444 height 47
type input "13500"
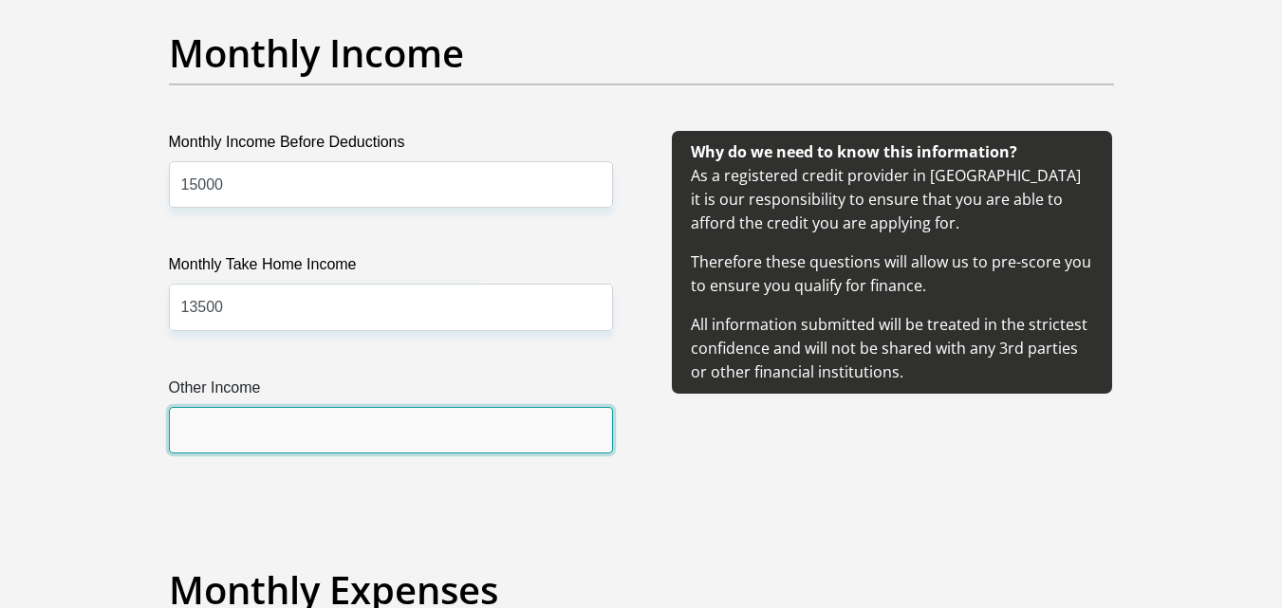
click at [291, 430] on input "Other Income" at bounding box center [391, 430] width 444 height 47
type input "2000"
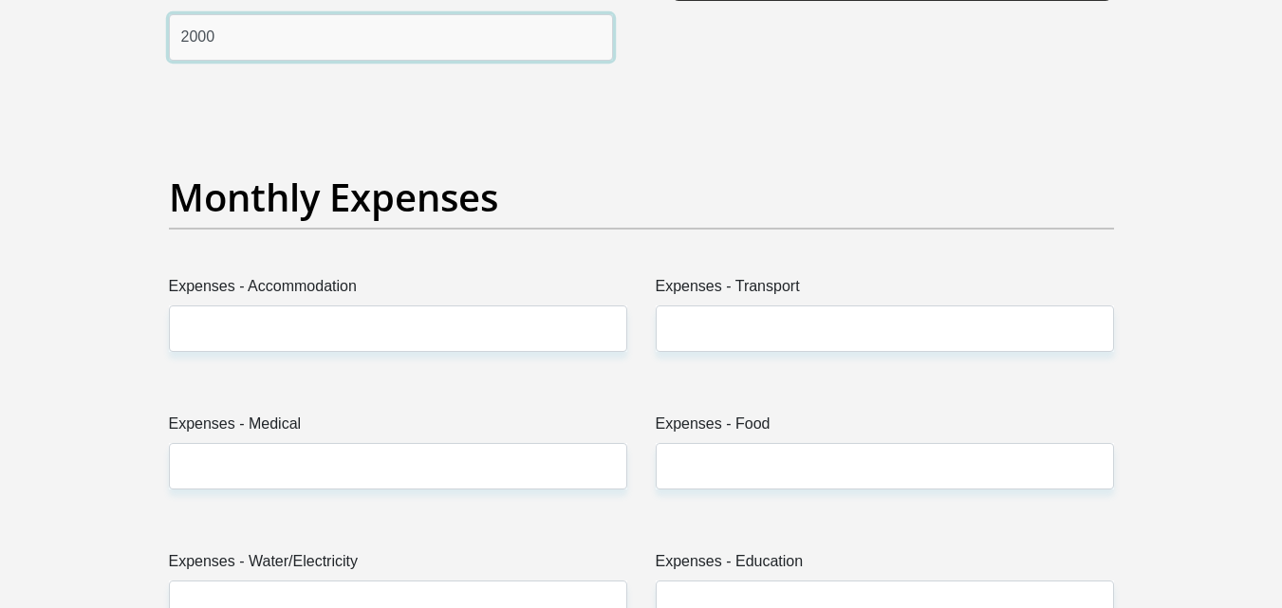
scroll to position [2585, 0]
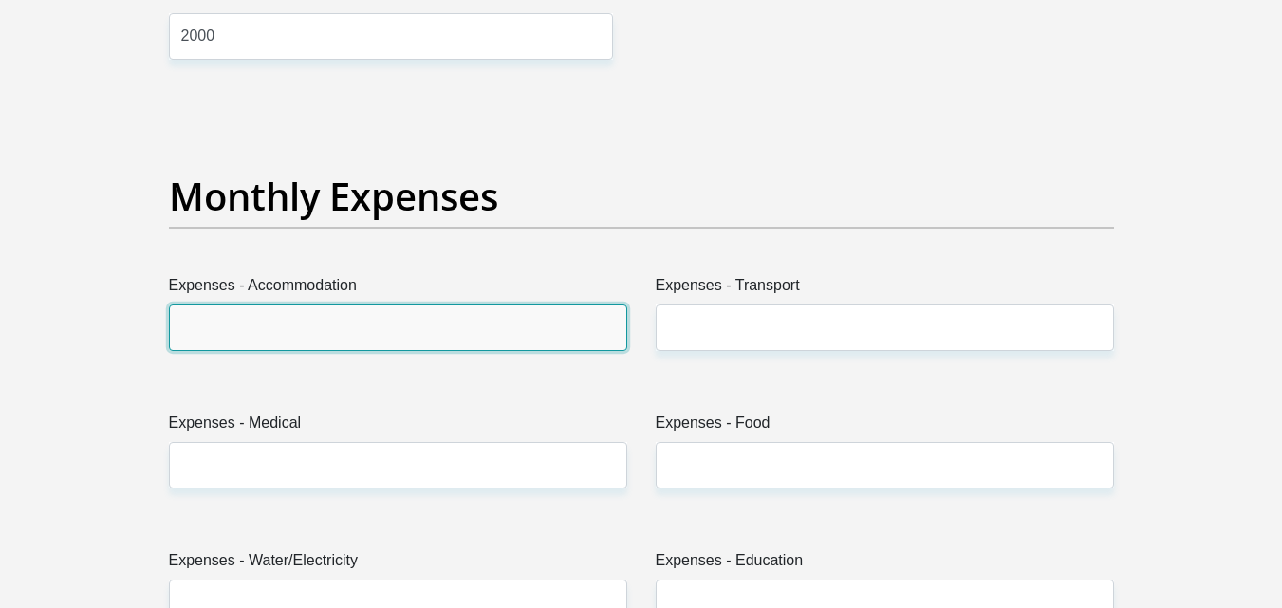
click at [470, 318] on input "Expenses - Accommodation" at bounding box center [398, 328] width 458 height 47
type input "0"
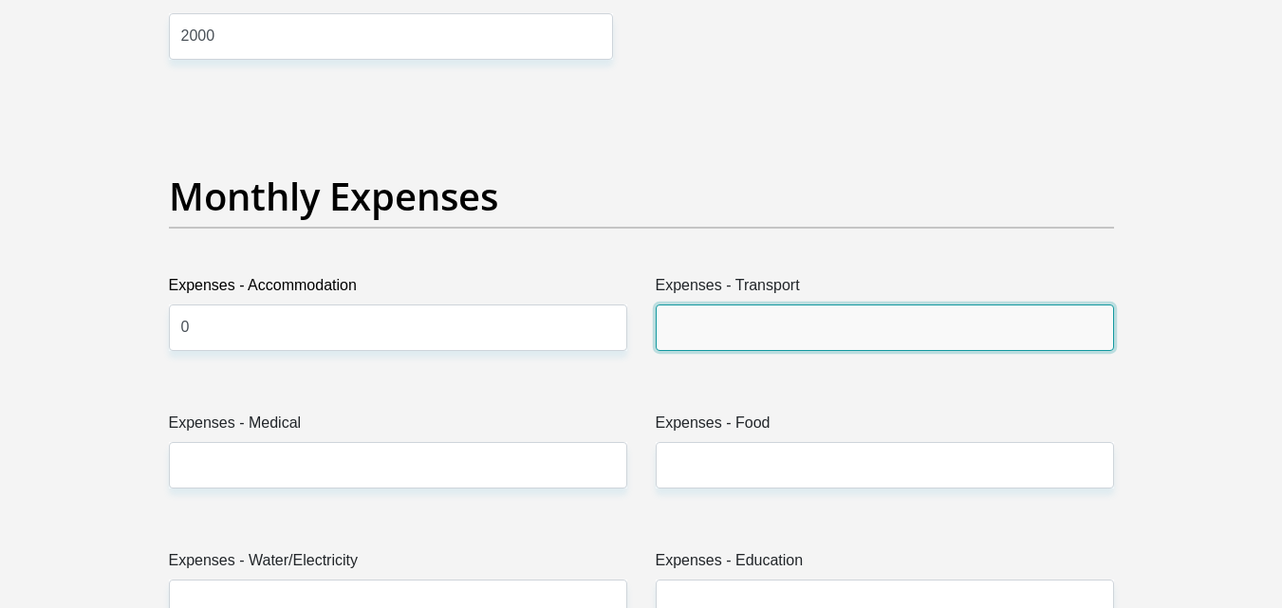
click at [730, 323] on input "Expenses - Transport" at bounding box center [885, 328] width 458 height 47
type input "500"
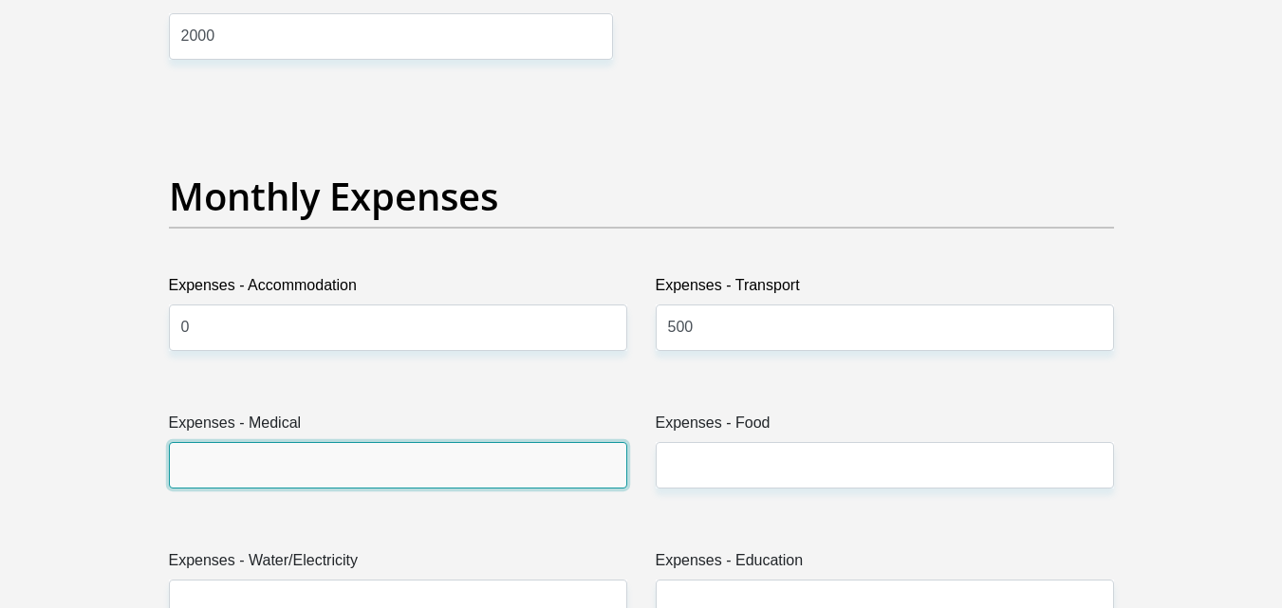
click at [450, 461] on input "Expenses - Medical" at bounding box center [398, 465] width 458 height 47
type input "0"
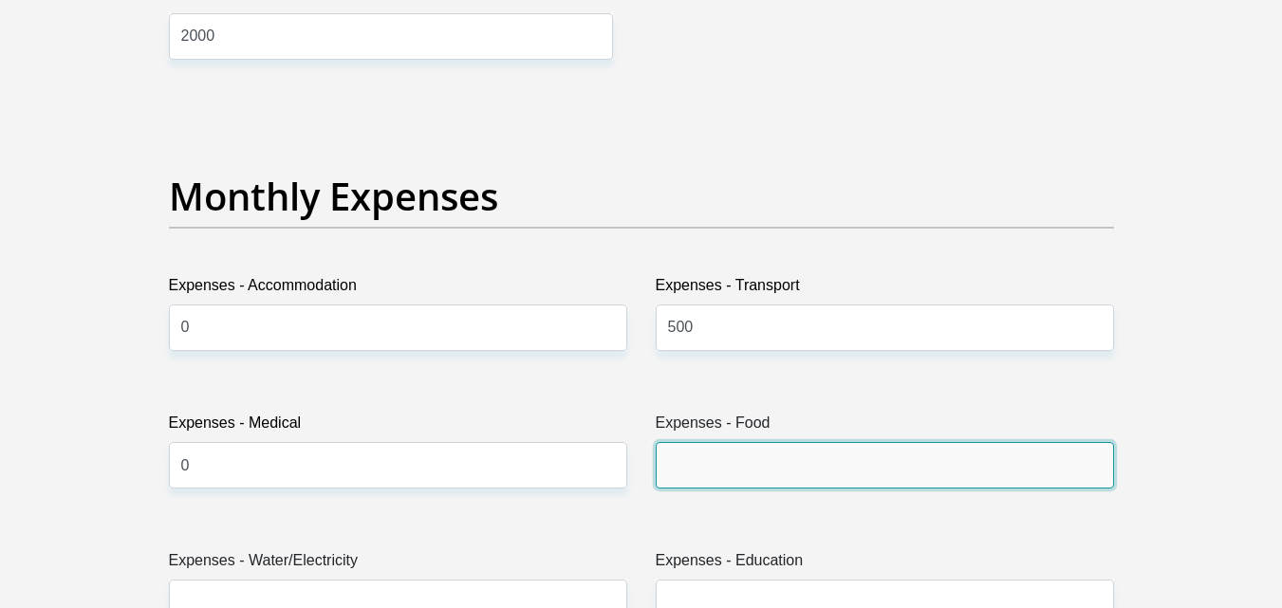
click at [712, 467] on input "Expenses - Food" at bounding box center [885, 465] width 458 height 47
type input "3000"
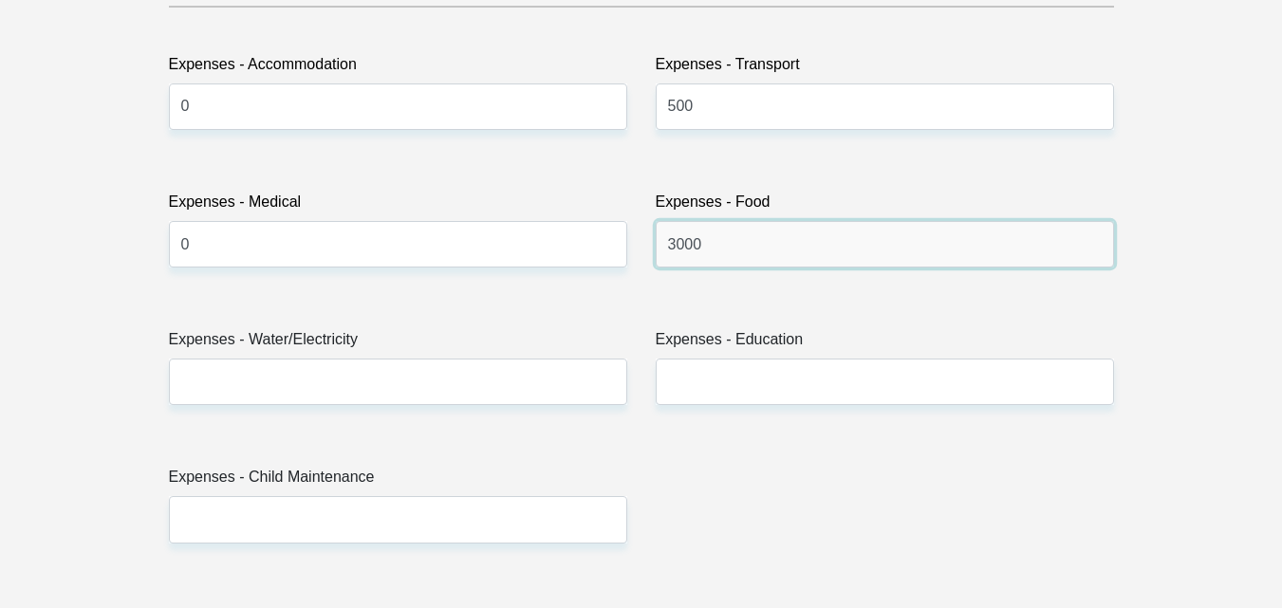
scroll to position [2827, 0]
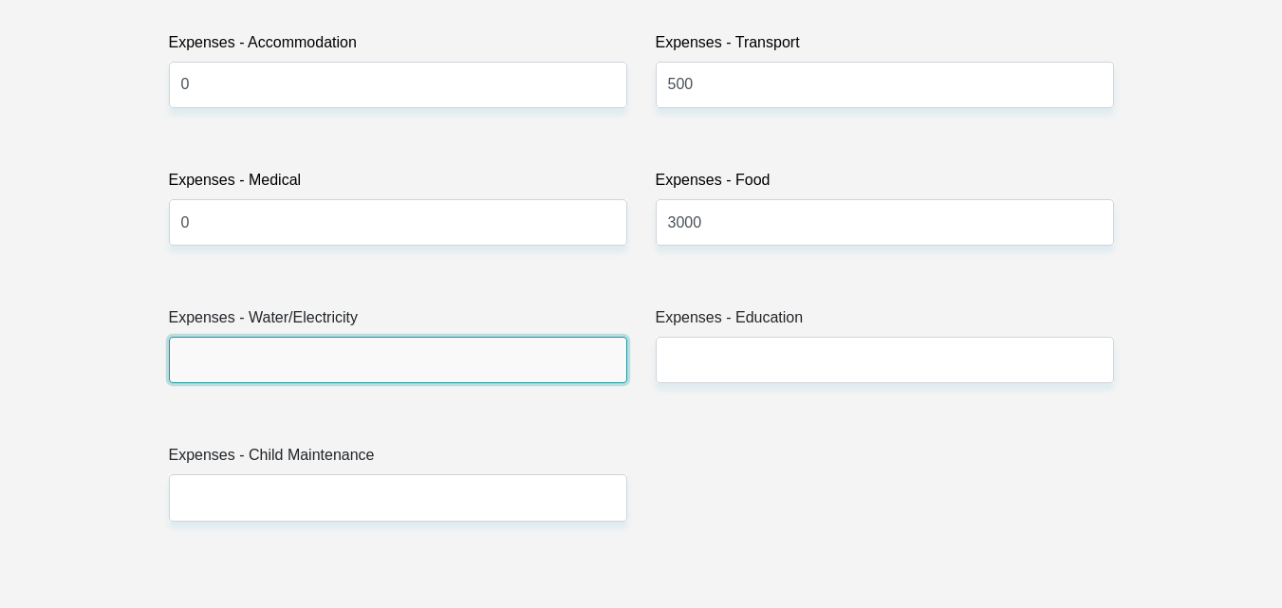
click at [501, 361] on input "Expenses - Water/Electricity" at bounding box center [398, 360] width 458 height 47
type input "600"
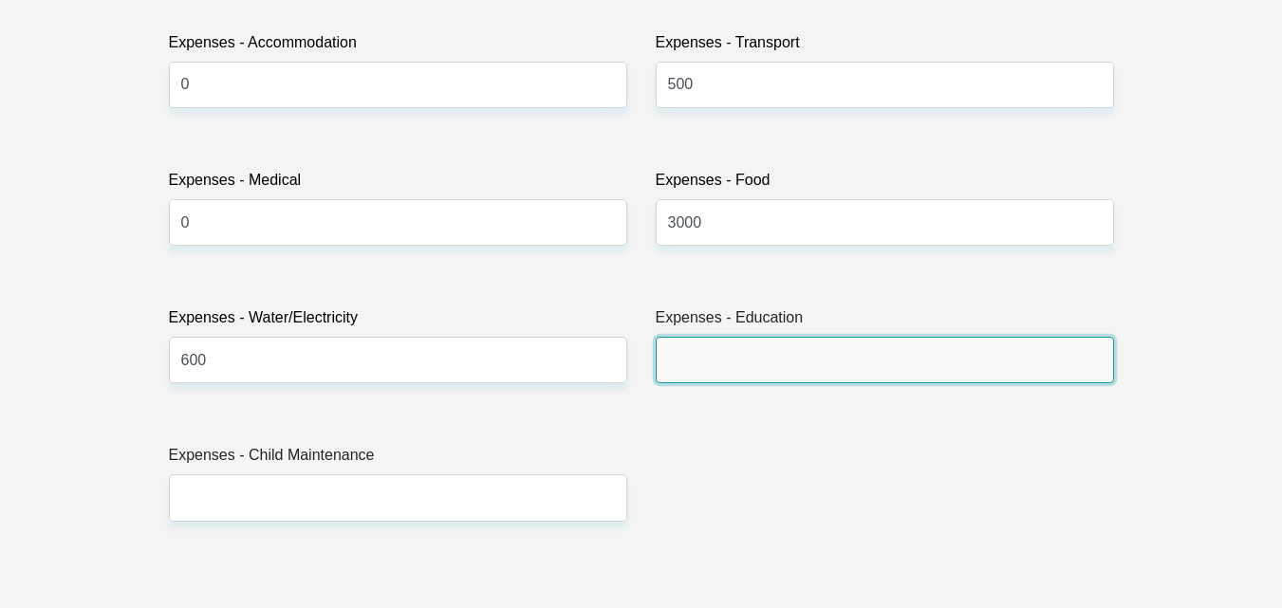
click at [703, 360] on input "Expenses - Education" at bounding box center [885, 360] width 458 height 47
type input "1250"
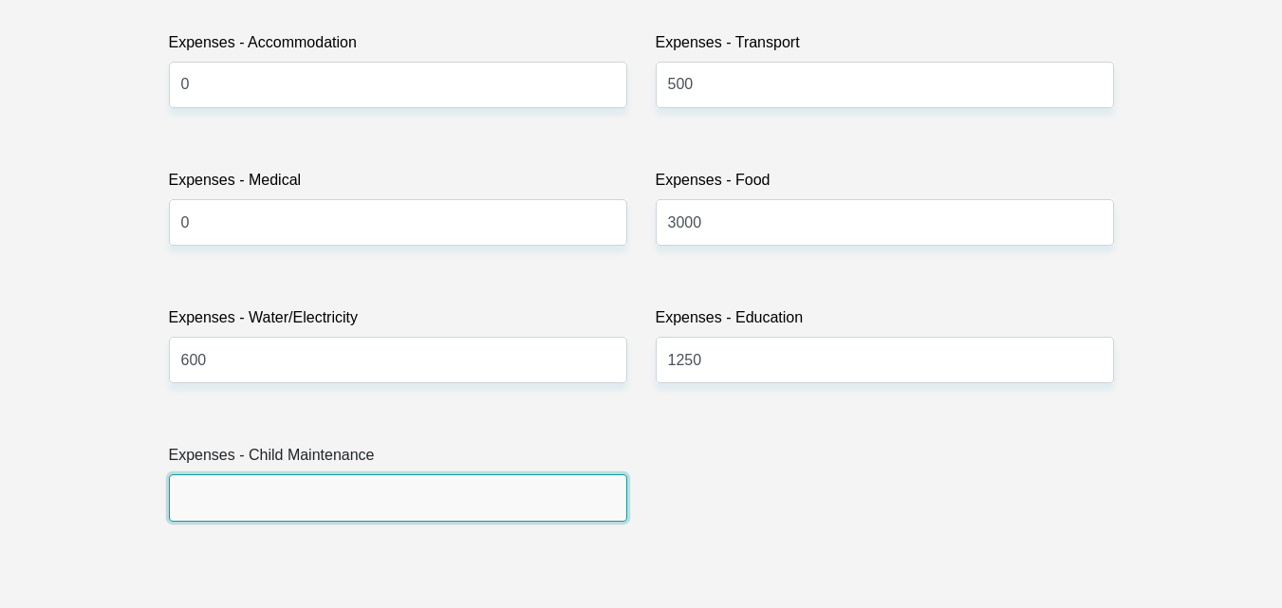
click at [439, 501] on input "Expenses - Child Maintenance" at bounding box center [398, 498] width 458 height 47
type input "0"
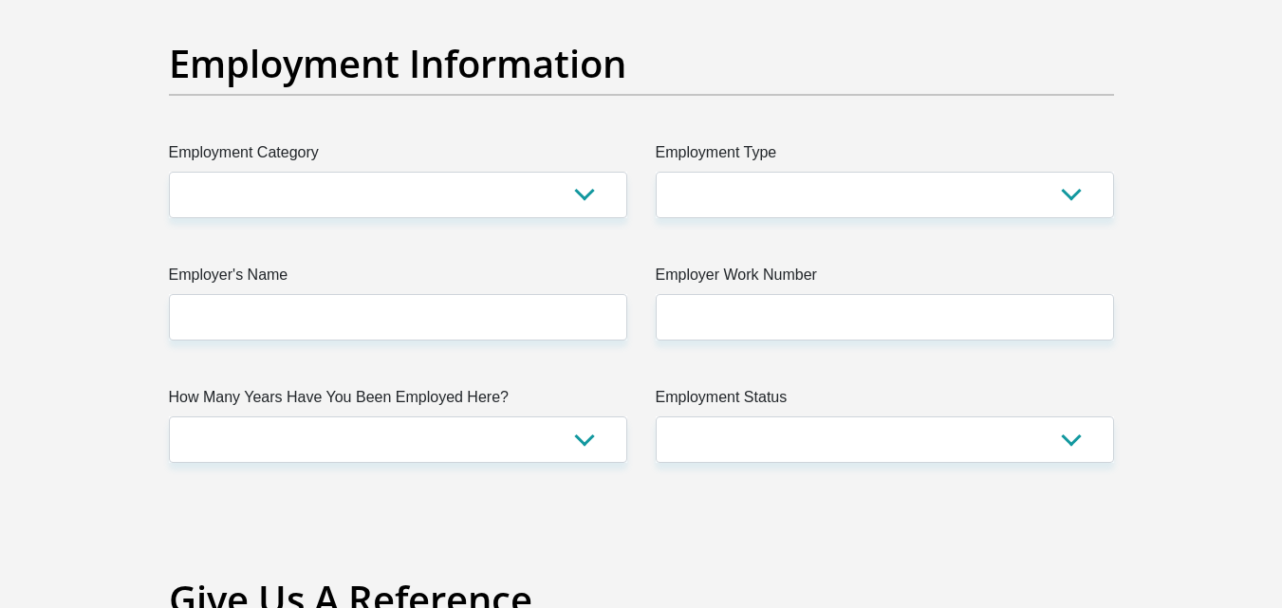
scroll to position [3435, 0]
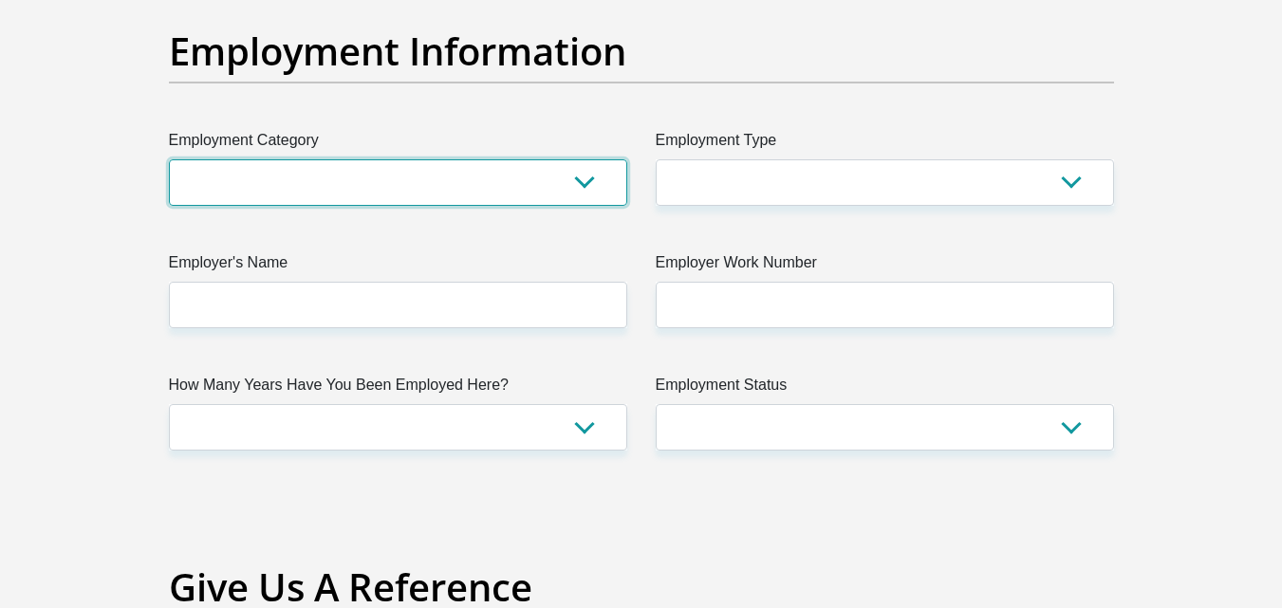
click at [586, 185] on select "AGRICULTURE ALCOHOL & TOBACCO CONSTRUCTION MATERIALS METALLURGY EQUIPMENT FOR R…" at bounding box center [398, 182] width 458 height 47
click at [169, 159] on select "AGRICULTURE ALCOHOL & TOBACCO CONSTRUCTION MATERIALS METALLURGY EQUIPMENT FOR R…" at bounding box center [398, 182] width 458 height 47
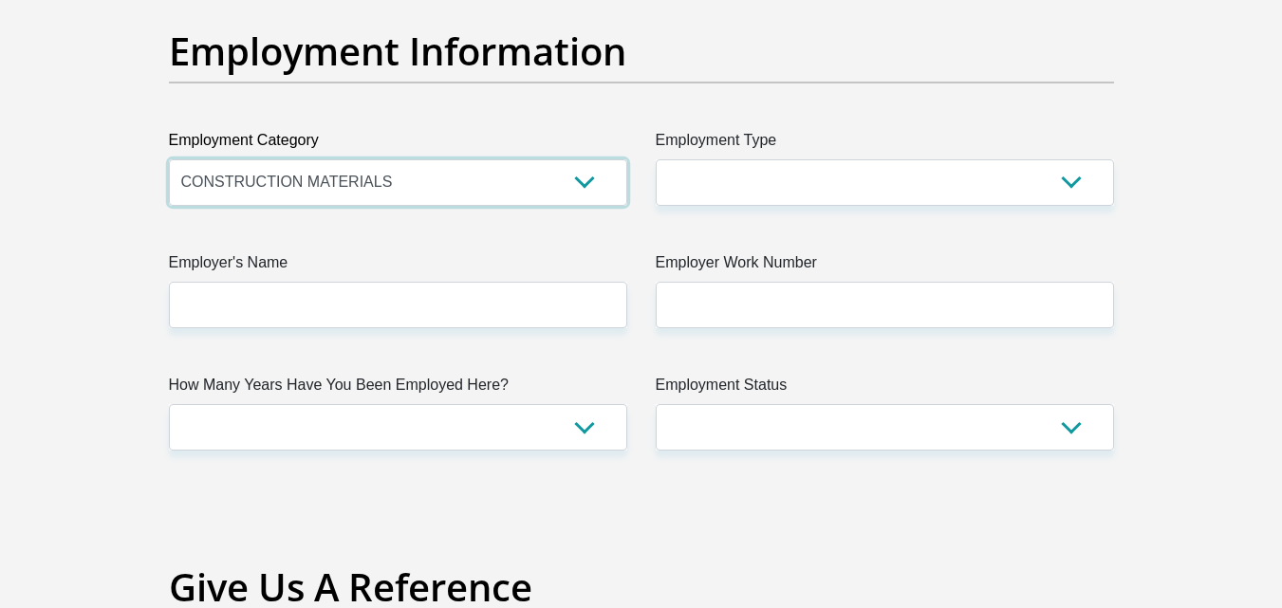
click at [582, 186] on select "AGRICULTURE ALCOHOL & TOBACCO CONSTRUCTION MATERIALS METALLURGY EQUIPMENT FOR R…" at bounding box center [398, 182] width 458 height 47
select select "22"
click at [169, 159] on select "AGRICULTURE ALCOHOL & TOBACCO CONSTRUCTION MATERIALS METALLURGY EQUIPMENT FOR R…" at bounding box center [398, 182] width 458 height 47
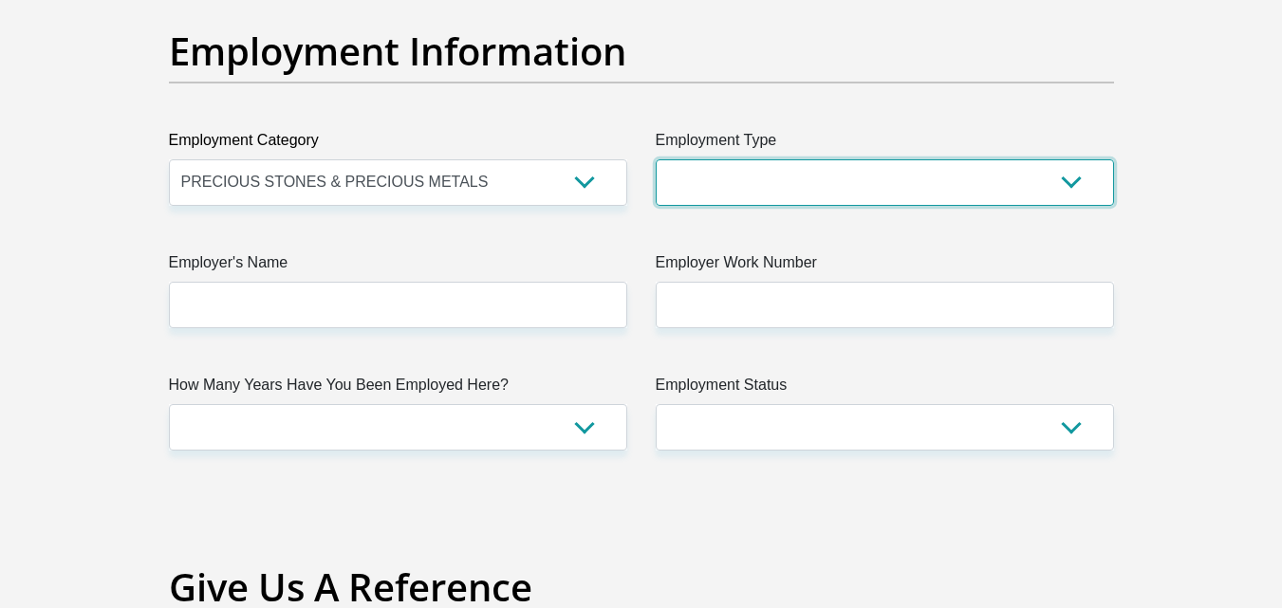
click at [716, 188] on select "College/Lecturer Craft Seller Creative Driver Executive Farmer Forces - Non Com…" at bounding box center [885, 182] width 458 height 47
select select "Miner"
click at [656, 159] on select "College/Lecturer Craft Seller Creative Driver Executive Farmer Forces - Non Com…" at bounding box center [885, 182] width 458 height 47
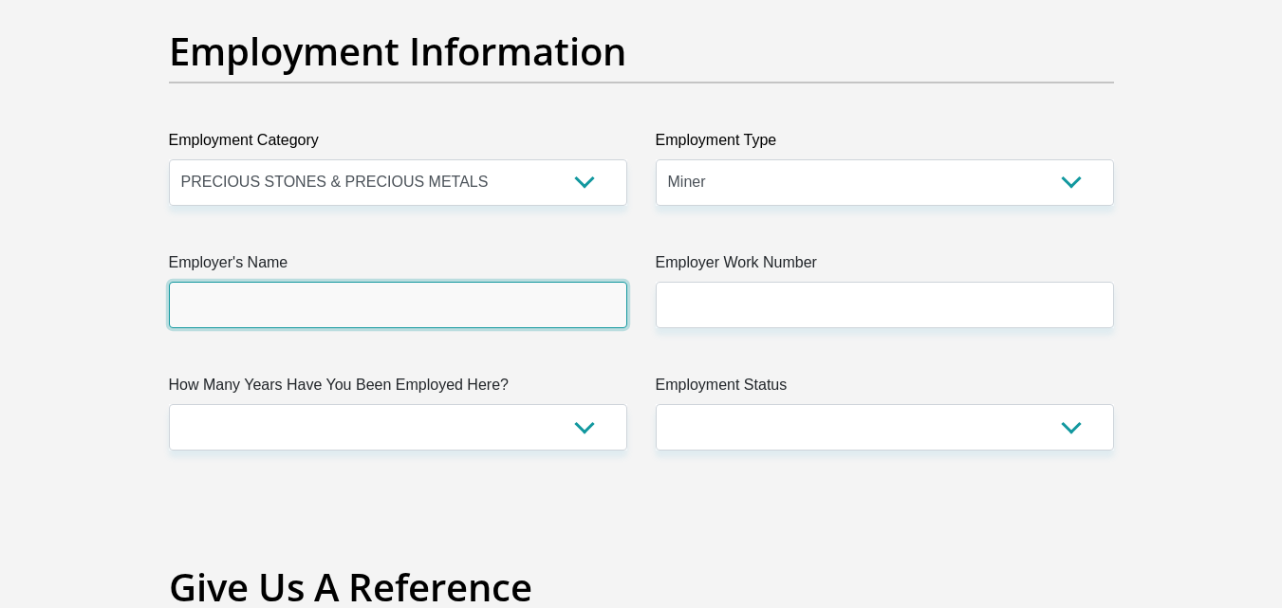
click at [560, 308] on input "Employer's Name" at bounding box center [398, 305] width 458 height 47
type input "PPM"
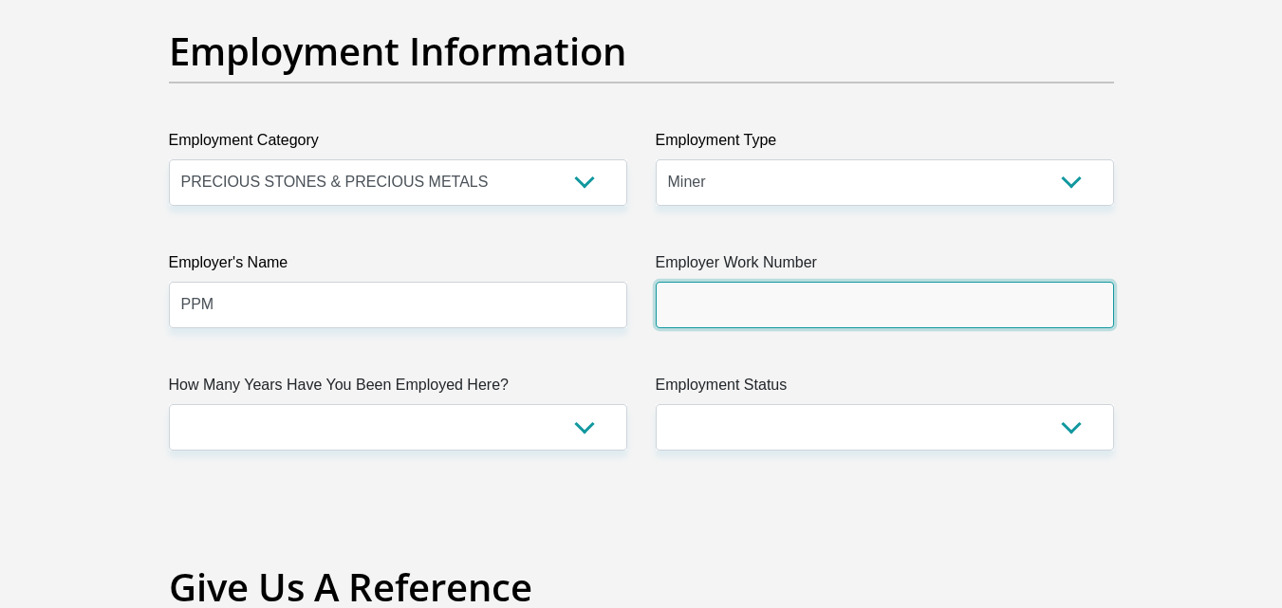
click at [764, 296] on input "Employer Work Number" at bounding box center [885, 305] width 458 height 47
type input "0605924392"
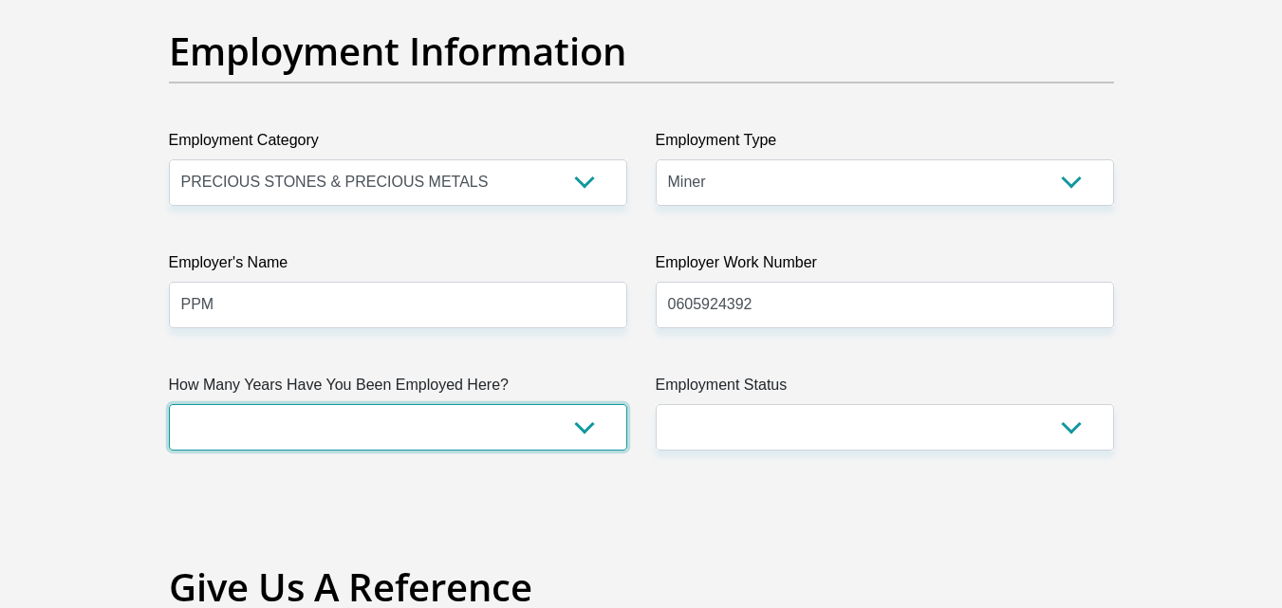
click at [582, 430] on select "less than 1 year 1-3 years 3-5 years 5+ years" at bounding box center [398, 427] width 458 height 47
select select "6"
click at [169, 404] on select "less than 1 year 1-3 years 3-5 years 5+ years" at bounding box center [398, 427] width 458 height 47
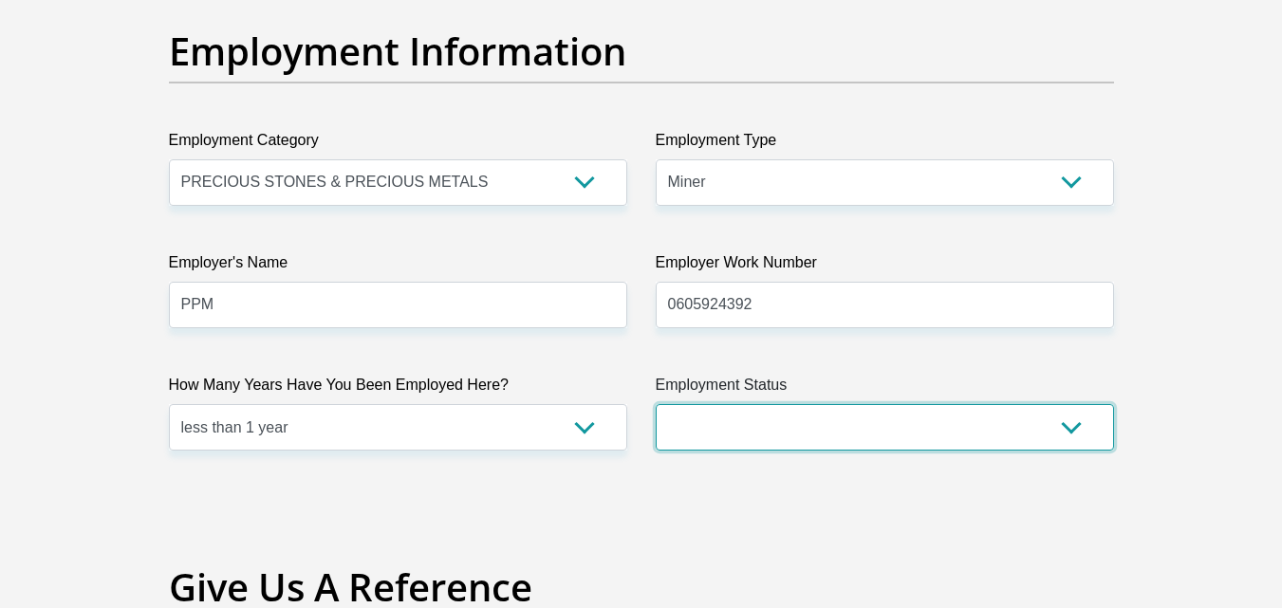
click at [782, 420] on select "Permanent/Full-time Part-time/Casual Contract Worker Self-Employed Housewife Re…" at bounding box center [885, 427] width 458 height 47
select select "1"
click at [656, 404] on select "Permanent/Full-time Part-time/Casual Contract Worker Self-Employed Housewife Re…" at bounding box center [885, 427] width 458 height 47
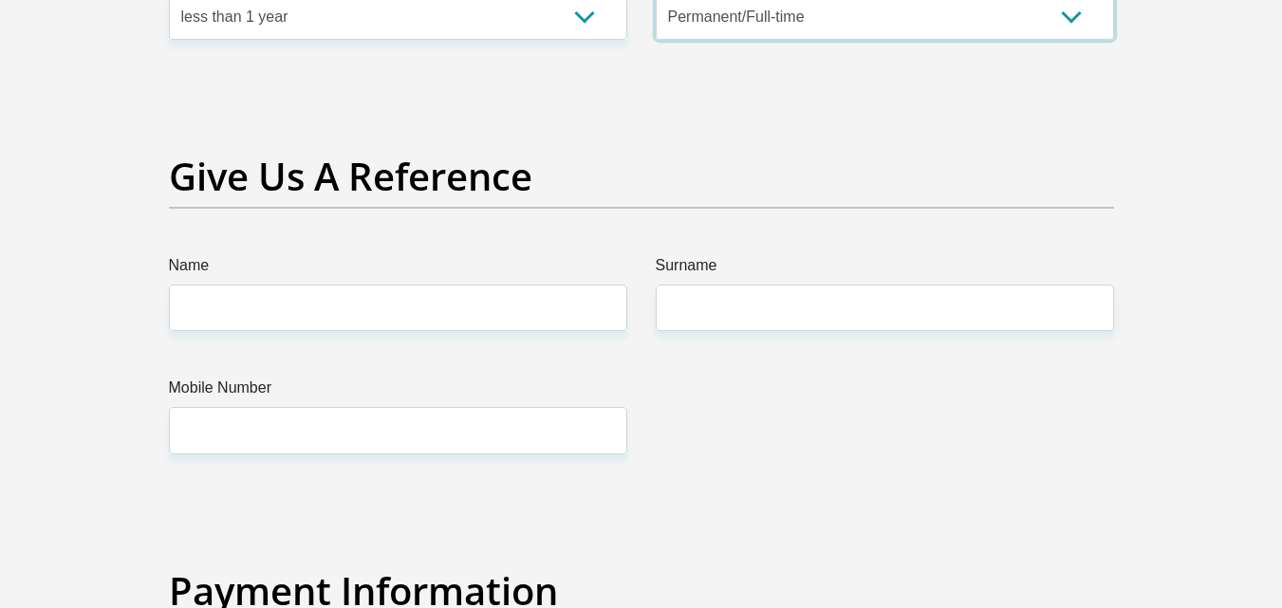
scroll to position [3854, 0]
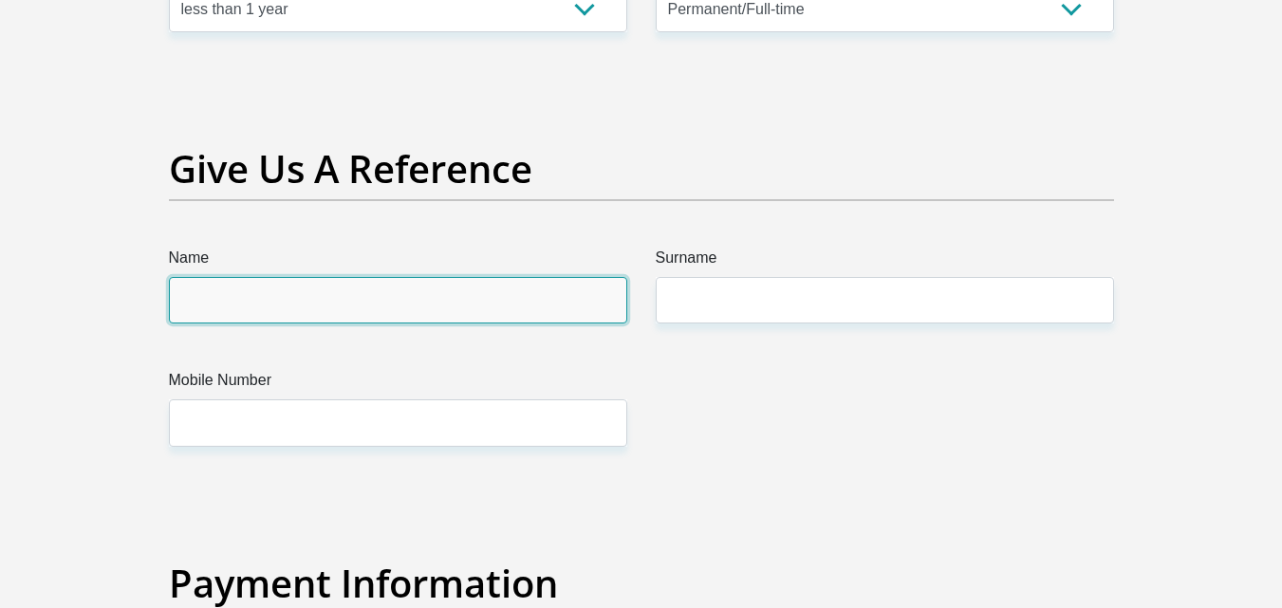
click at [565, 299] on input "Name" at bounding box center [398, 300] width 458 height 47
type input "Elle"
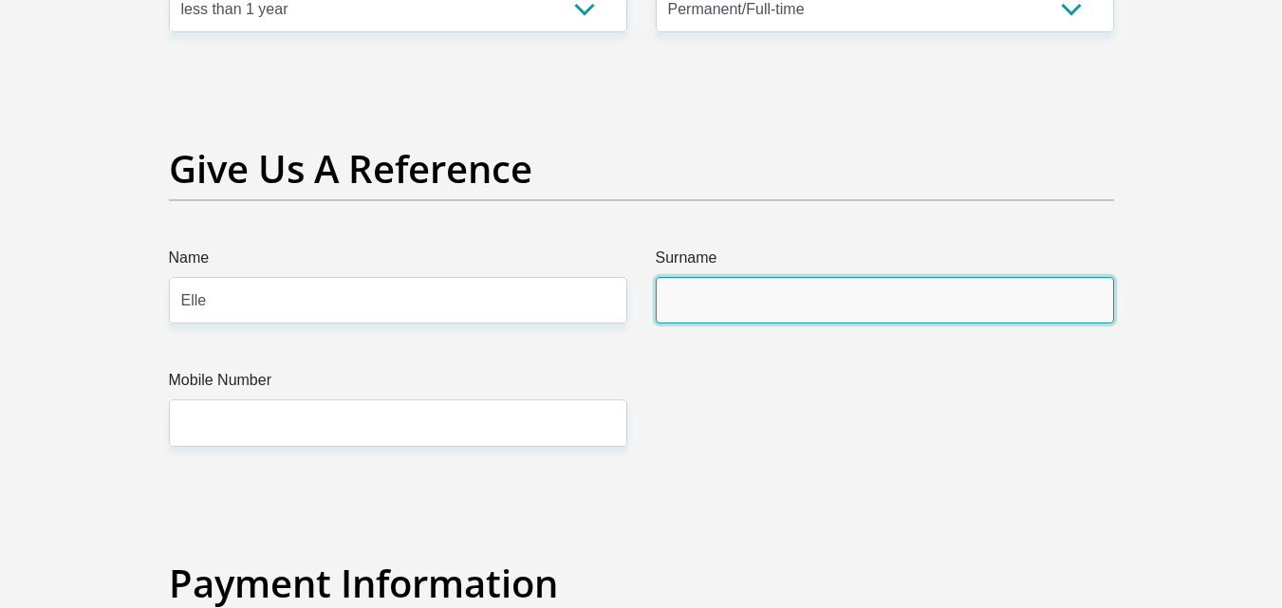
type input "Dunn"
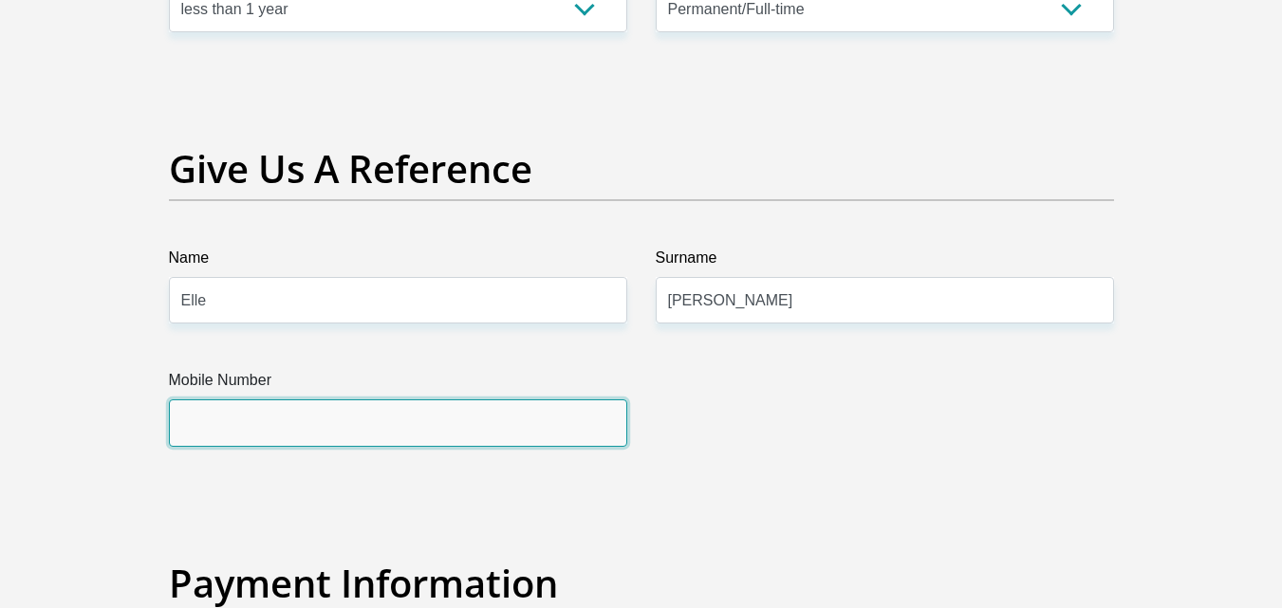
click at [351, 418] on input "Mobile Number" at bounding box center [398, 423] width 458 height 47
type input "0827085206"
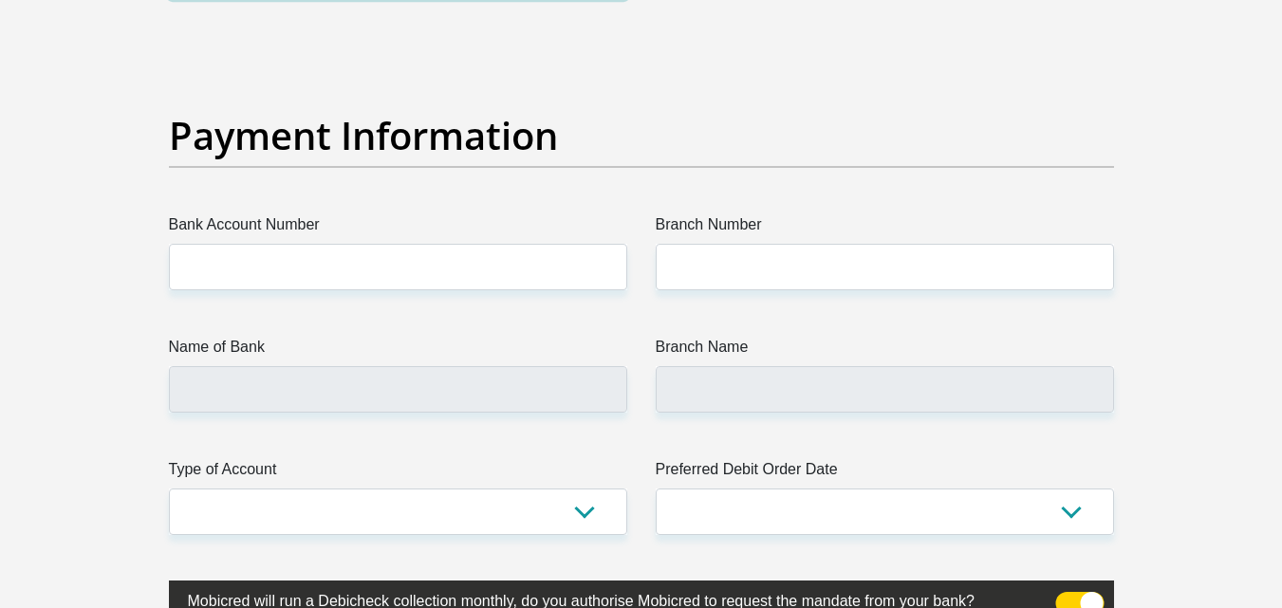
scroll to position [4326, 0]
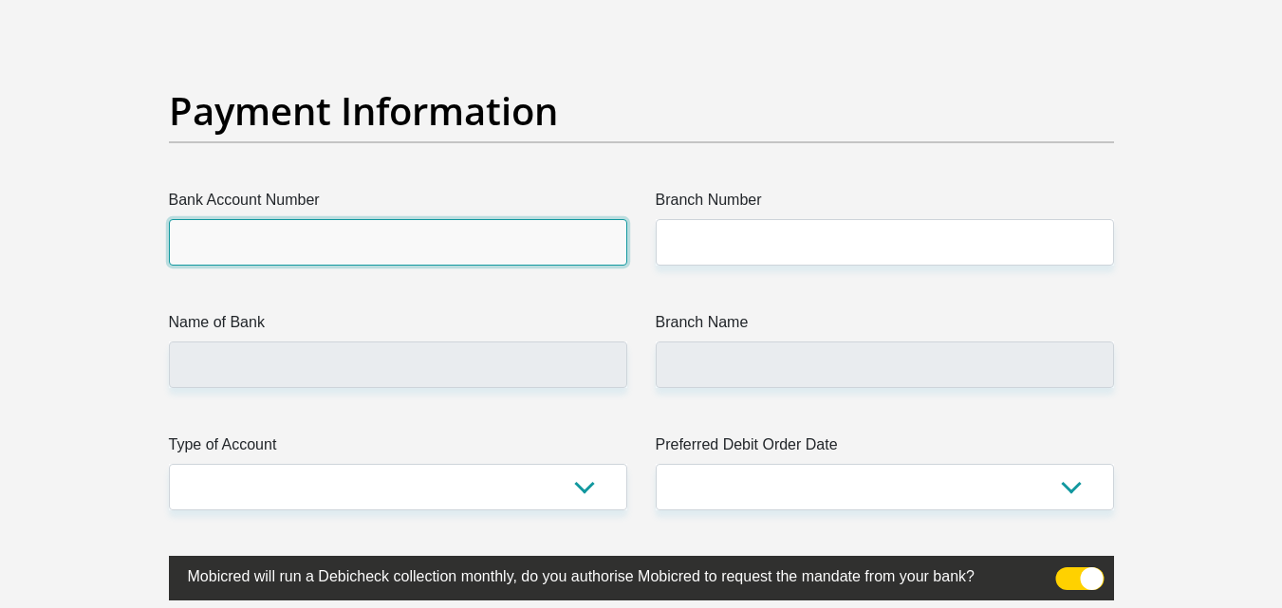
click at [413, 247] on input "Bank Account Number" at bounding box center [398, 242] width 458 height 47
type input "62369227361"
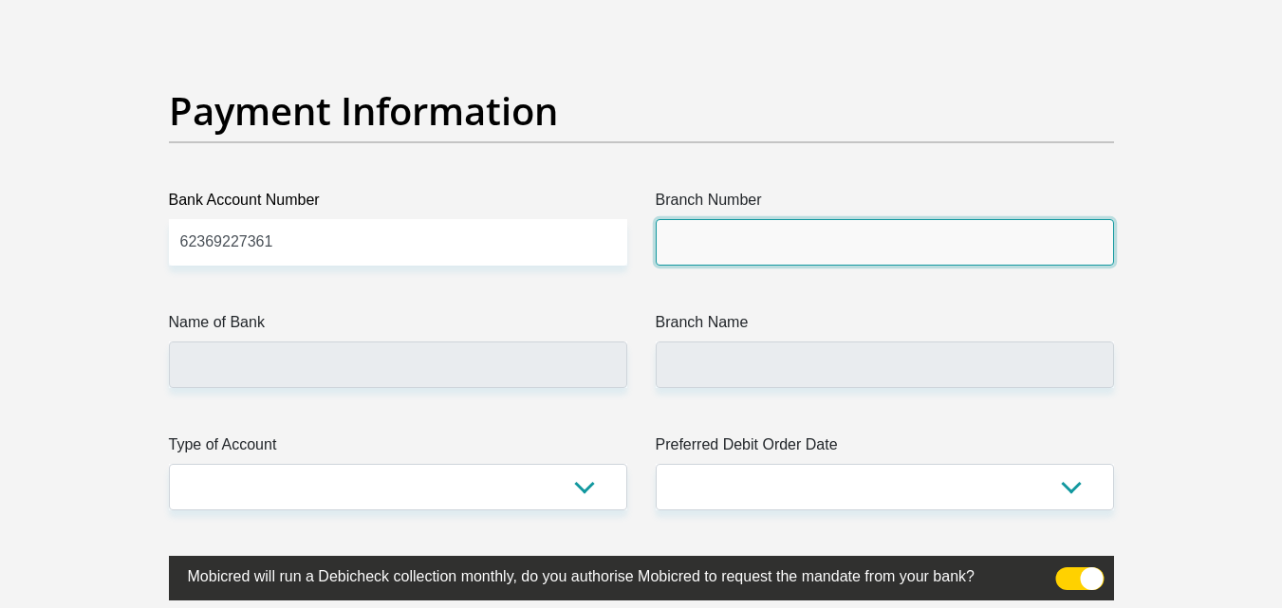
click at [769, 237] on input "Branch Number" at bounding box center [885, 242] width 458 height 47
type input "210314"
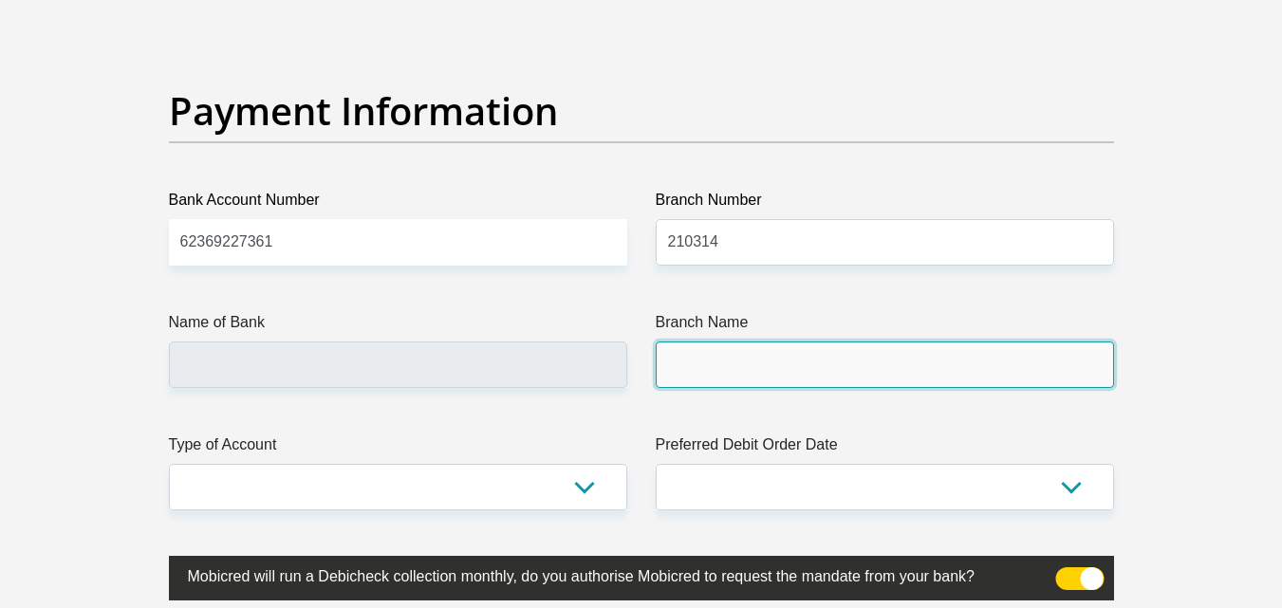
click at [736, 360] on input "Branch Name" at bounding box center [885, 365] width 458 height 47
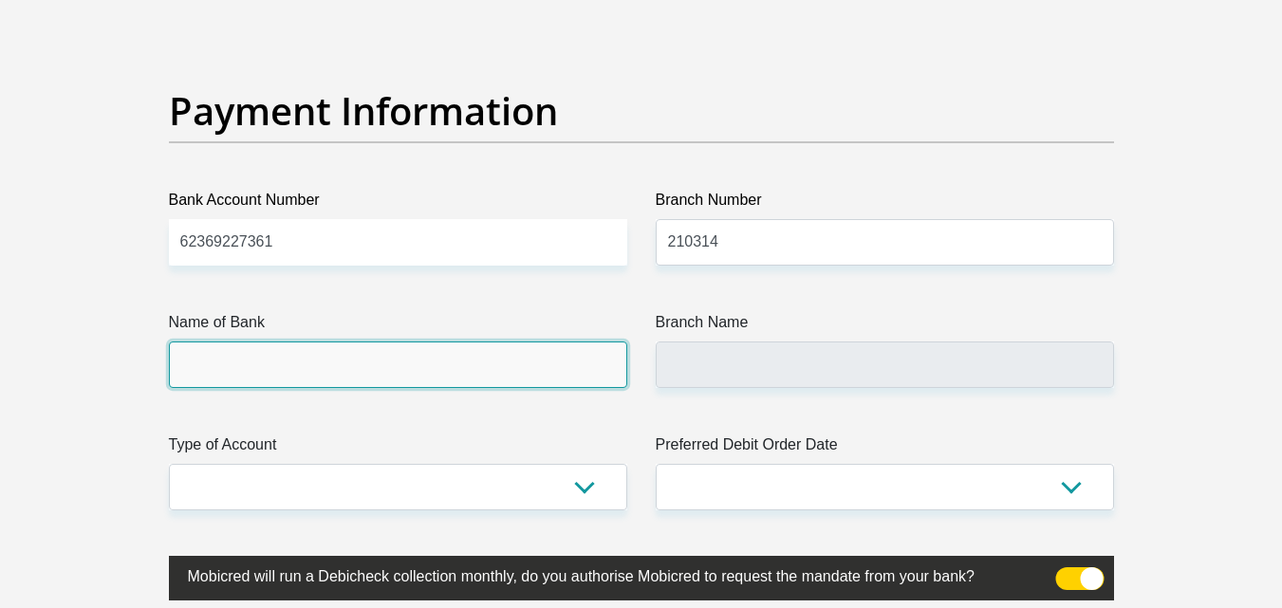
click at [492, 364] on input "Name of Bank" at bounding box center [398, 365] width 458 height 47
click at [356, 365] on input "Name of Bank" at bounding box center [398, 365] width 458 height 47
click at [207, 355] on input "Name of Bank" at bounding box center [398, 365] width 458 height 47
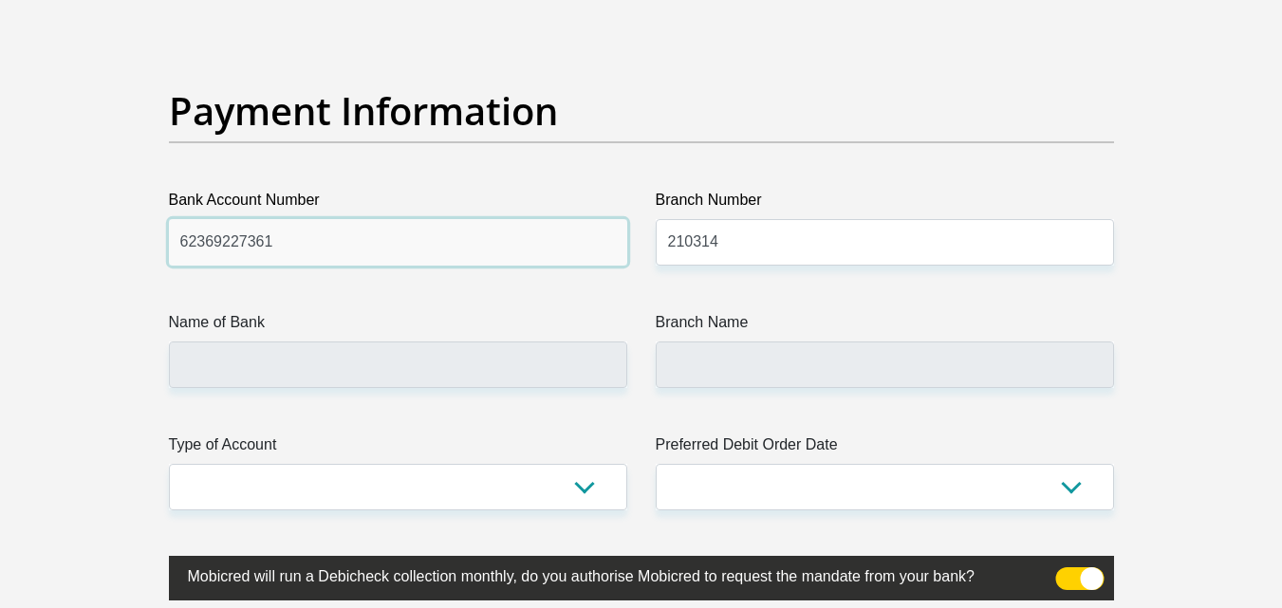
click at [482, 246] on input "62369227361" at bounding box center [398, 242] width 458 height 47
type input "FIRSTRAND BANK"
type input "MOSSEL BAY, C.P. 308"
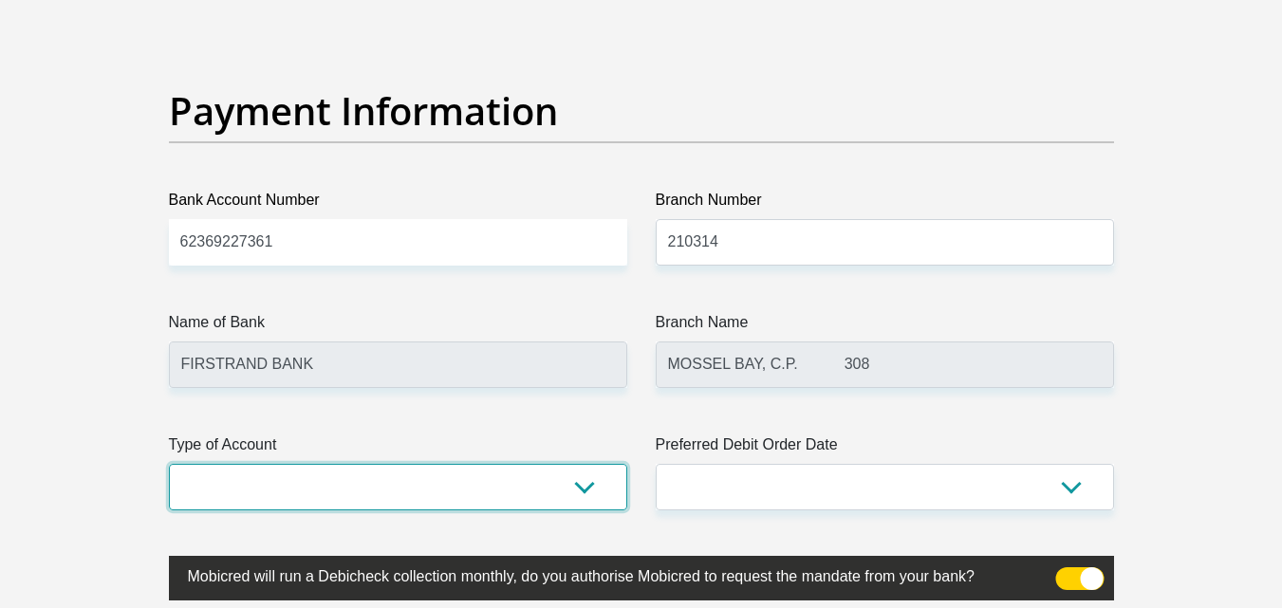
click at [529, 483] on select "Cheque Savings" at bounding box center [398, 487] width 458 height 47
select select "SAV"
click at [169, 464] on select "Cheque Savings" at bounding box center [398, 487] width 458 height 47
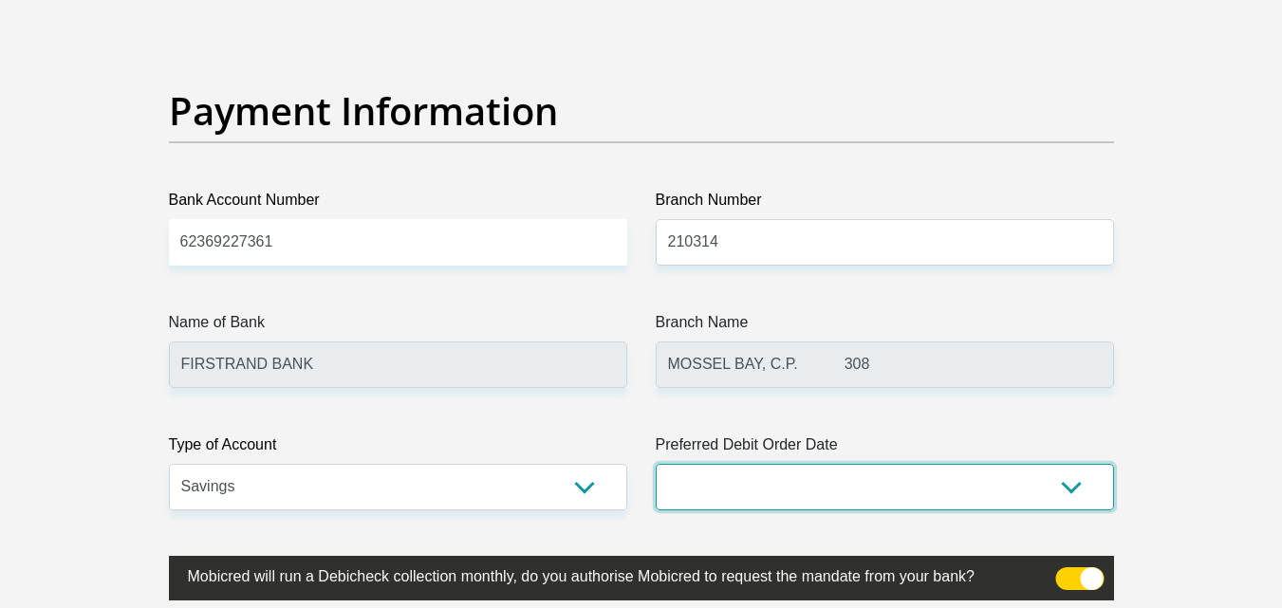
click at [714, 494] on select "1st 2nd 3rd 4th 5th 7th 18th 19th 20th 21st 22nd 23rd 24th 25th 26th 27th 28th …" at bounding box center [885, 487] width 458 height 47
select select "30"
click at [656, 464] on select "1st 2nd 3rd 4th 5th 7th 18th 19th 20th 21st 22nd 23rd 24th 25th 26th 27th 28th …" at bounding box center [885, 487] width 458 height 47
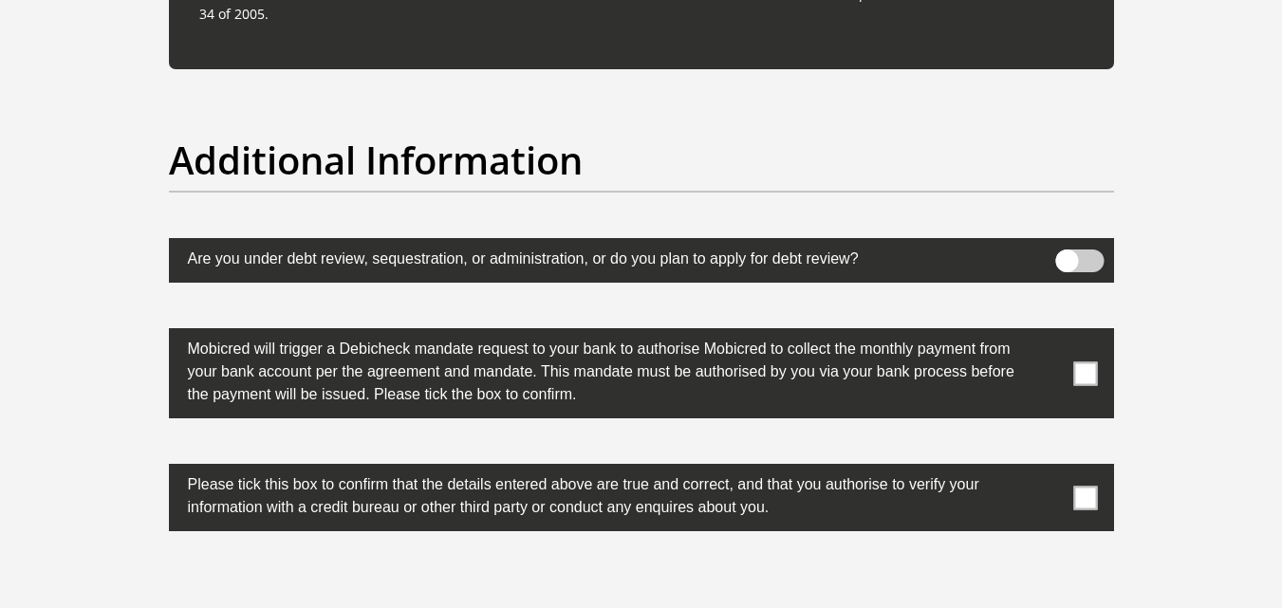
scroll to position [5948, 0]
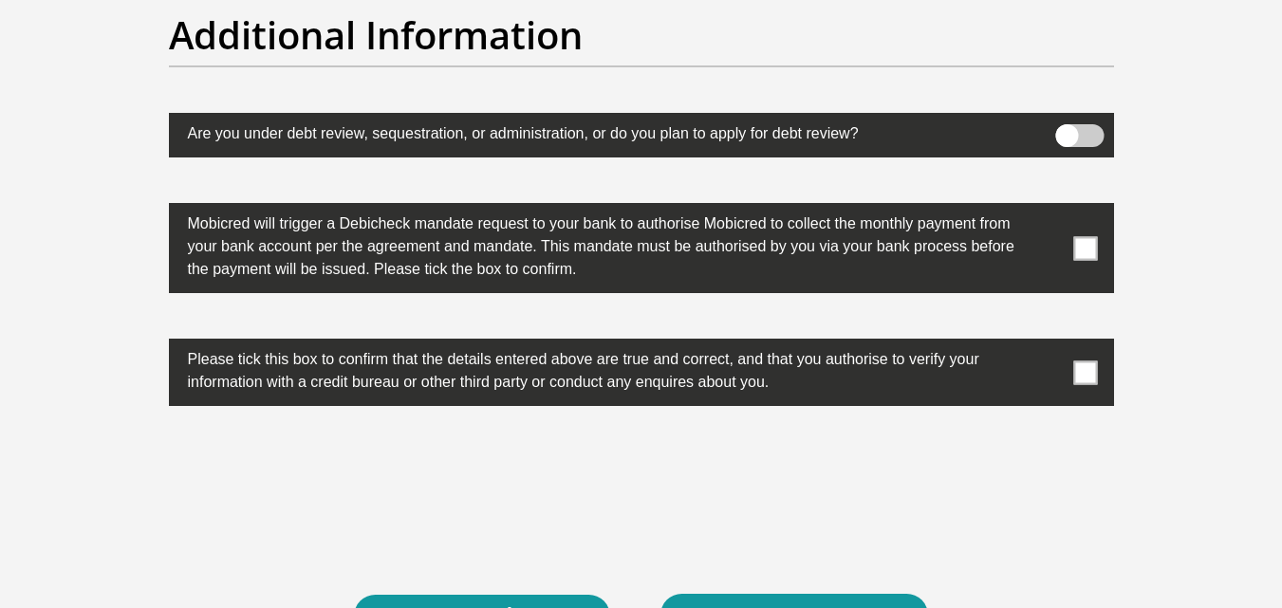
click at [1088, 238] on span at bounding box center [1085, 248] width 24 height 24
click at [1048, 208] on input "checkbox" at bounding box center [1048, 208] width 0 height 0
click at [1084, 368] on span at bounding box center [1085, 373] width 24 height 24
click at [1048, 344] on input "checkbox" at bounding box center [1048, 344] width 0 height 0
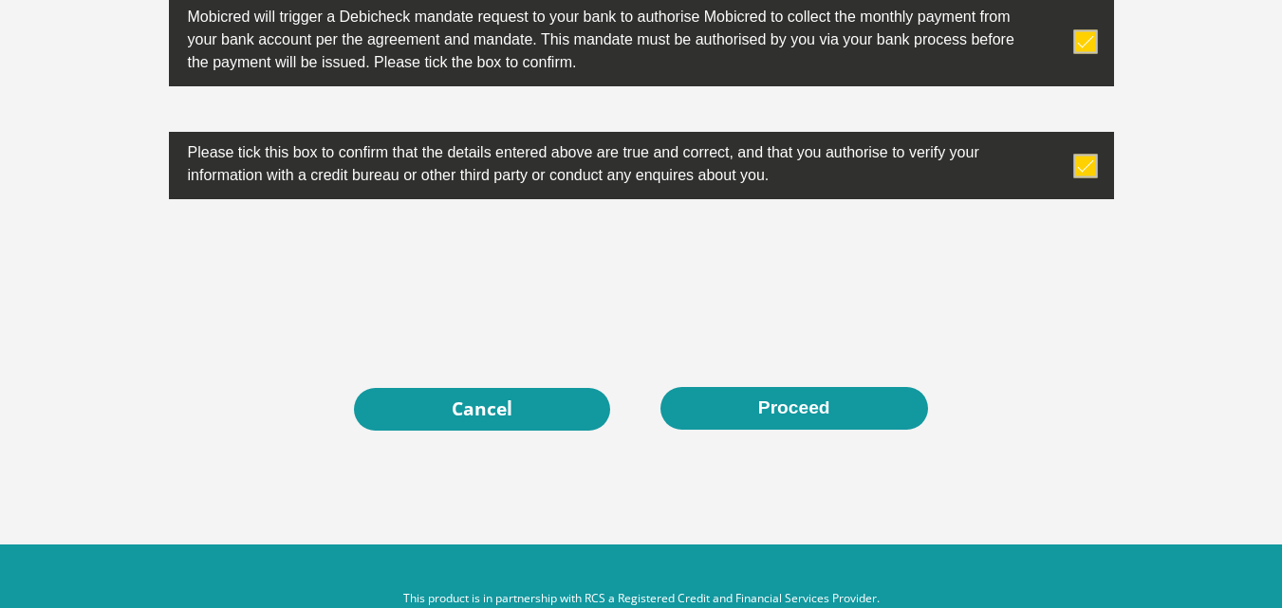
scroll to position [6202, 0]
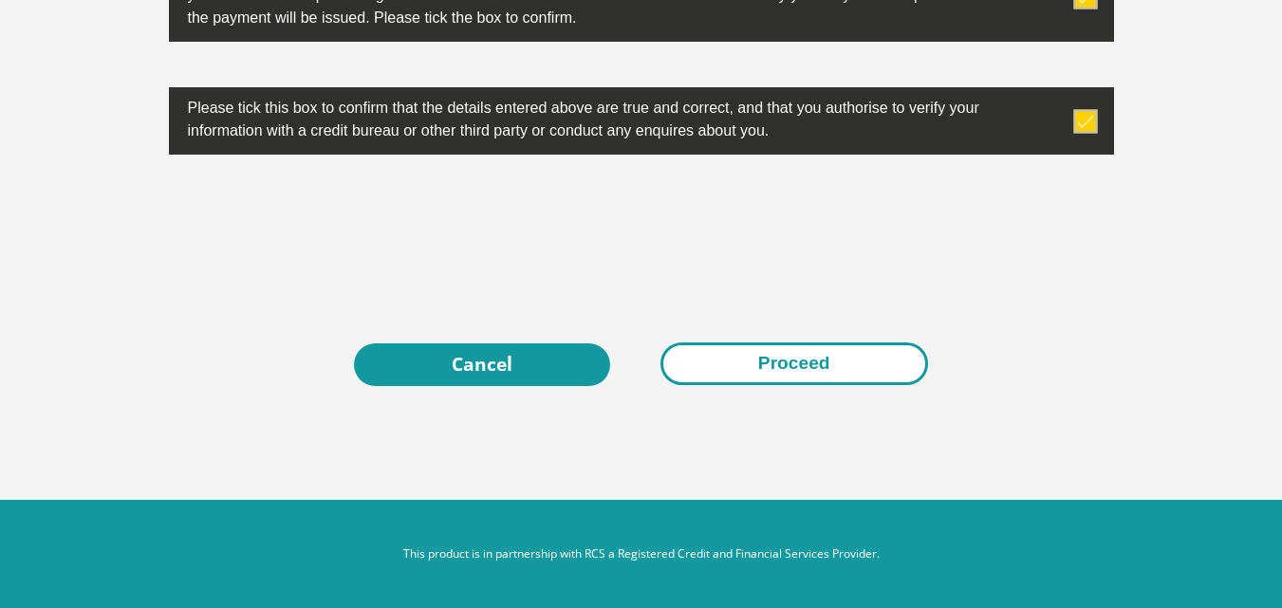
click at [766, 359] on button "Proceed" at bounding box center [795, 364] width 268 height 43
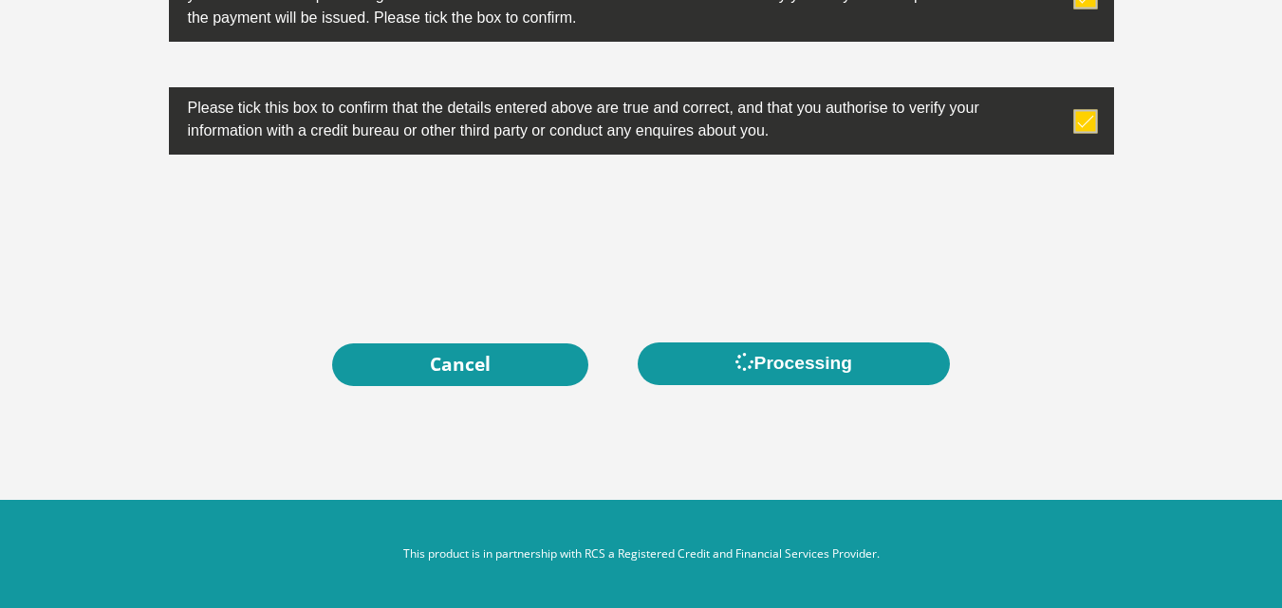
scroll to position [0, 0]
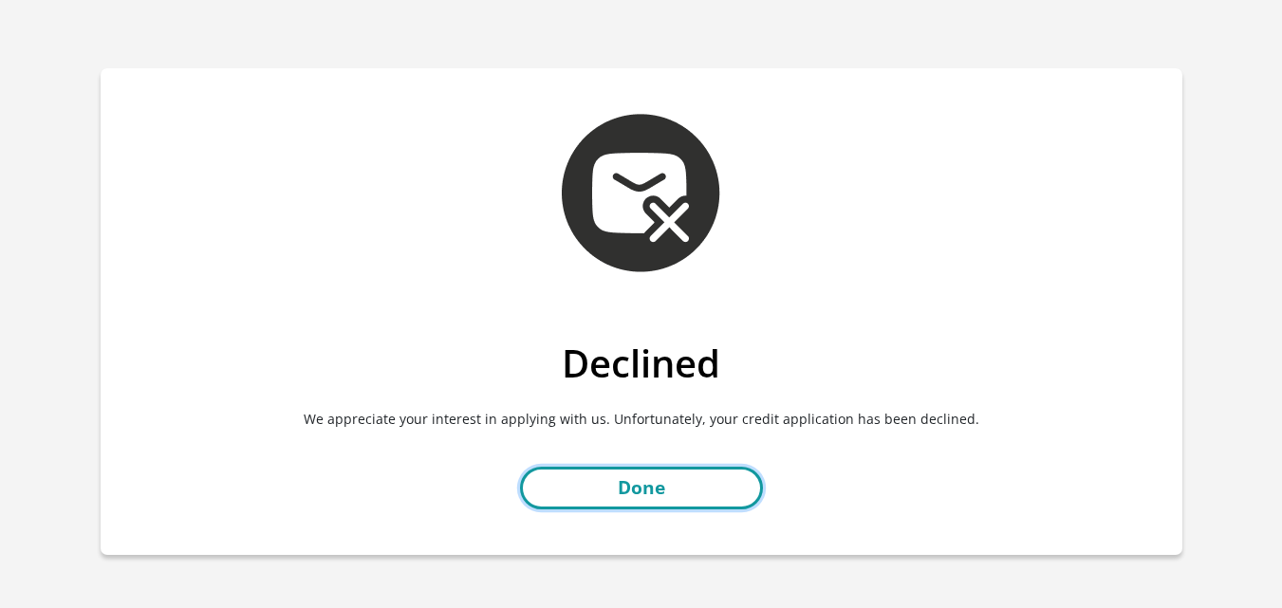
click at [699, 476] on link "Done" at bounding box center [641, 488] width 243 height 43
